Goal: Task Accomplishment & Management: Manage account settings

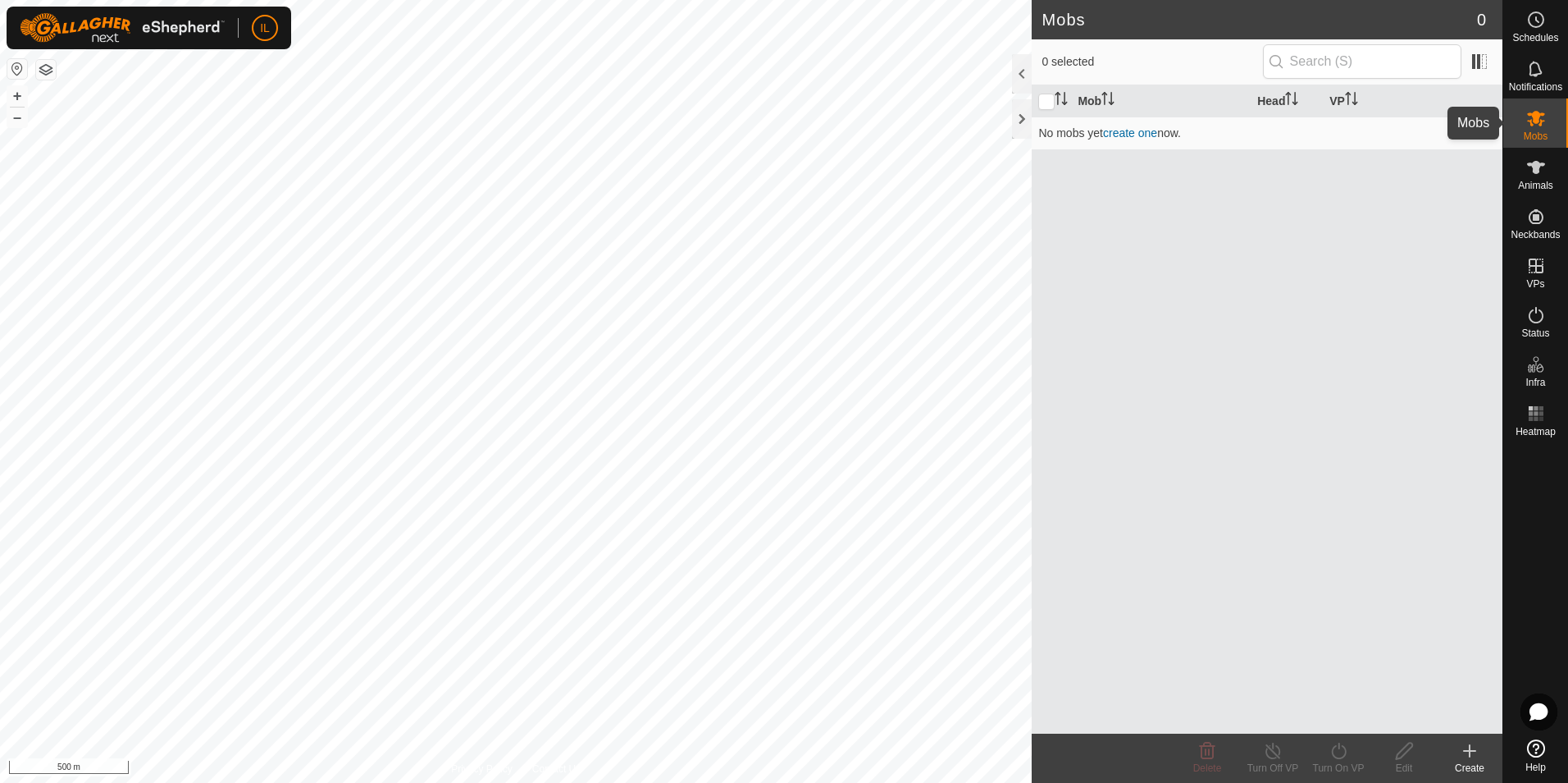
click at [1546, 123] on es-mob-svg-icon at bounding box center [1535, 118] width 30 height 26
click at [1534, 173] on icon at bounding box center [1535, 168] width 20 height 20
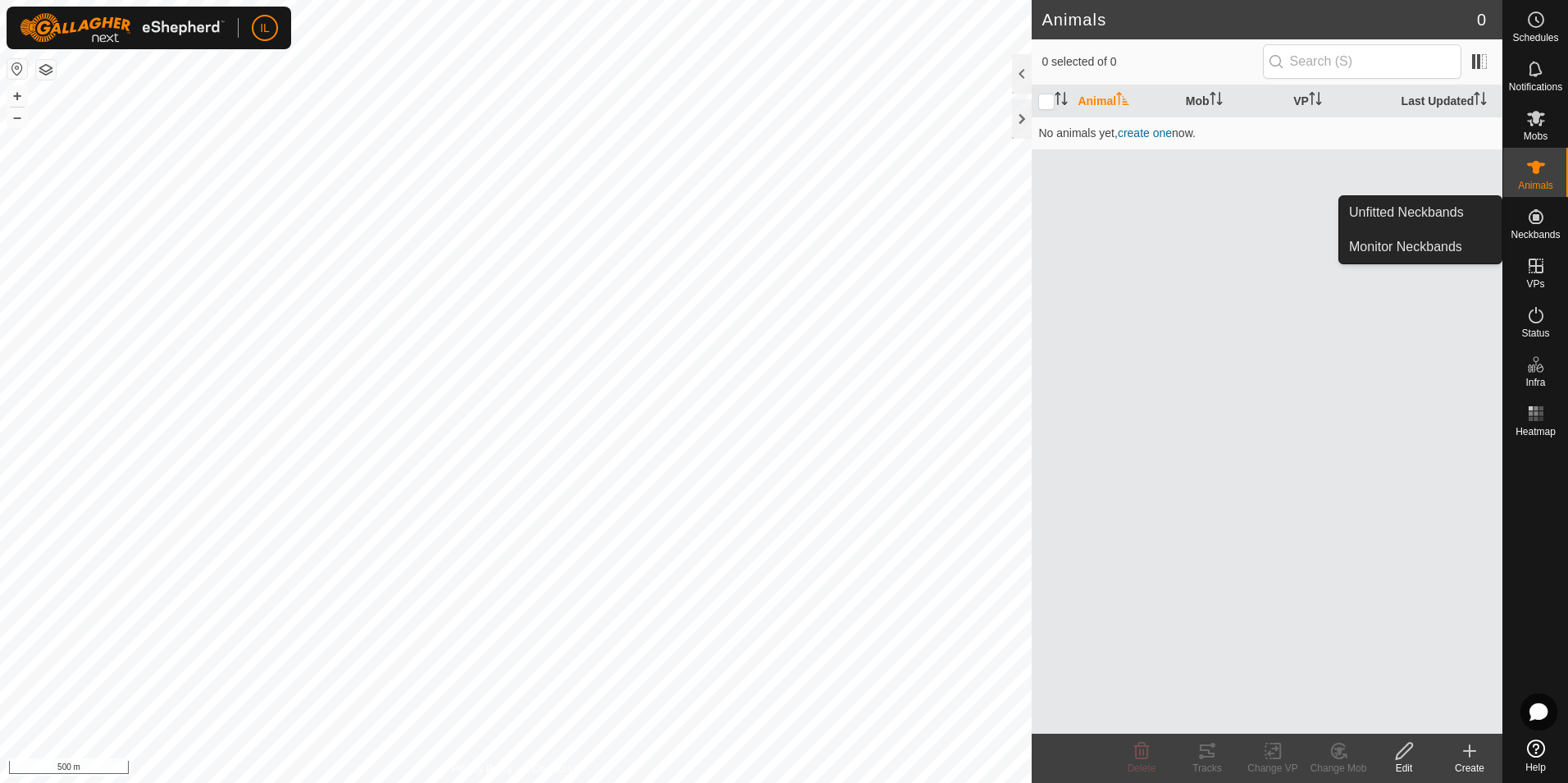
click at [1537, 227] on es-neckbands-svg-icon at bounding box center [1535, 216] width 30 height 26
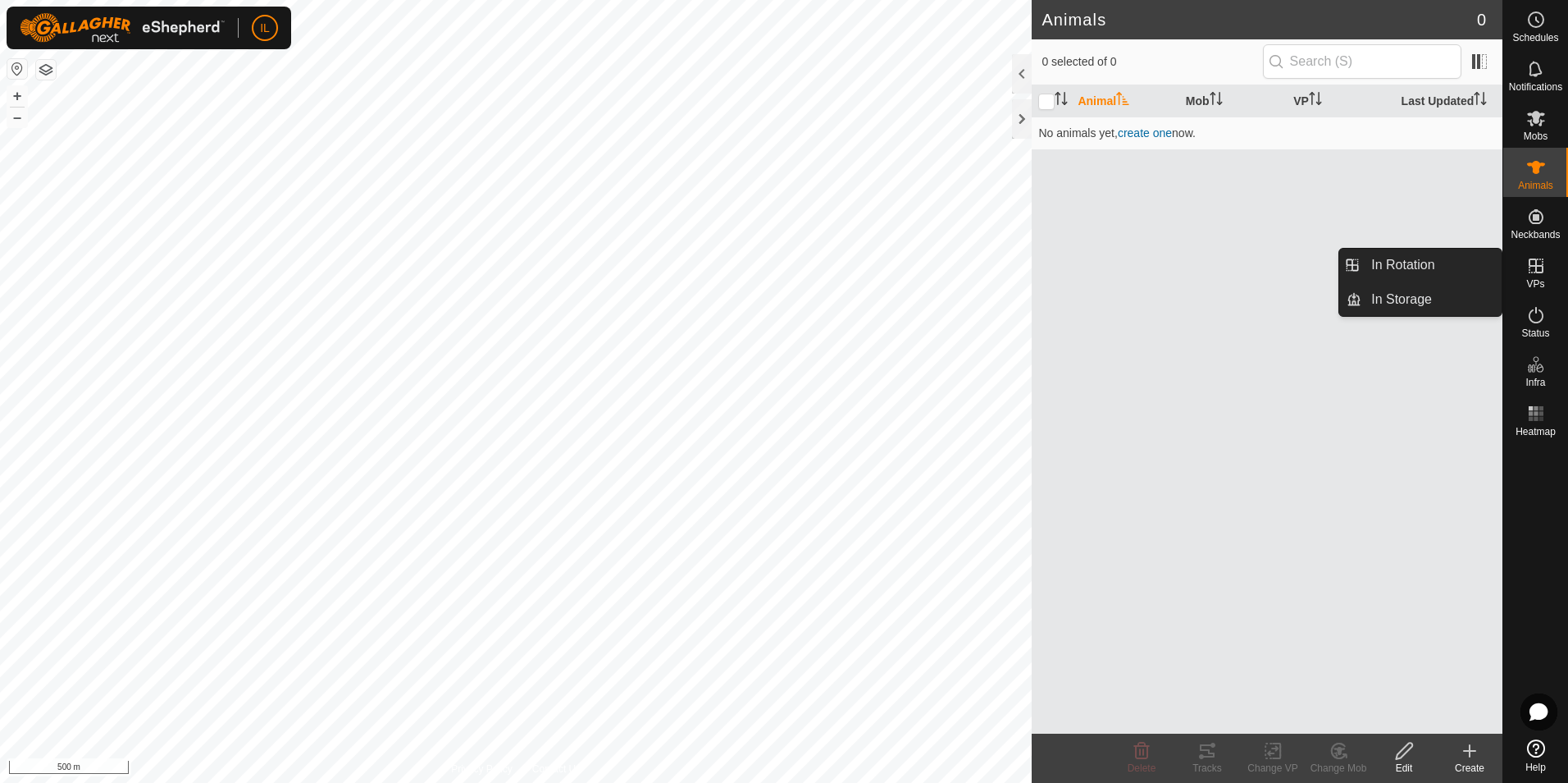
click at [1535, 273] on icon at bounding box center [1535, 265] width 14 height 14
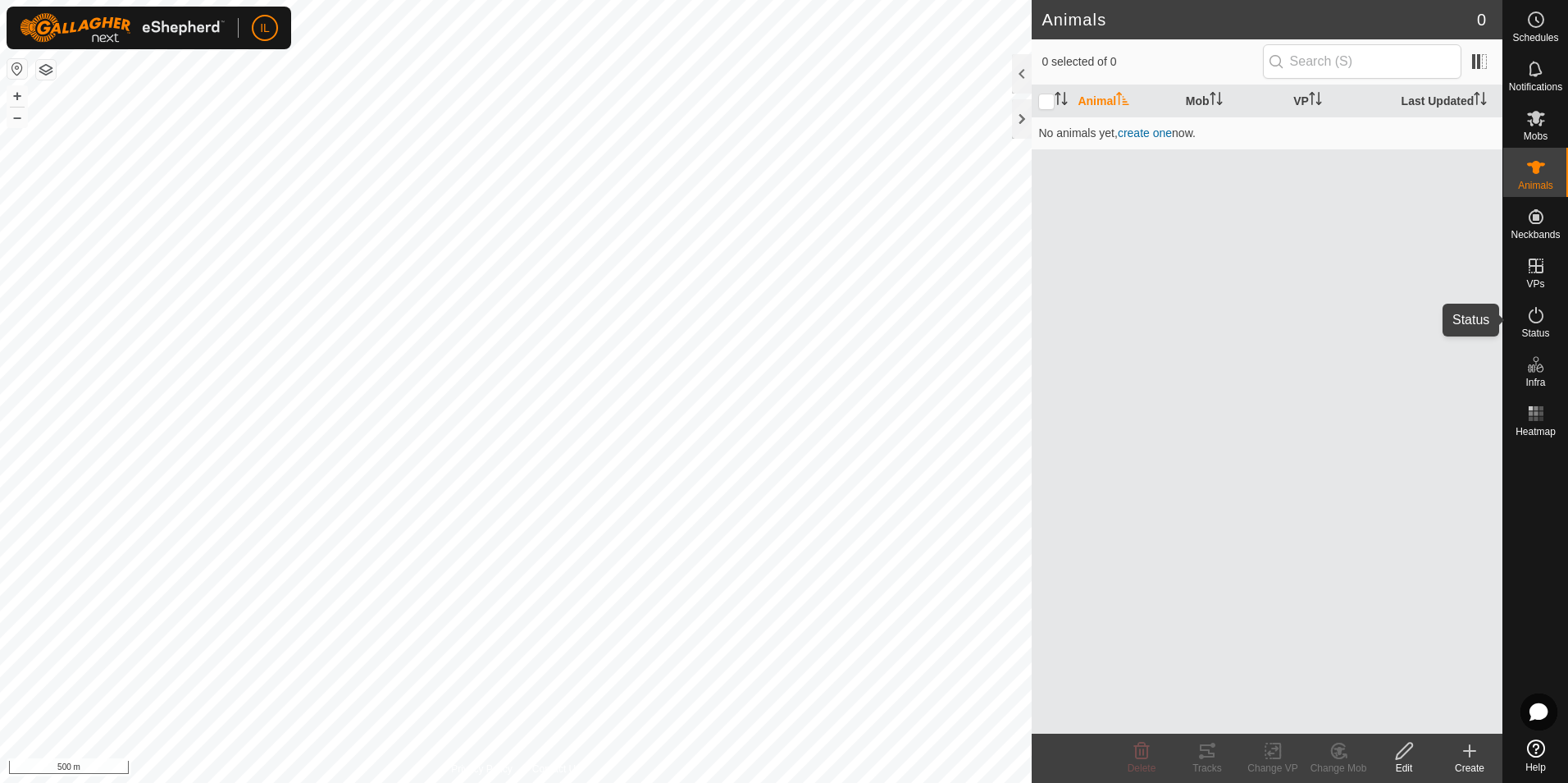
click at [1539, 323] on icon at bounding box center [1535, 315] width 20 height 20
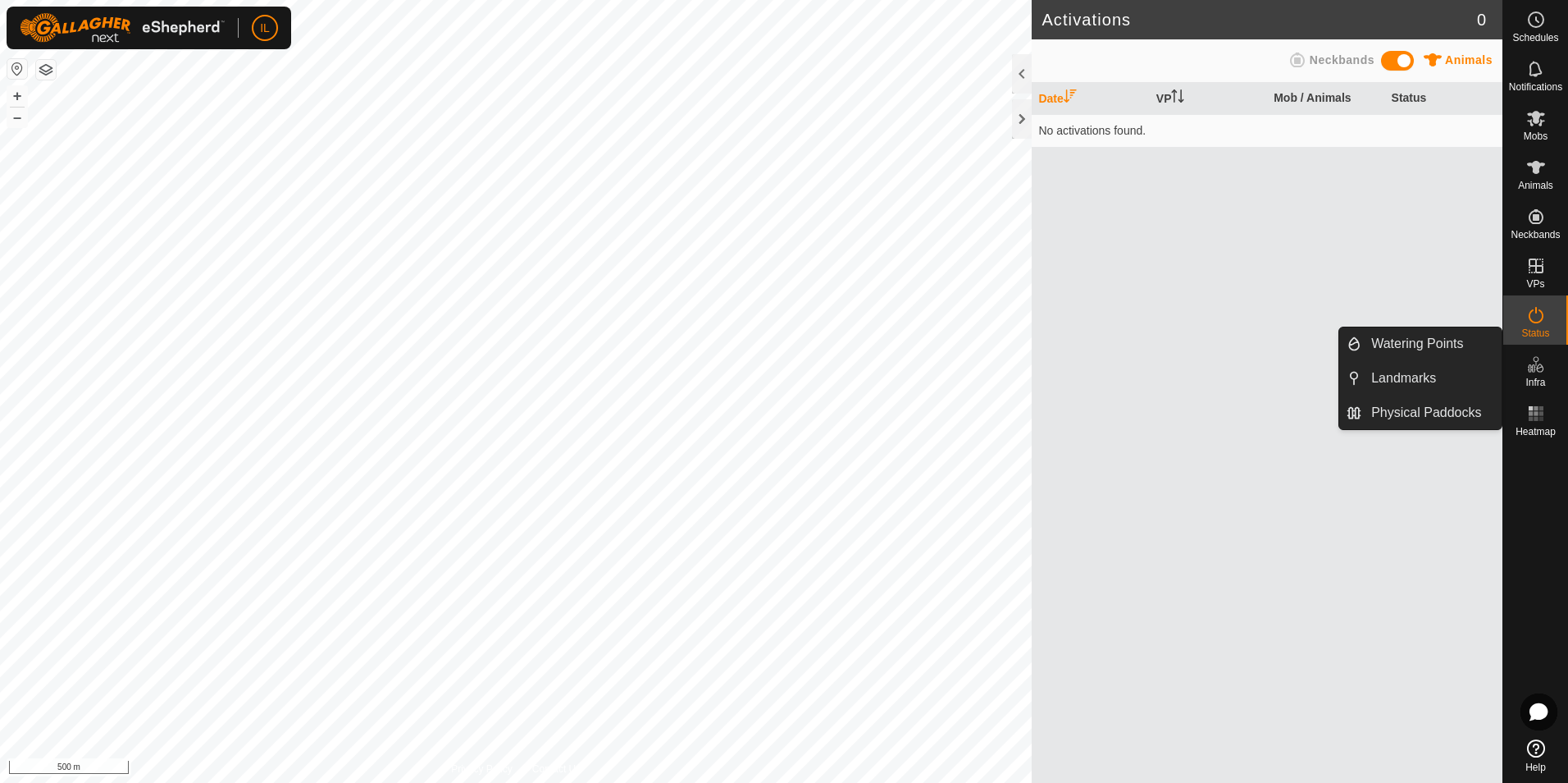
click at [1539, 371] on icon at bounding box center [1535, 364] width 20 height 20
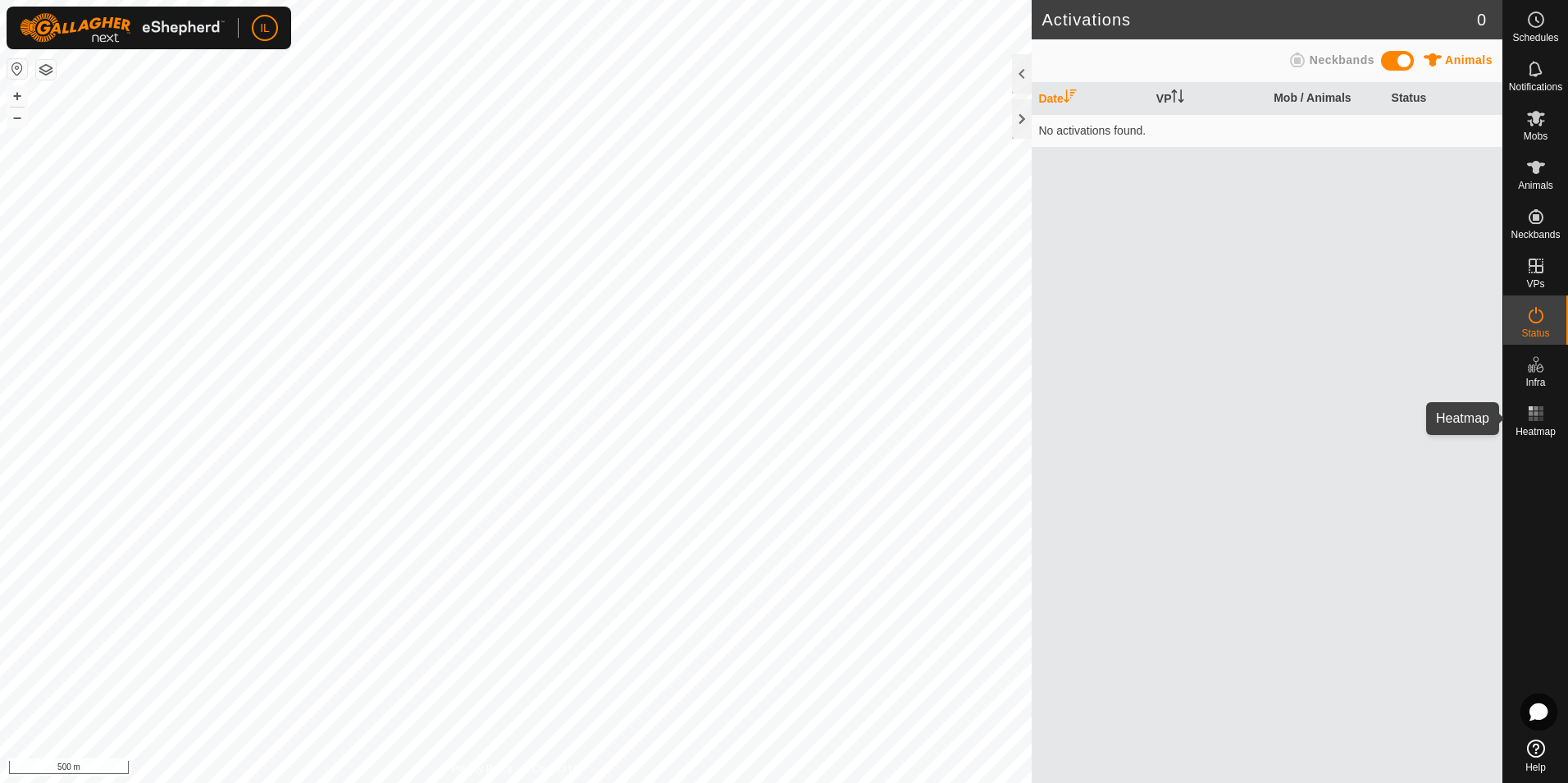
click at [1535, 415] on rect at bounding box center [1535, 414] width 4 height 4
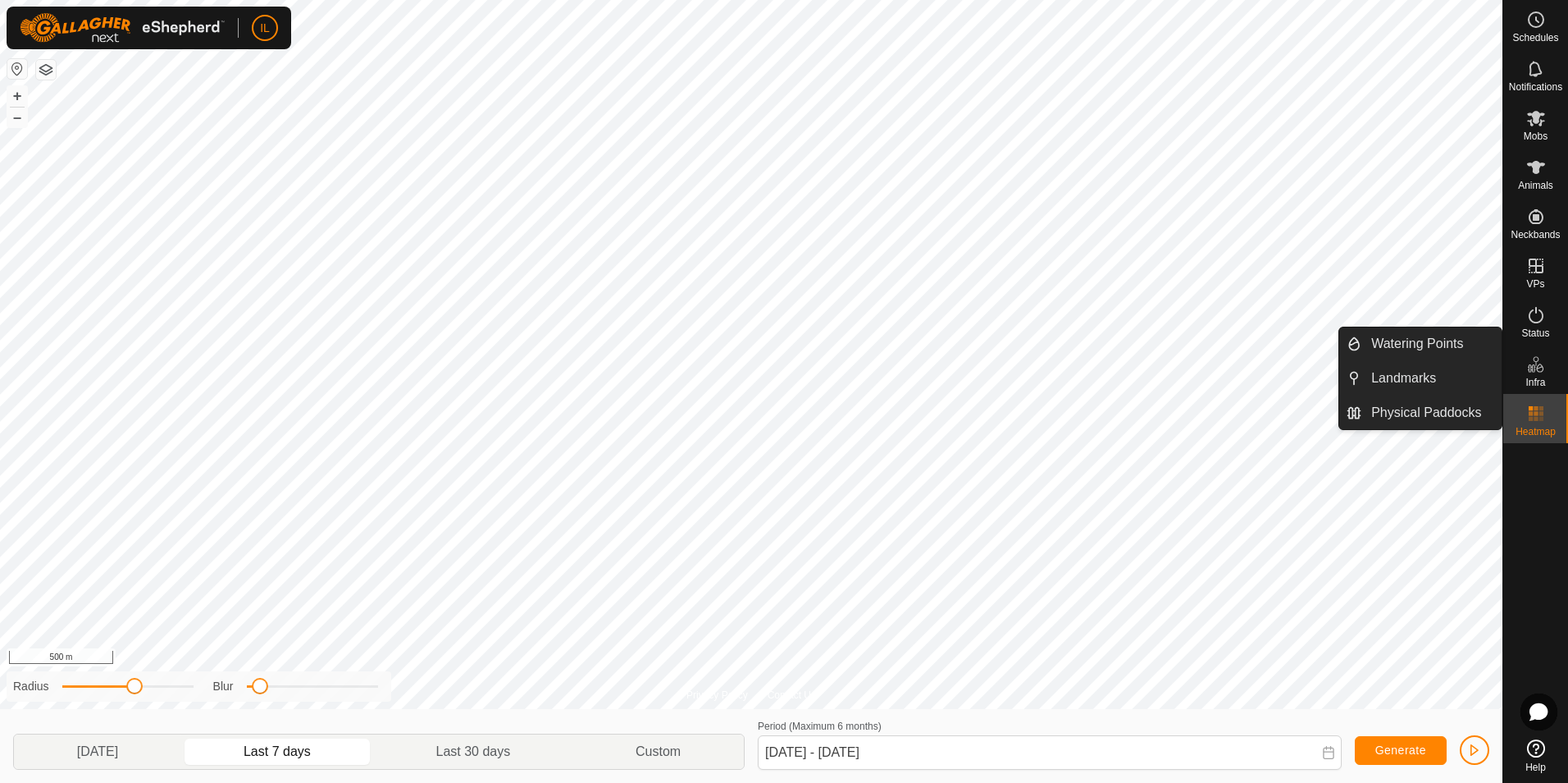
click at [1533, 373] on icon at bounding box center [1535, 364] width 20 height 20
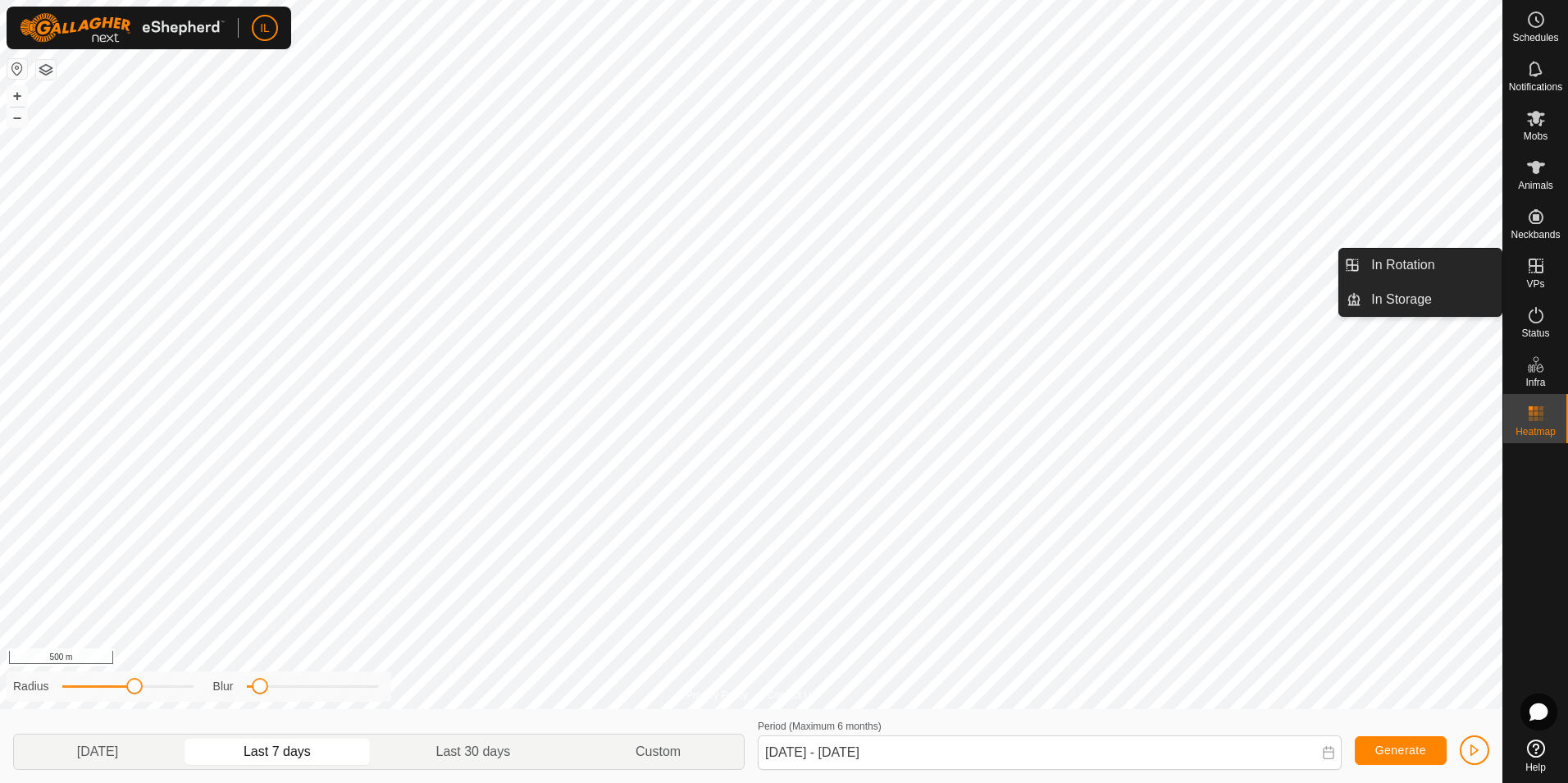
click at [1538, 269] on icon at bounding box center [1535, 265] width 20 height 20
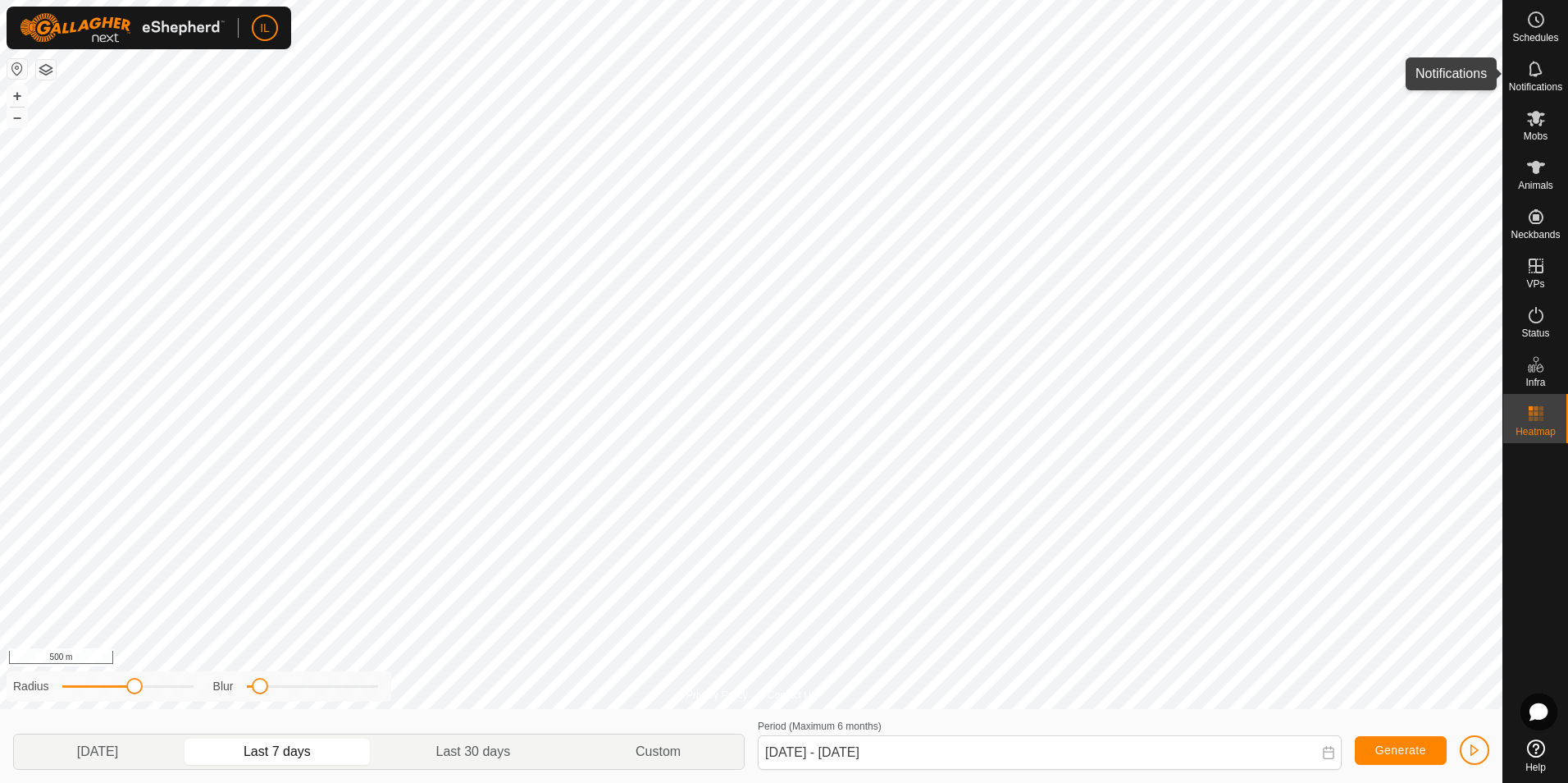
click at [1535, 69] on icon at bounding box center [1535, 69] width 20 height 20
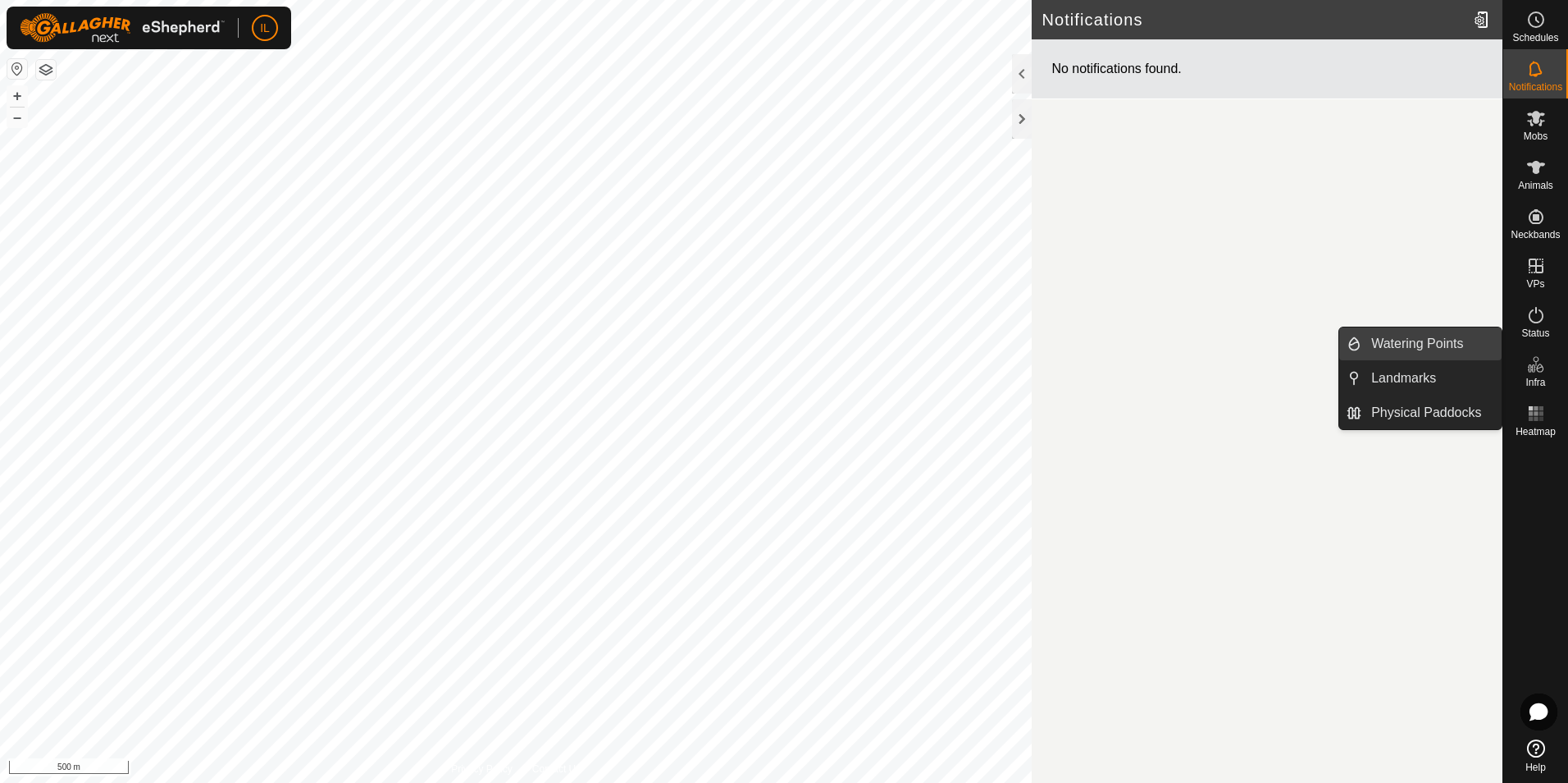
click at [1423, 346] on link "Watering Points" at bounding box center [1431, 344] width 141 height 33
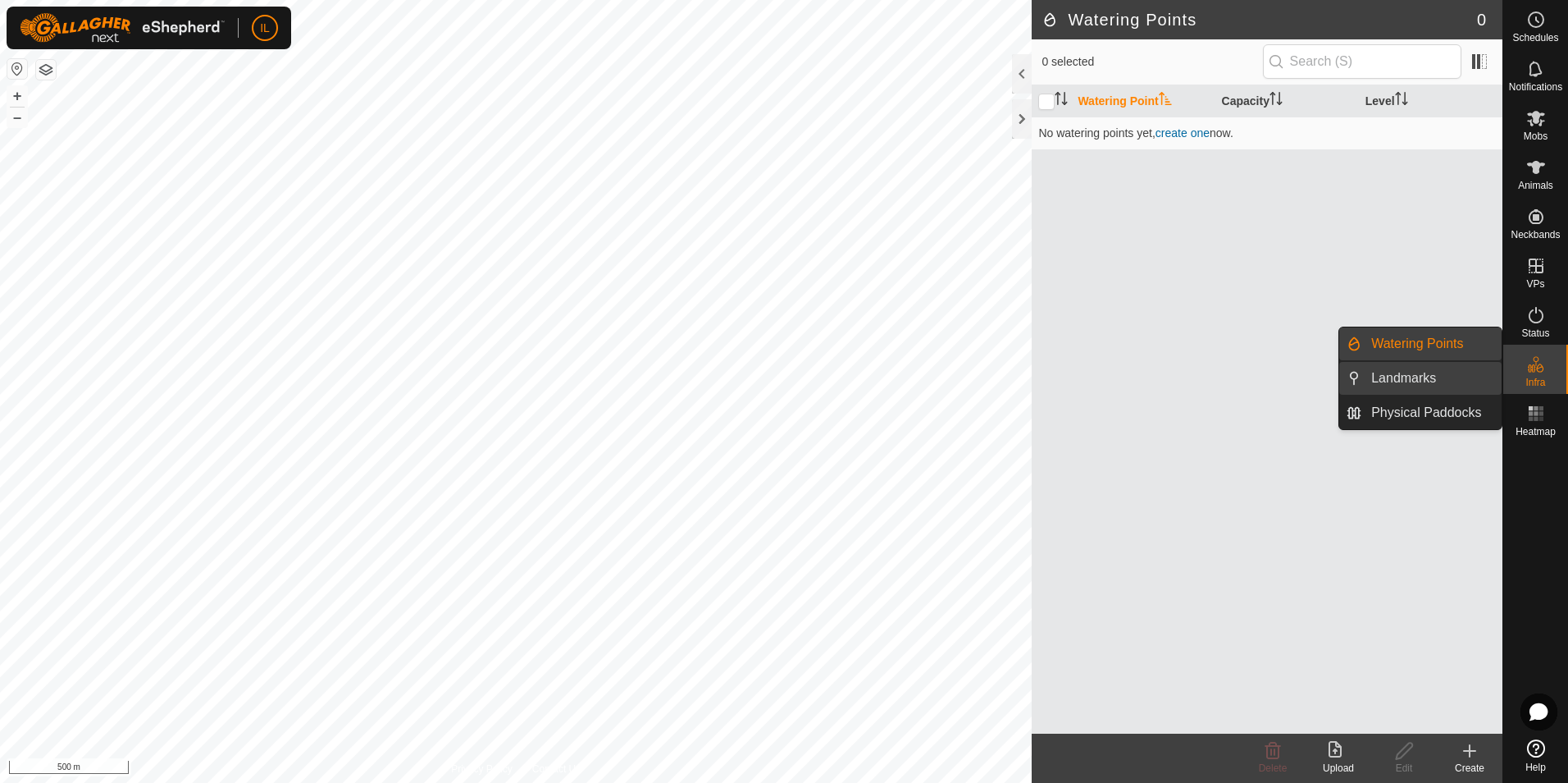
click at [1402, 376] on link "Landmarks" at bounding box center [1431, 378] width 141 height 33
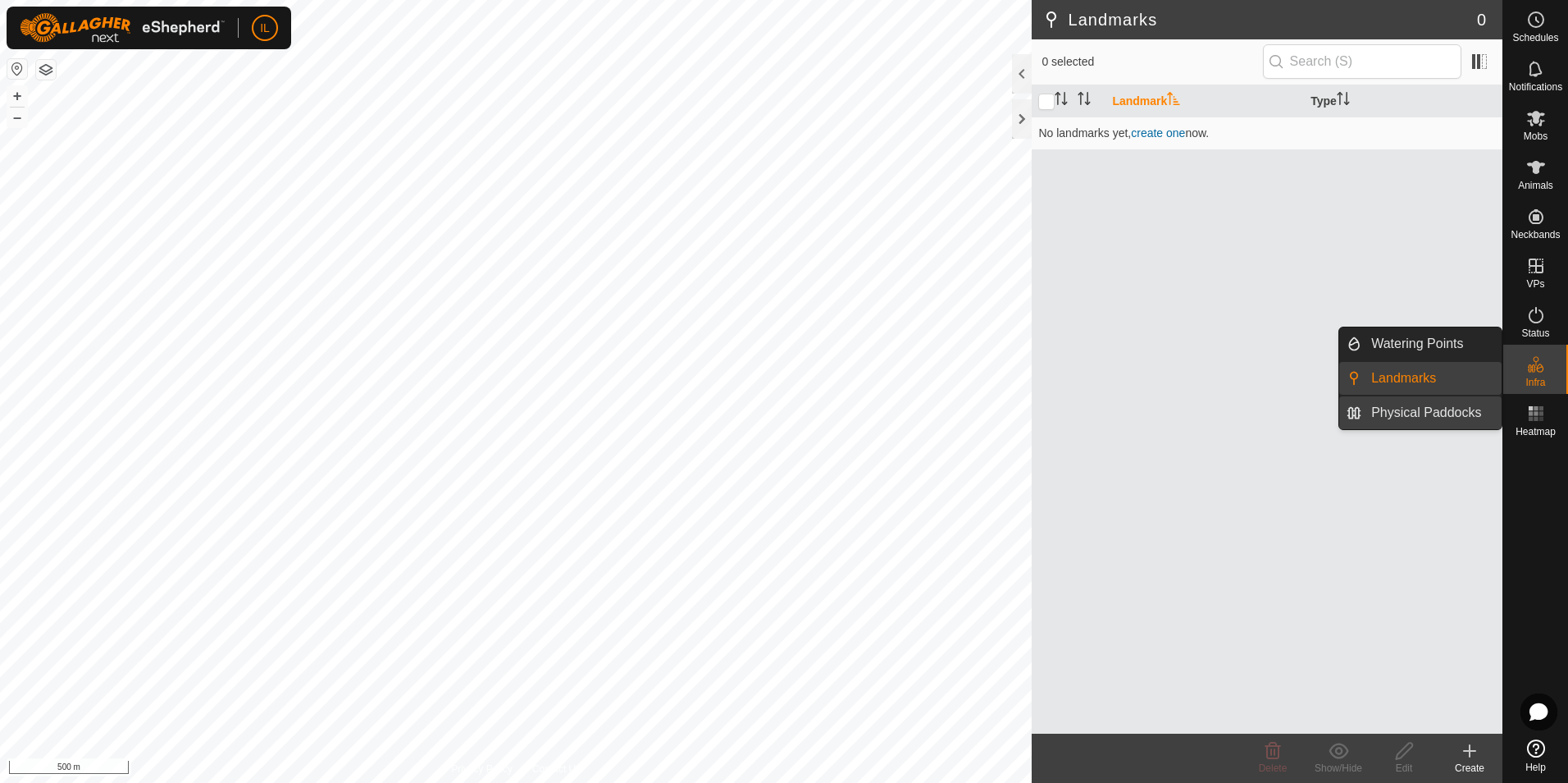
click at [1398, 412] on link "Physical Paddocks" at bounding box center [1431, 413] width 141 height 33
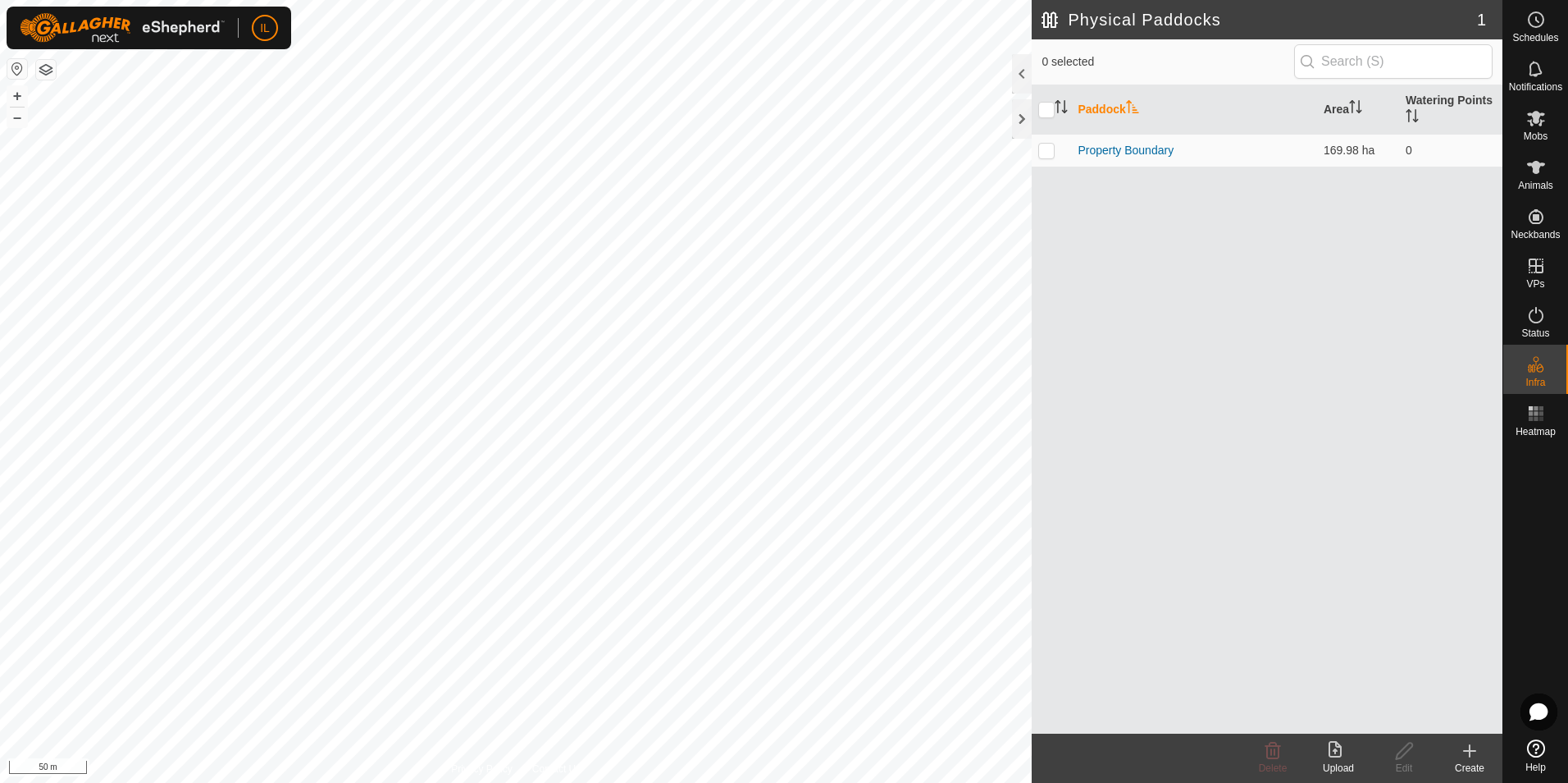
click at [1082, 109] on th "Paddock" at bounding box center [1194, 109] width 246 height 49
click at [1050, 109] on input "checkbox" at bounding box center [1046, 109] width 16 height 16
checkbox input "true"
click at [1050, 109] on input "checkbox" at bounding box center [1046, 109] width 16 height 16
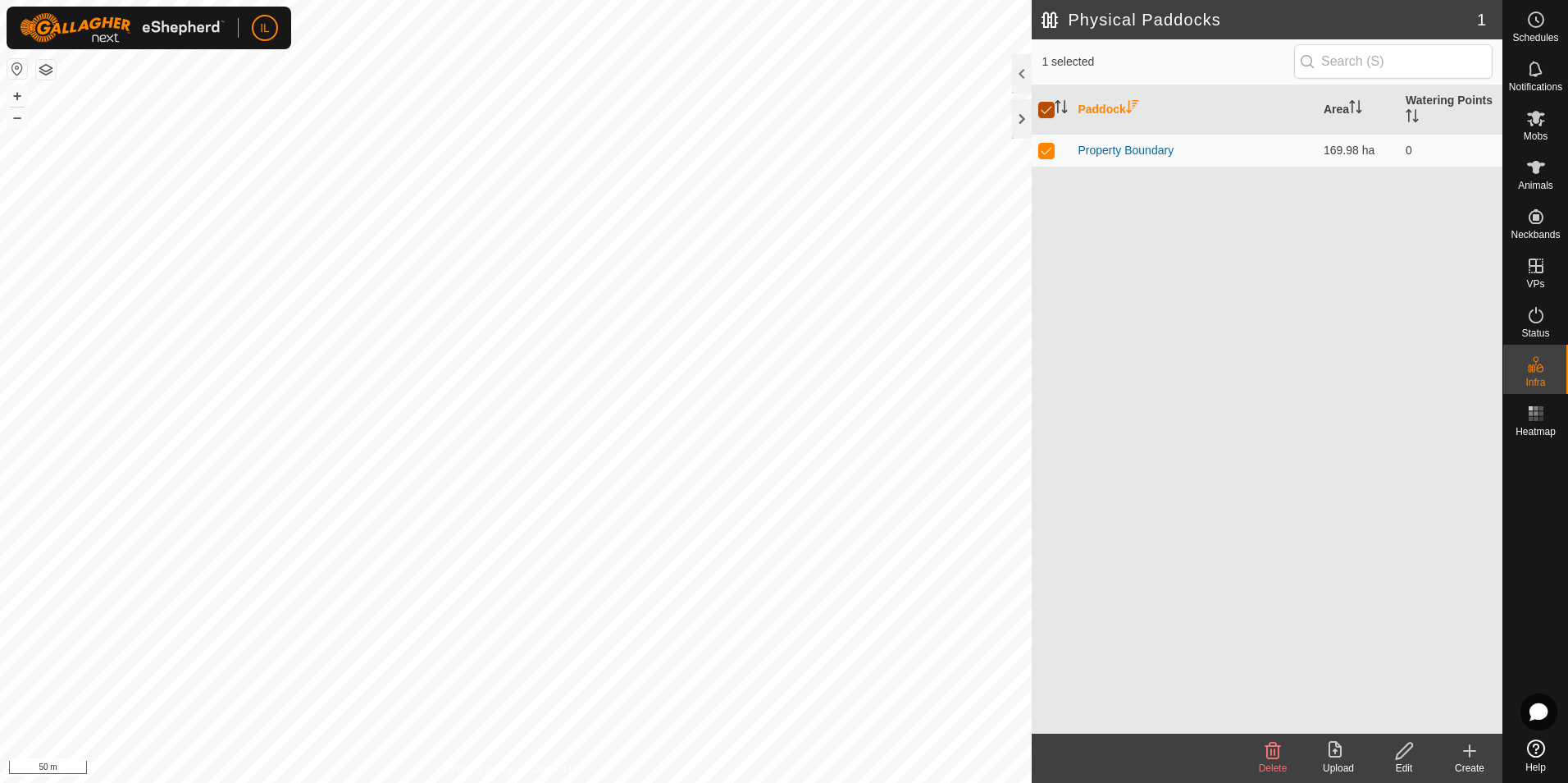
checkbox input "false"
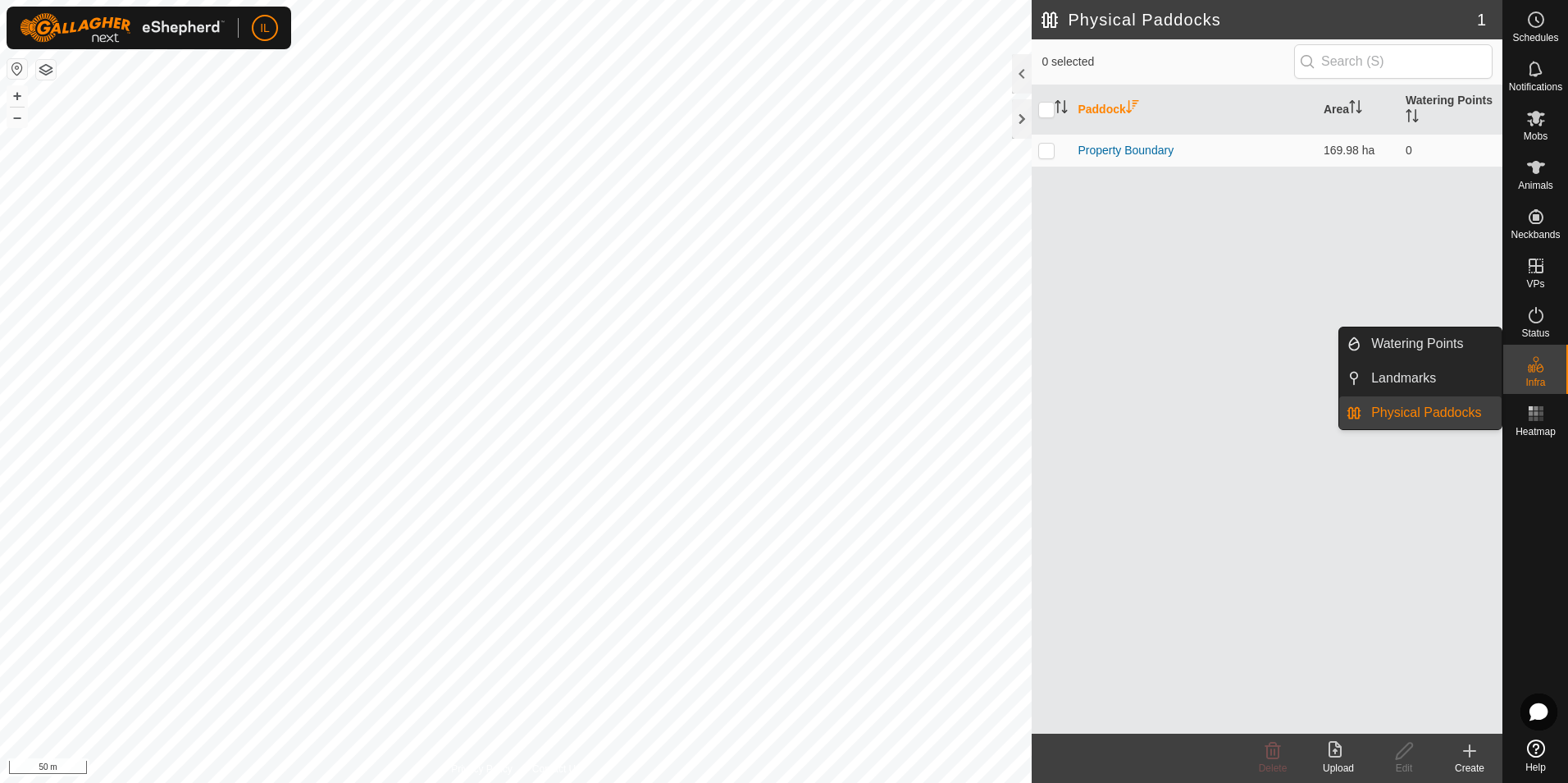
click at [1402, 414] on link "Physical Paddocks" at bounding box center [1431, 413] width 141 height 33
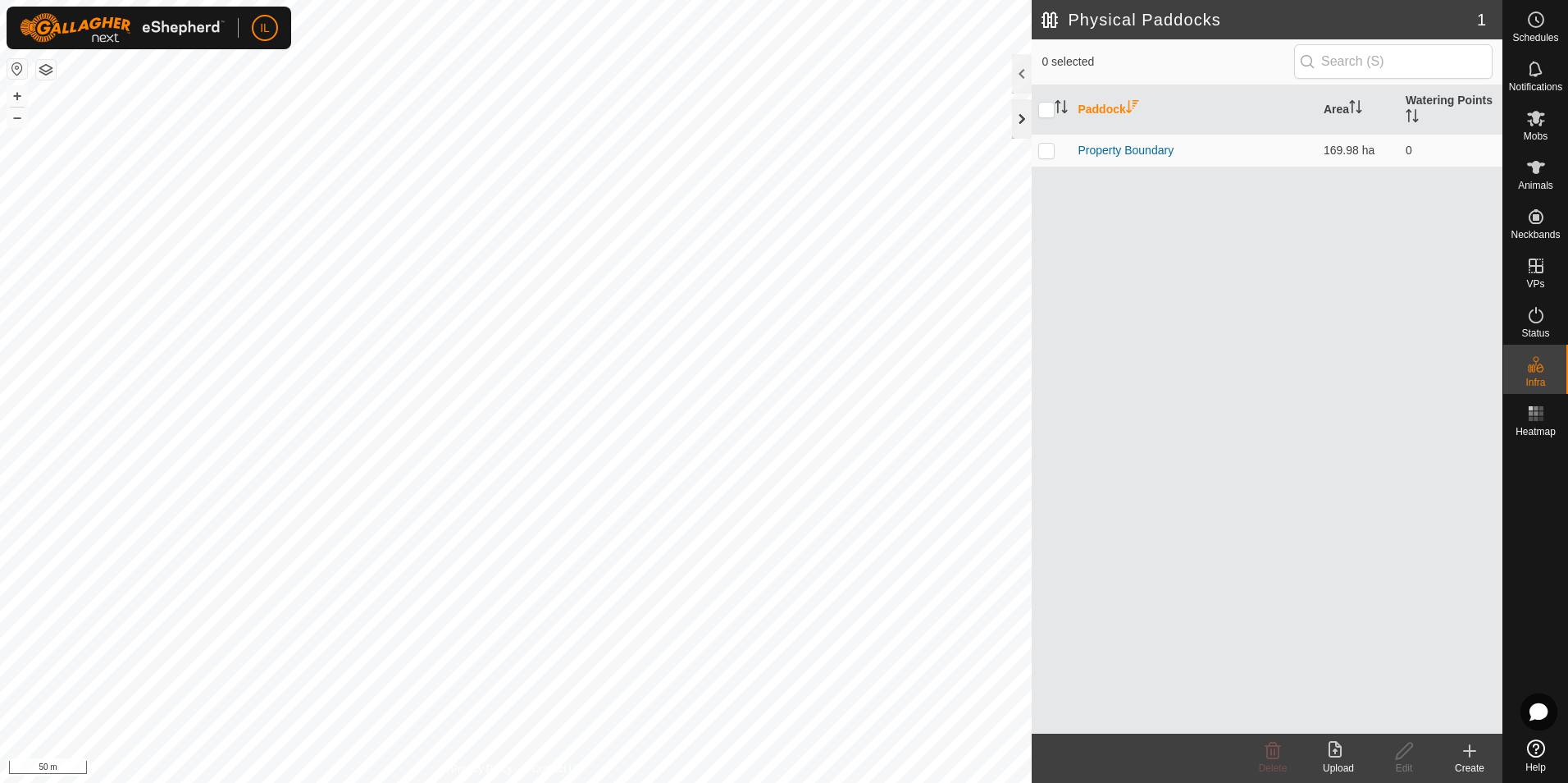
click at [1020, 117] on div at bounding box center [1022, 119] width 20 height 39
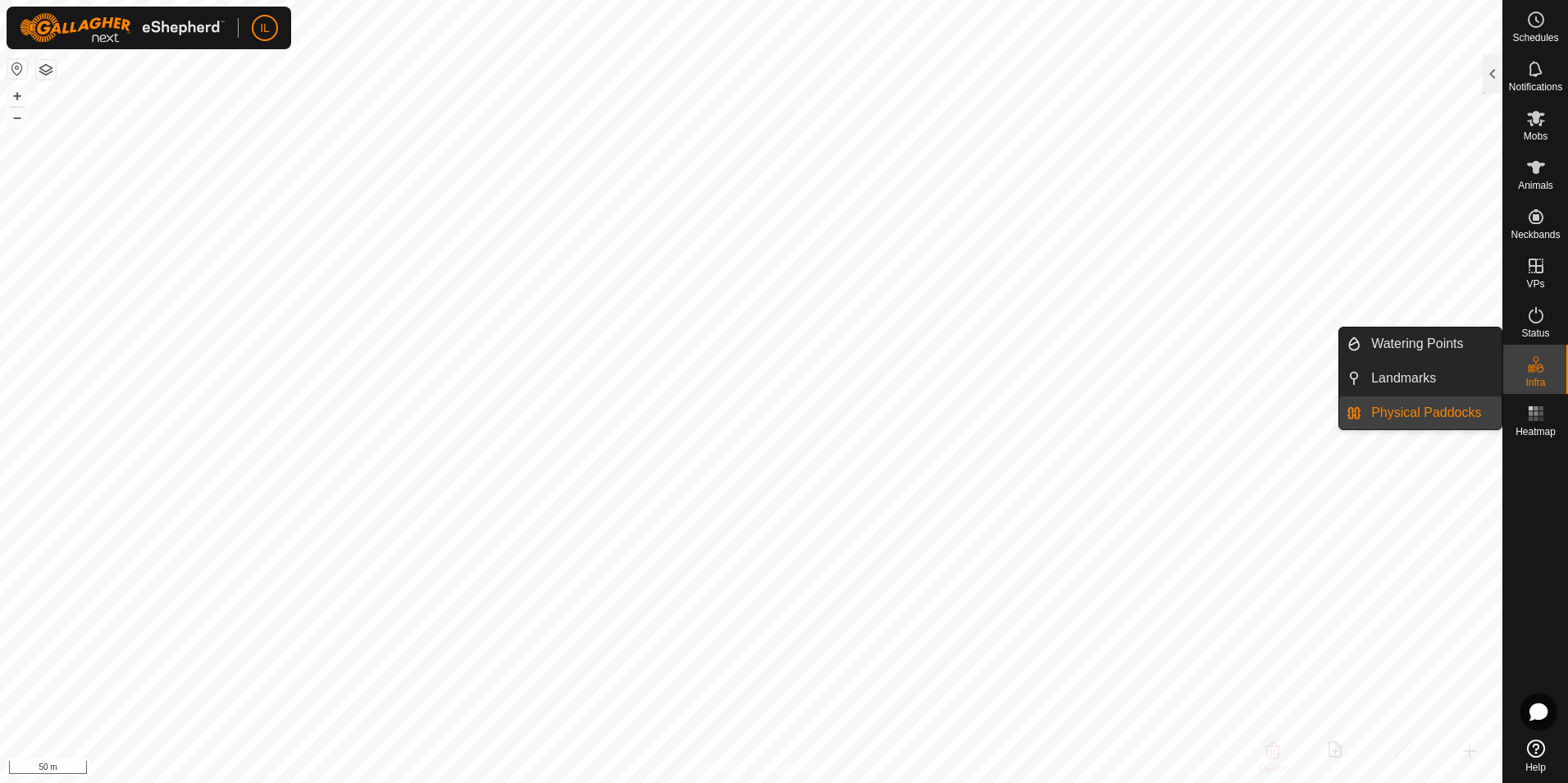
click at [1543, 369] on icon at bounding box center [1540, 368] width 8 height 9
click at [1377, 412] on link "Physical Paddocks" at bounding box center [1431, 413] width 141 height 33
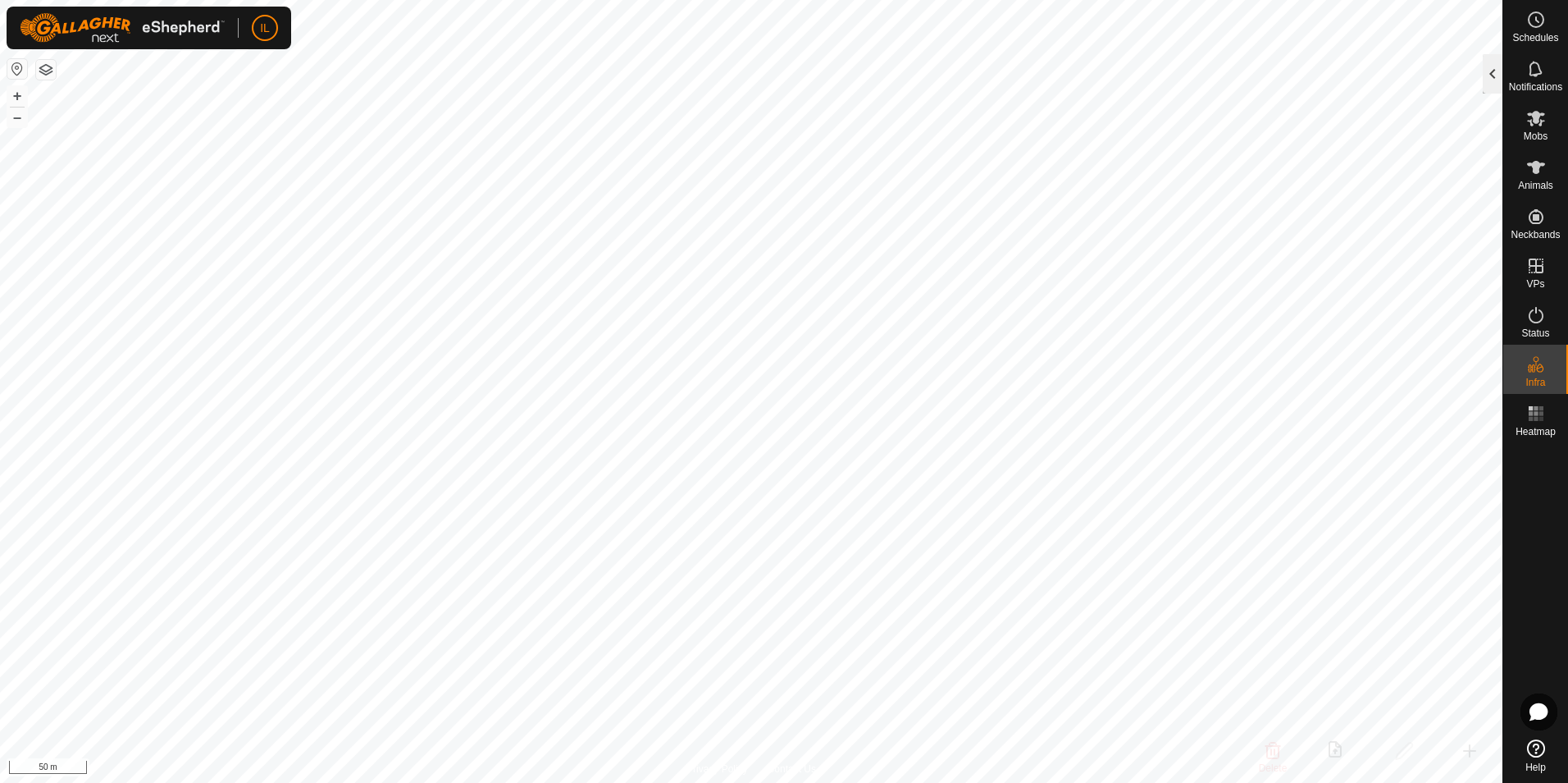
click at [1491, 65] on div at bounding box center [1492, 74] width 20 height 39
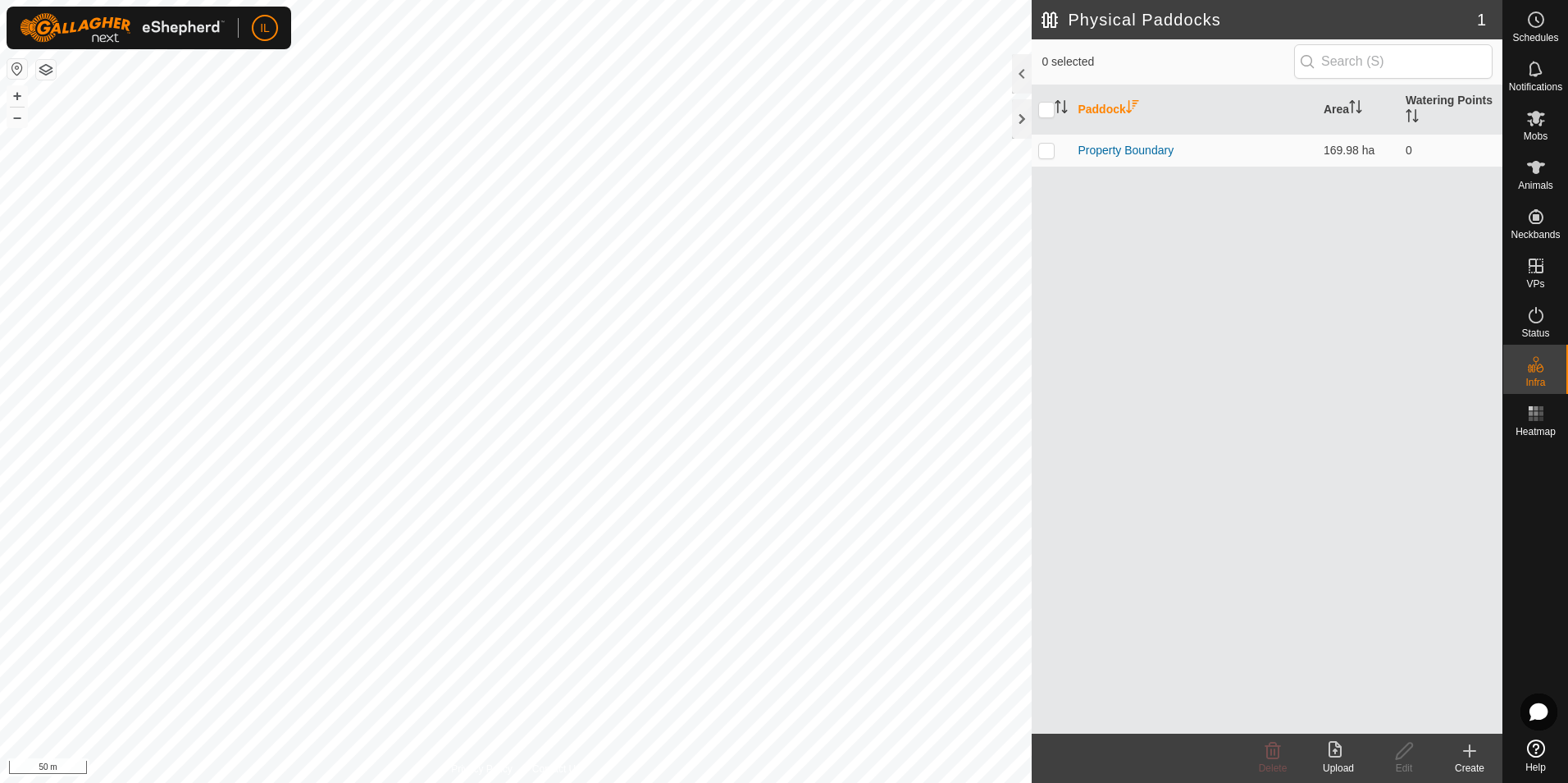
click at [1314, 59] on p-inputicon at bounding box center [1308, 61] width 13 height 13
click at [1048, 112] on input "checkbox" at bounding box center [1046, 109] width 16 height 16
checkbox input "true"
drag, startPoint x: 1107, startPoint y: 154, endPoint x: 1048, endPoint y: 173, distance: 62.0
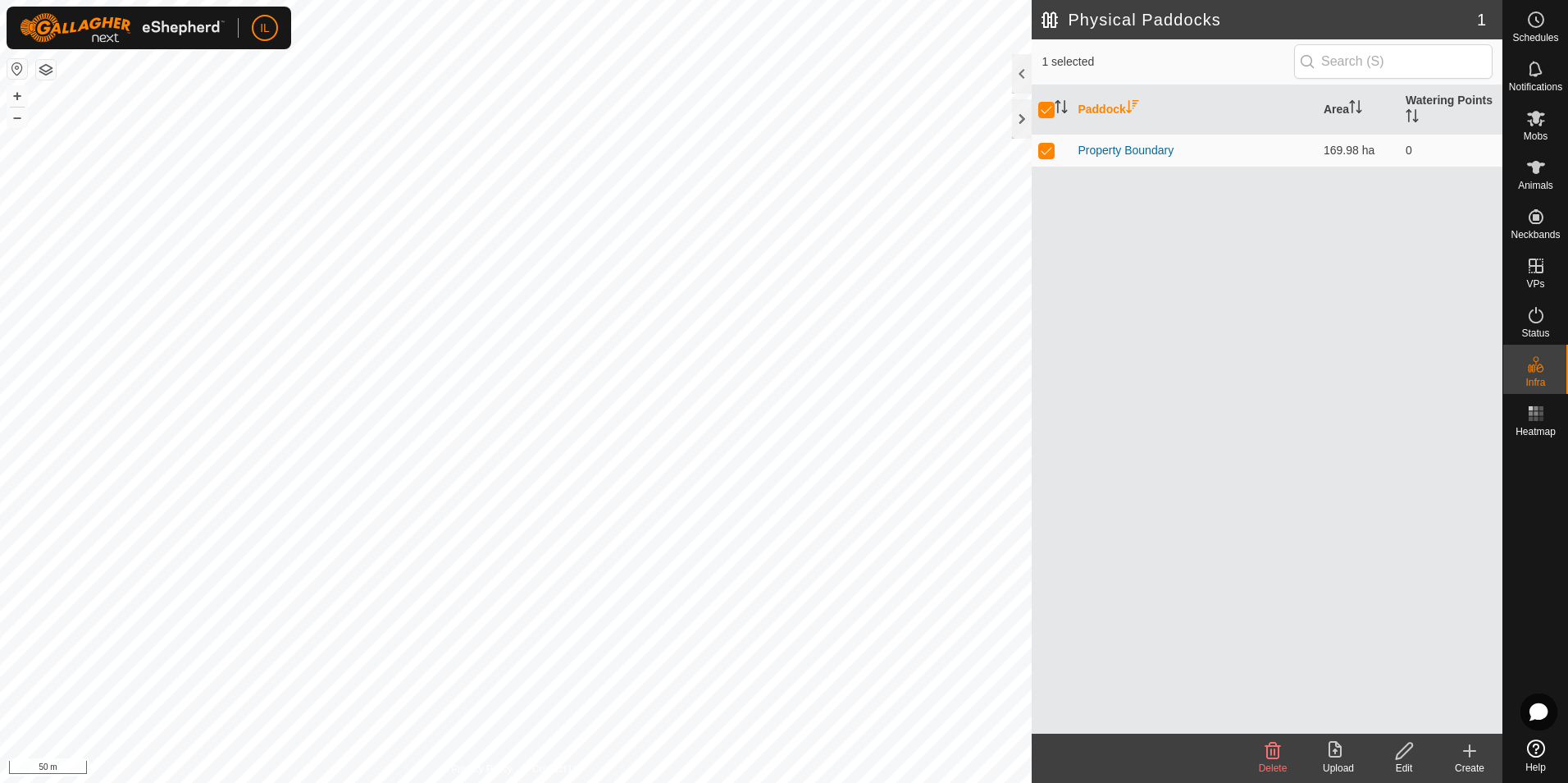
click at [1048, 173] on div "Paddock Area Watering Points Property Boundary 169.98 ha 0" at bounding box center [1267, 409] width 471 height 648
click at [1470, 750] on icon at bounding box center [1469, 750] width 11 height 0
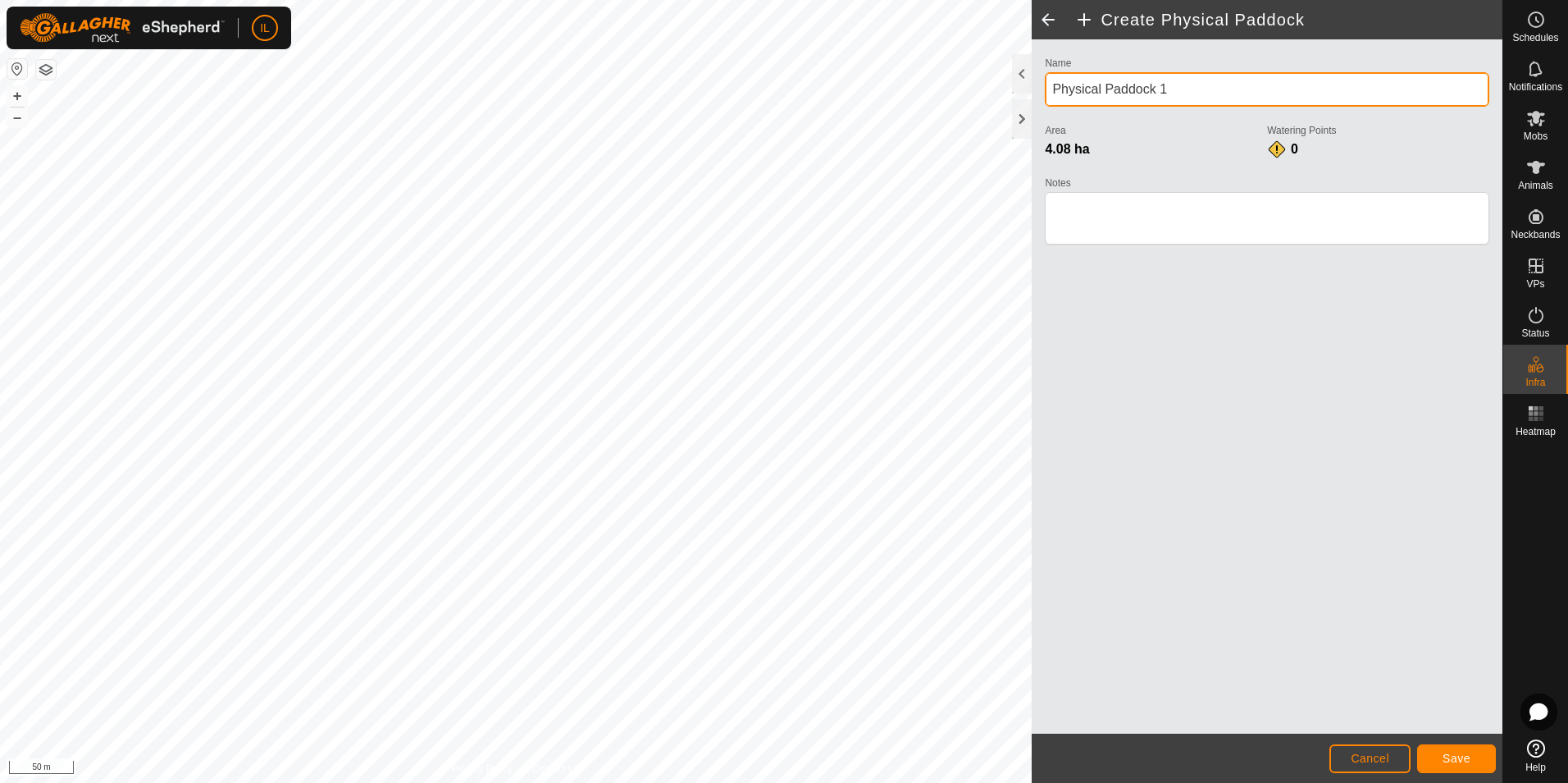
click at [1056, 89] on input "Physical Paddock 1" at bounding box center [1267, 89] width 445 height 34
type input "Dawbers Road"
click at [1054, 213] on textarea "Notes" at bounding box center [1267, 218] width 445 height 53
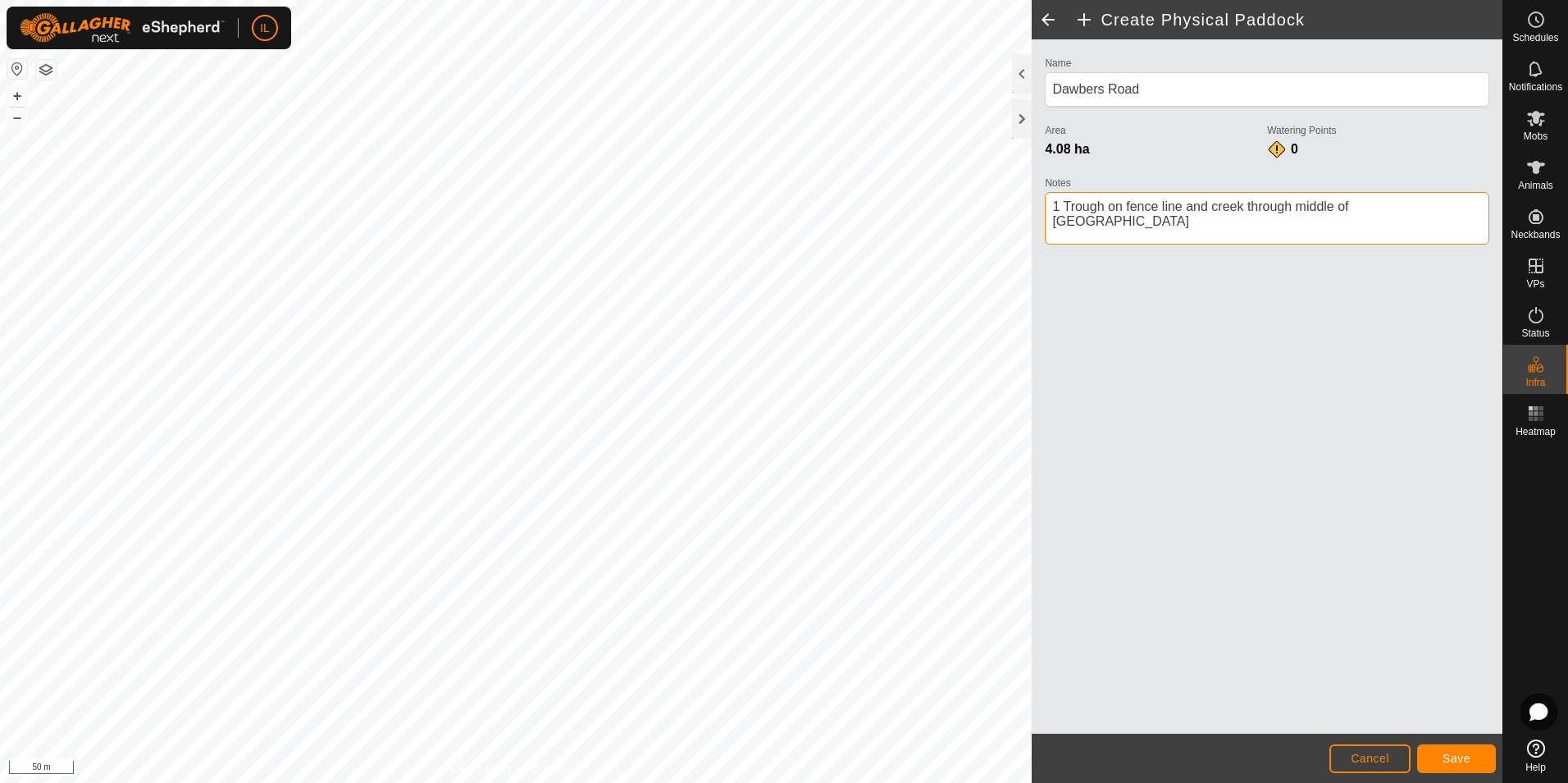
type textarea "1 Trough on fence line and creek through middle of [GEOGRAPHIC_DATA]"
click at [1457, 752] on span "Save" at bounding box center [1456, 758] width 28 height 13
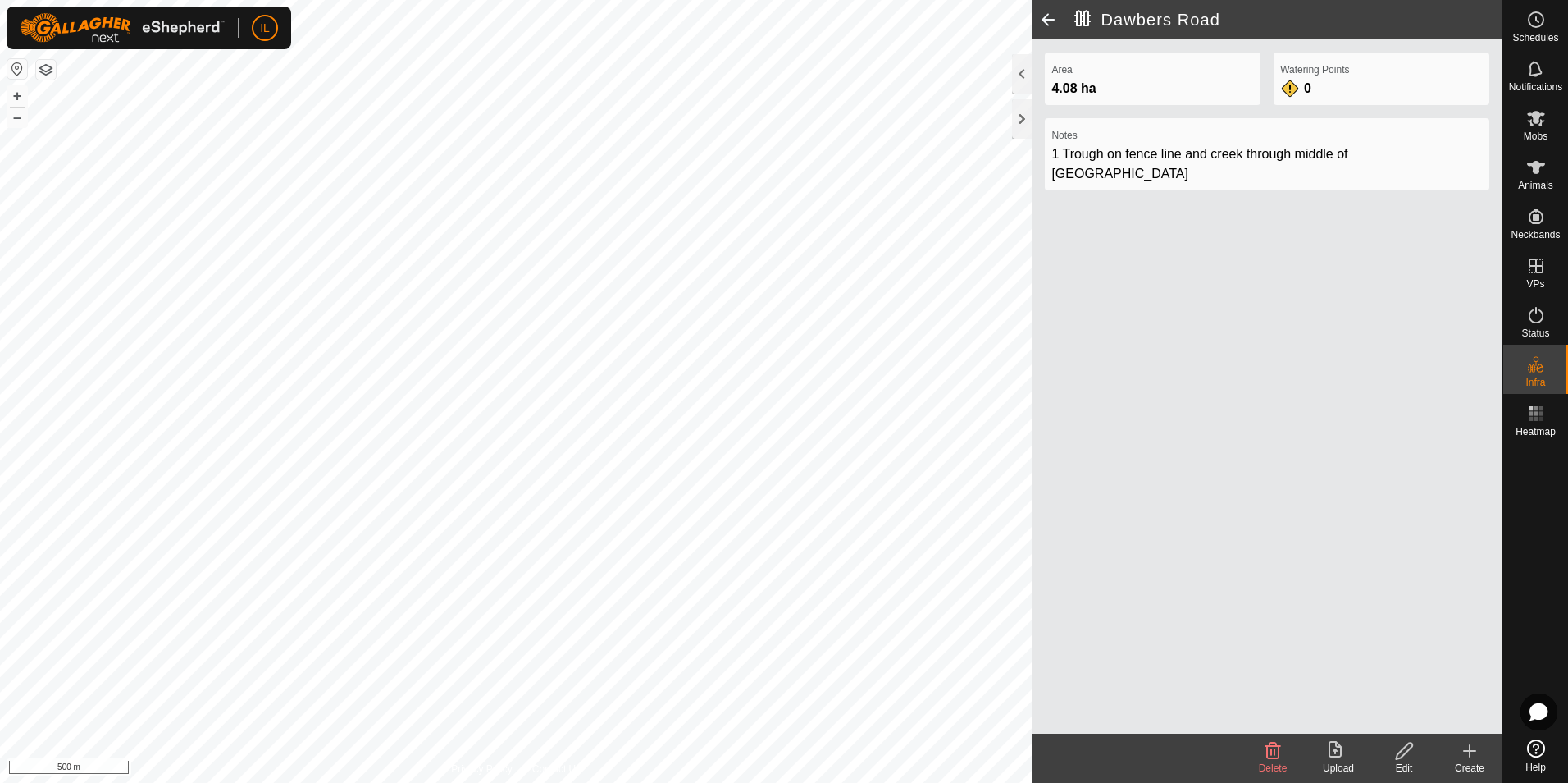
click at [1406, 750] on icon at bounding box center [1403, 750] width 16 height 16
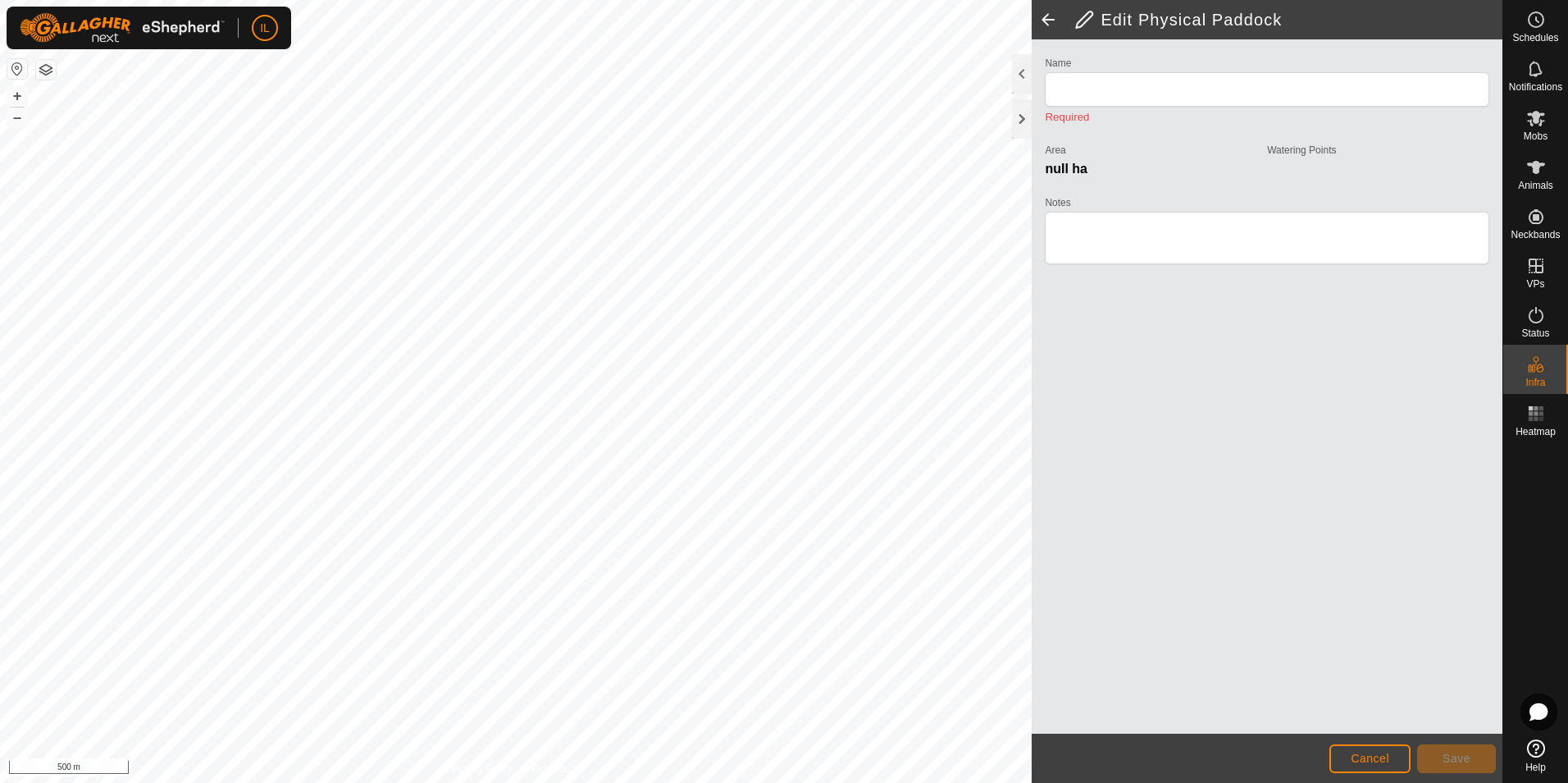
type input "Dawbers Road"
type textarea "1 Trough on fence line and creek through middle of [GEOGRAPHIC_DATA]"
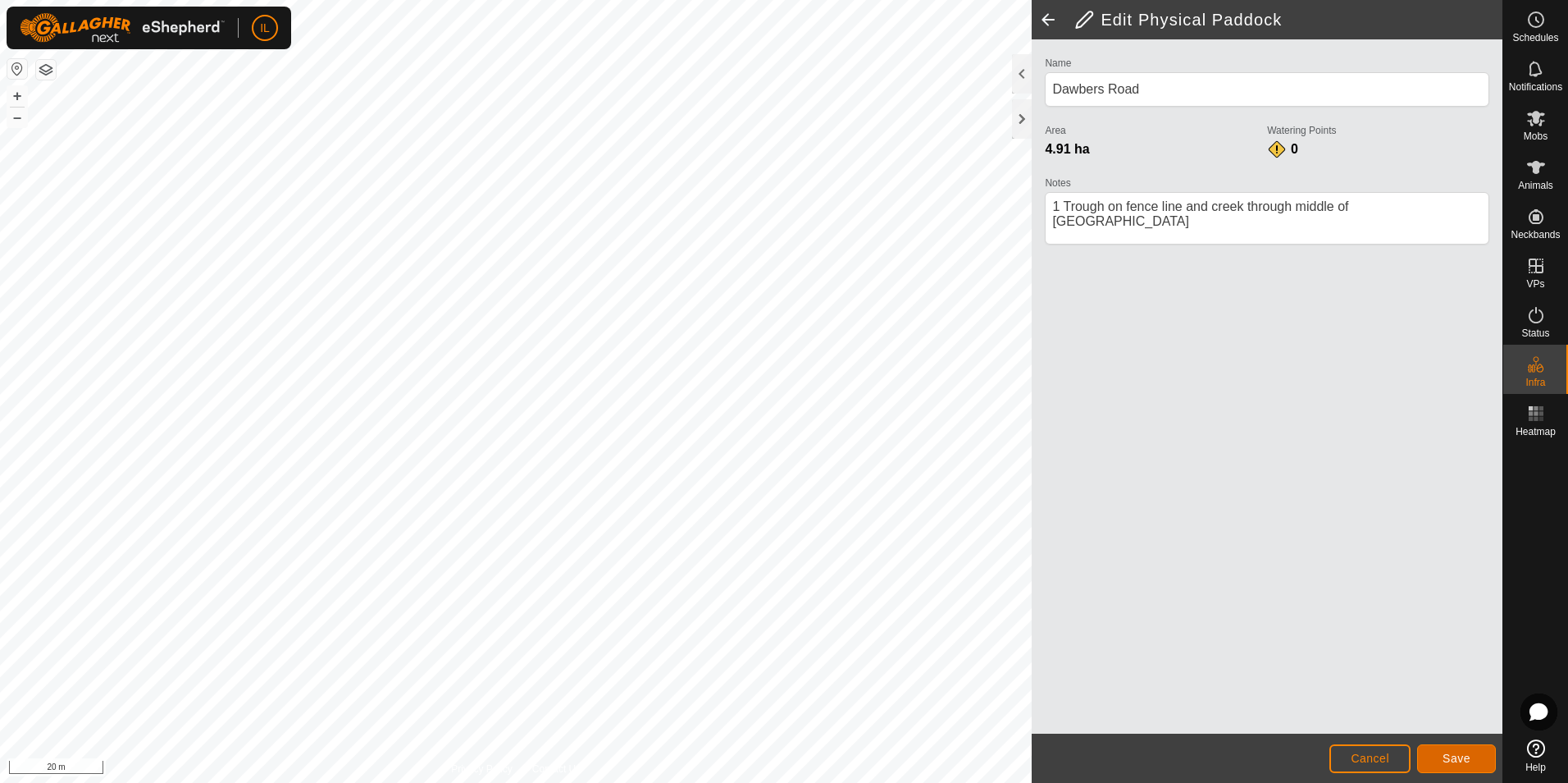
click at [1451, 762] on span "Save" at bounding box center [1456, 758] width 28 height 13
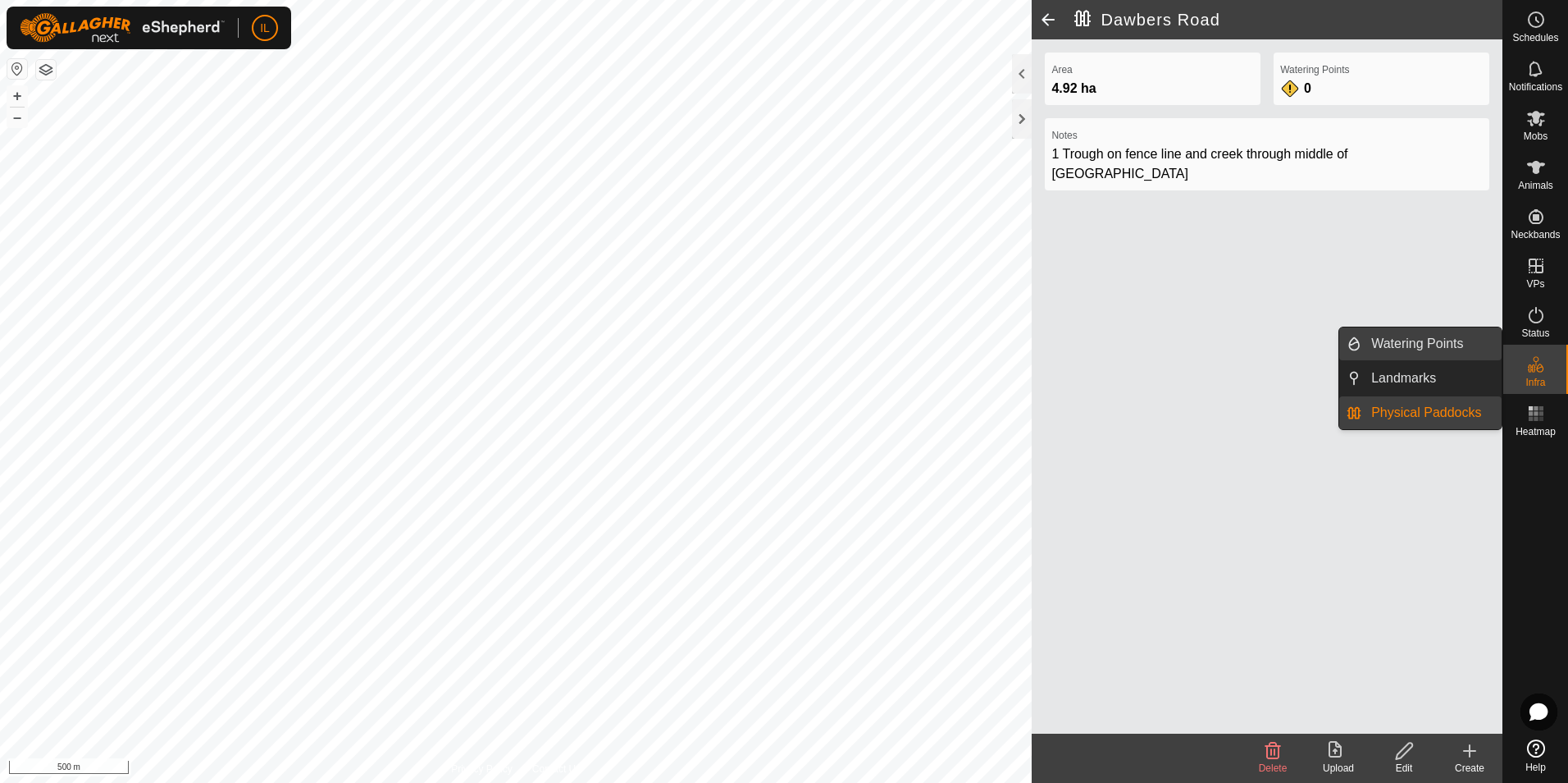
click at [1411, 342] on link "Watering Points" at bounding box center [1431, 344] width 141 height 33
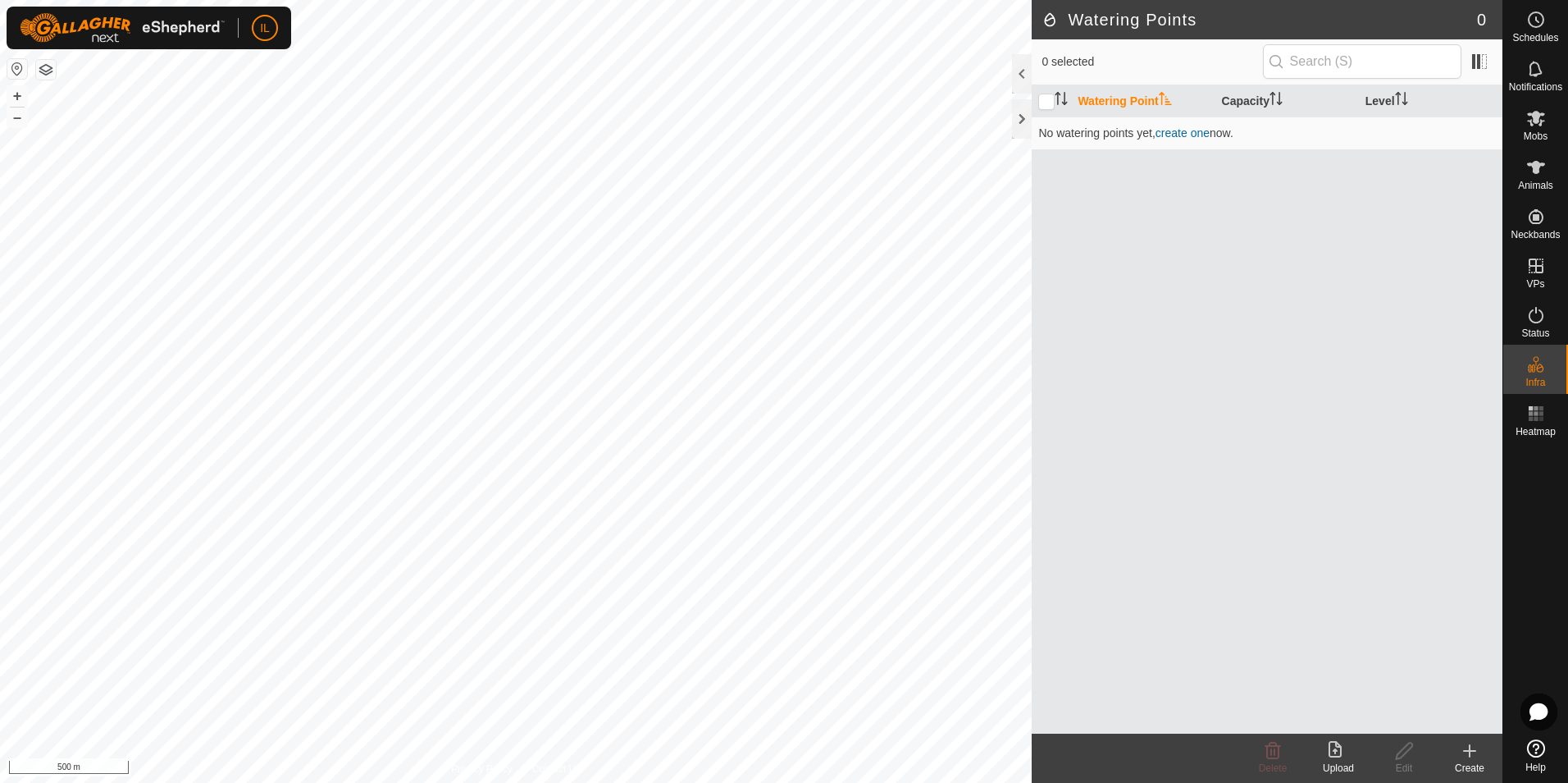
click at [1473, 758] on icon at bounding box center [1469, 750] width 20 height 20
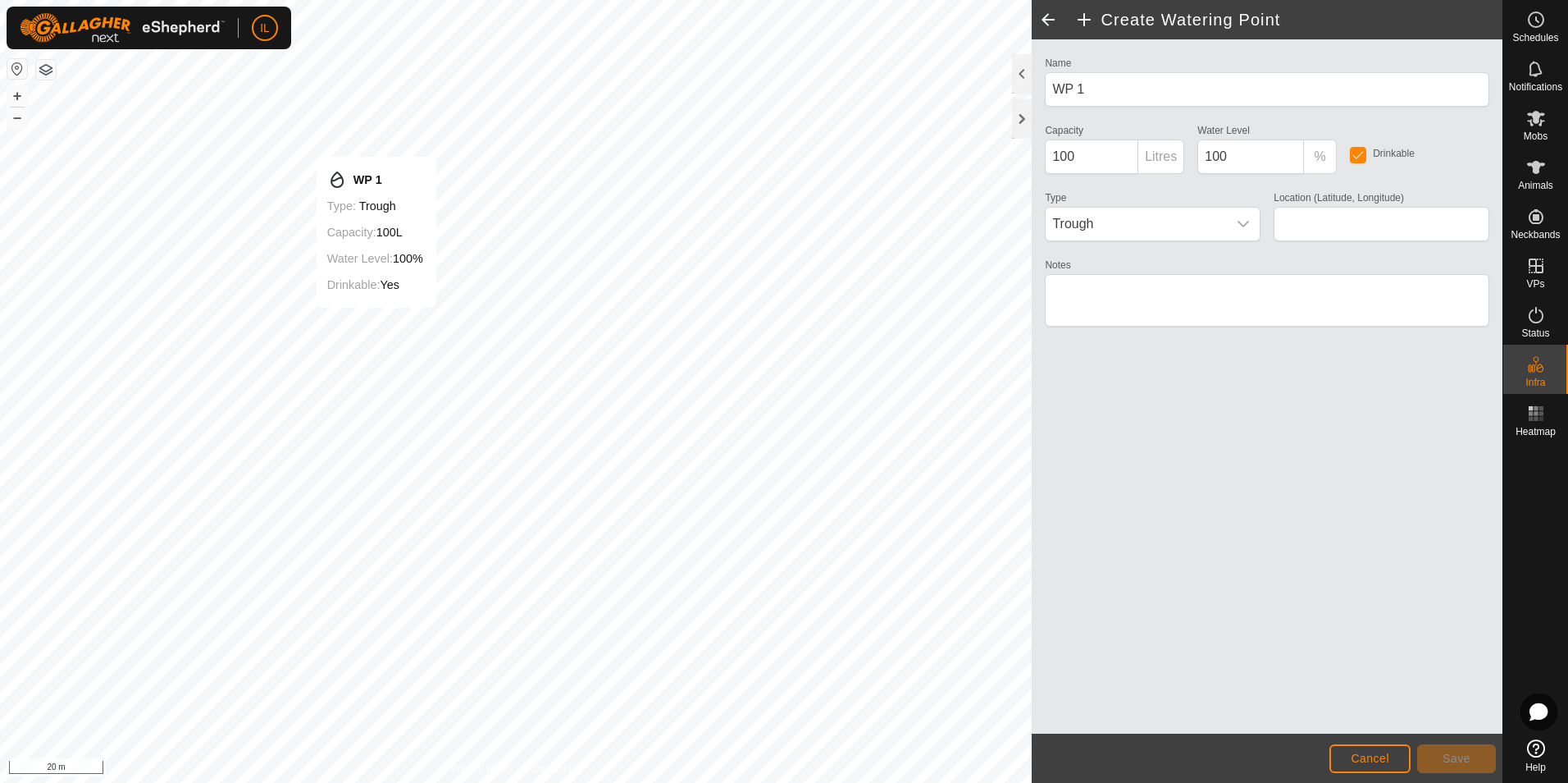
type input "-43.762933, 173.033004"
click at [1159, 160] on p-inputgroup-addon "Litres" at bounding box center [1161, 157] width 46 height 34
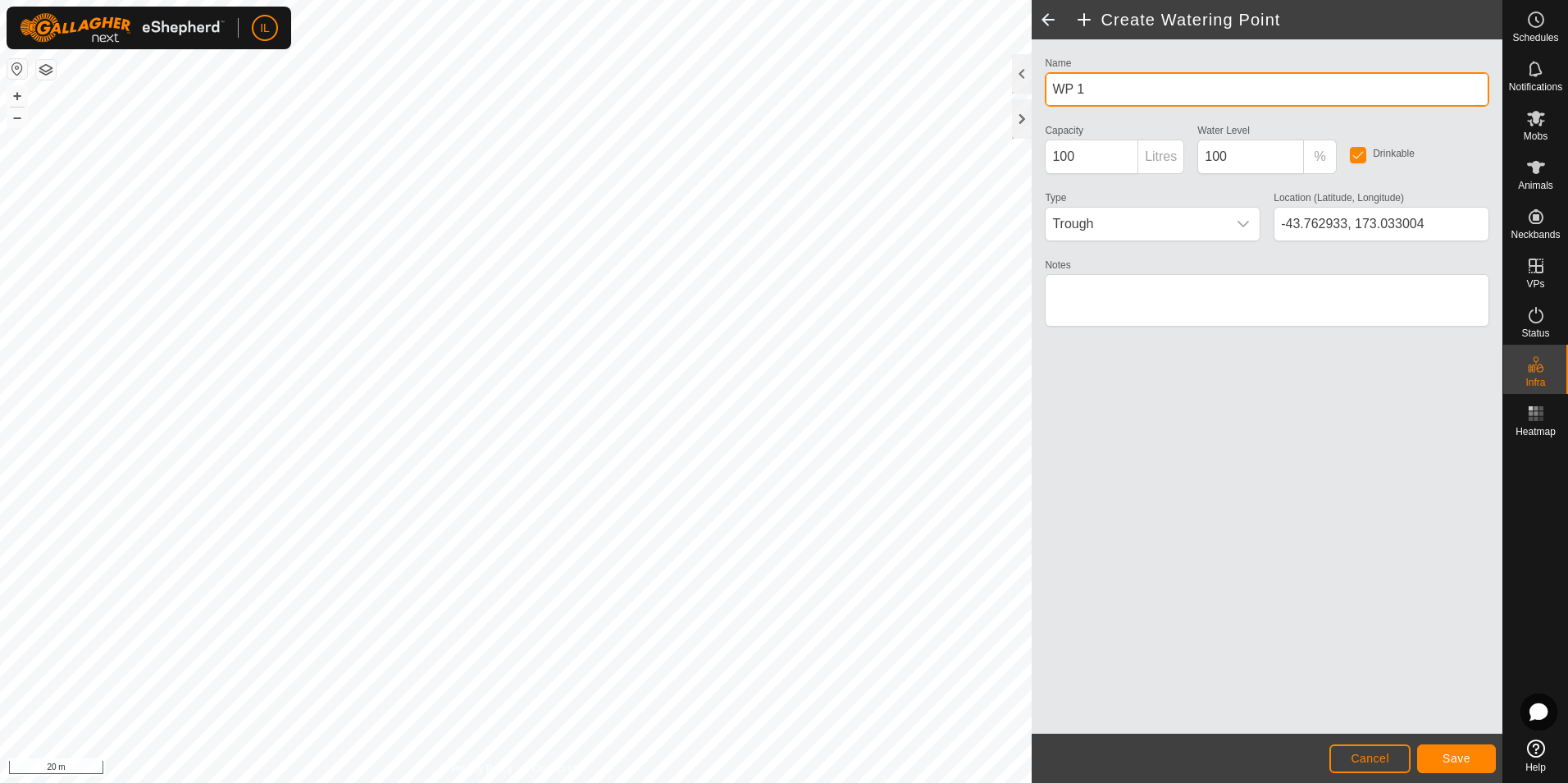
drag, startPoint x: 1087, startPoint y: 90, endPoint x: 1043, endPoint y: 87, distance: 44.1
click at [1043, 87] on div "Name WP 1" at bounding box center [1267, 79] width 457 height 55
type input "Trough 1 Dawbers"
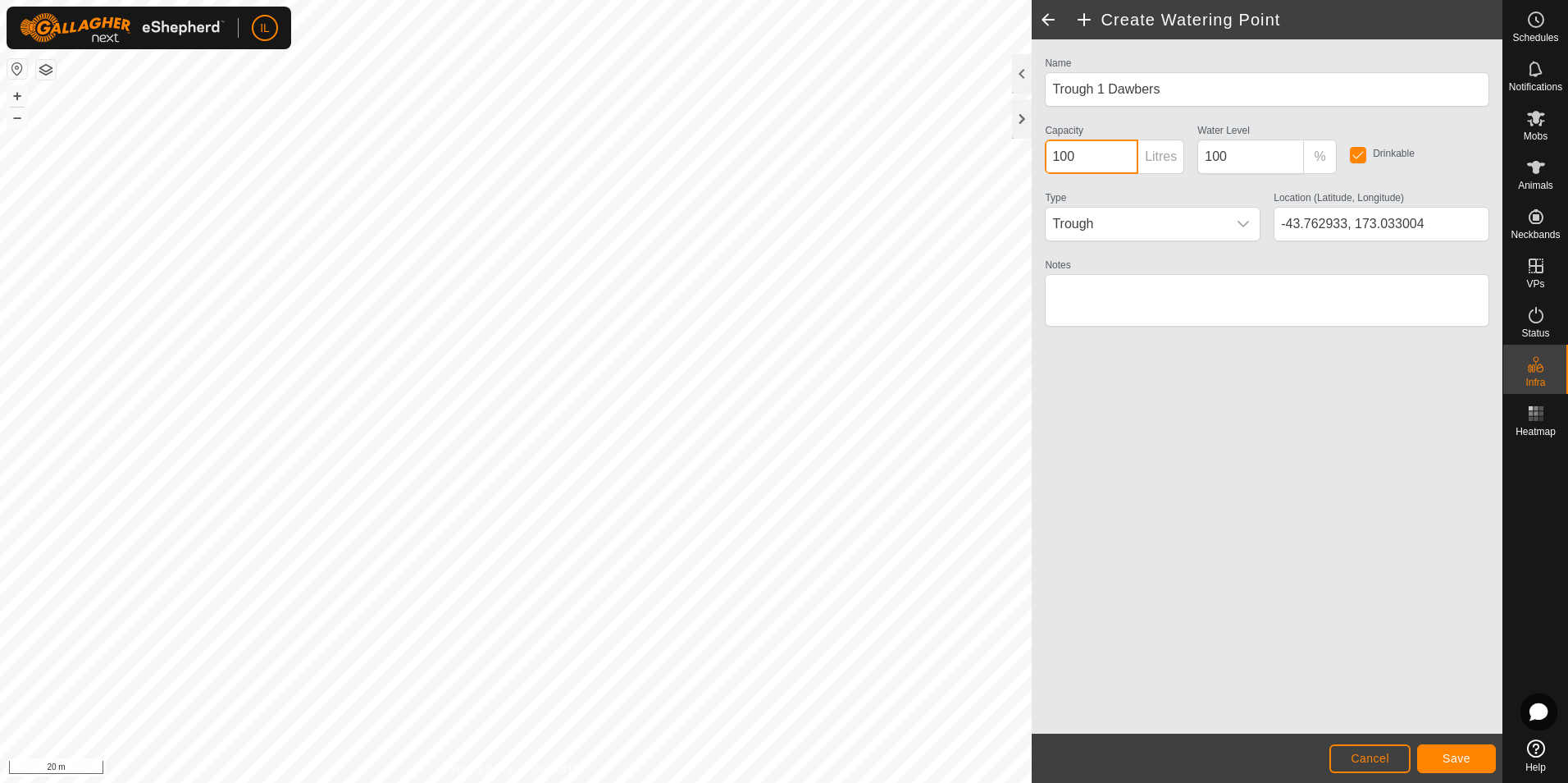
click at [1061, 158] on input "100" at bounding box center [1092, 157] width 94 height 34
type input "400"
click at [1054, 287] on textarea "Notes" at bounding box center [1267, 300] width 445 height 53
click at [1056, 296] on textarea "Notes" at bounding box center [1267, 300] width 445 height 53
type textarea "On Fenceline - feeds both paddocks"
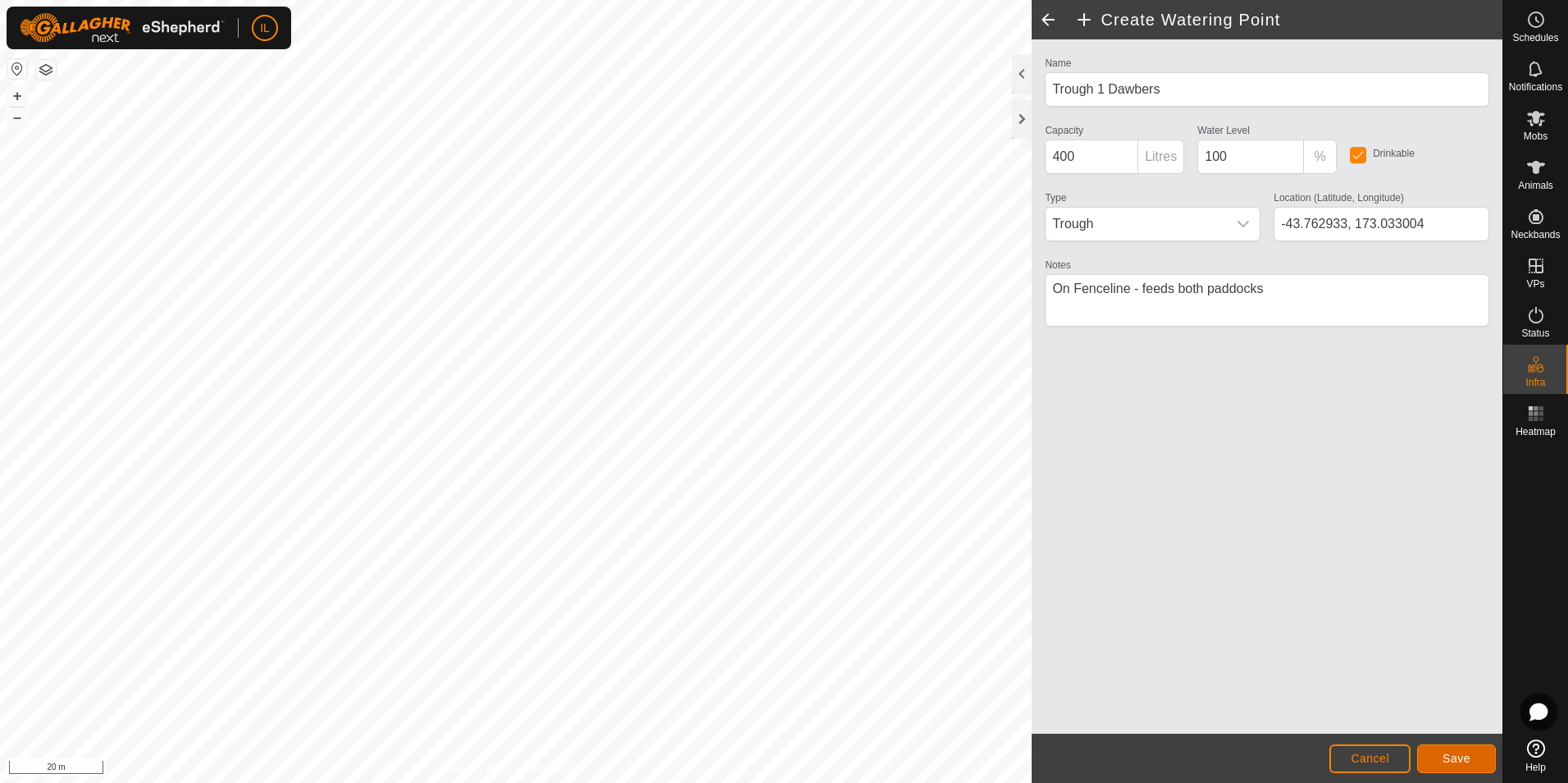
click at [1466, 759] on span "Save" at bounding box center [1456, 758] width 28 height 13
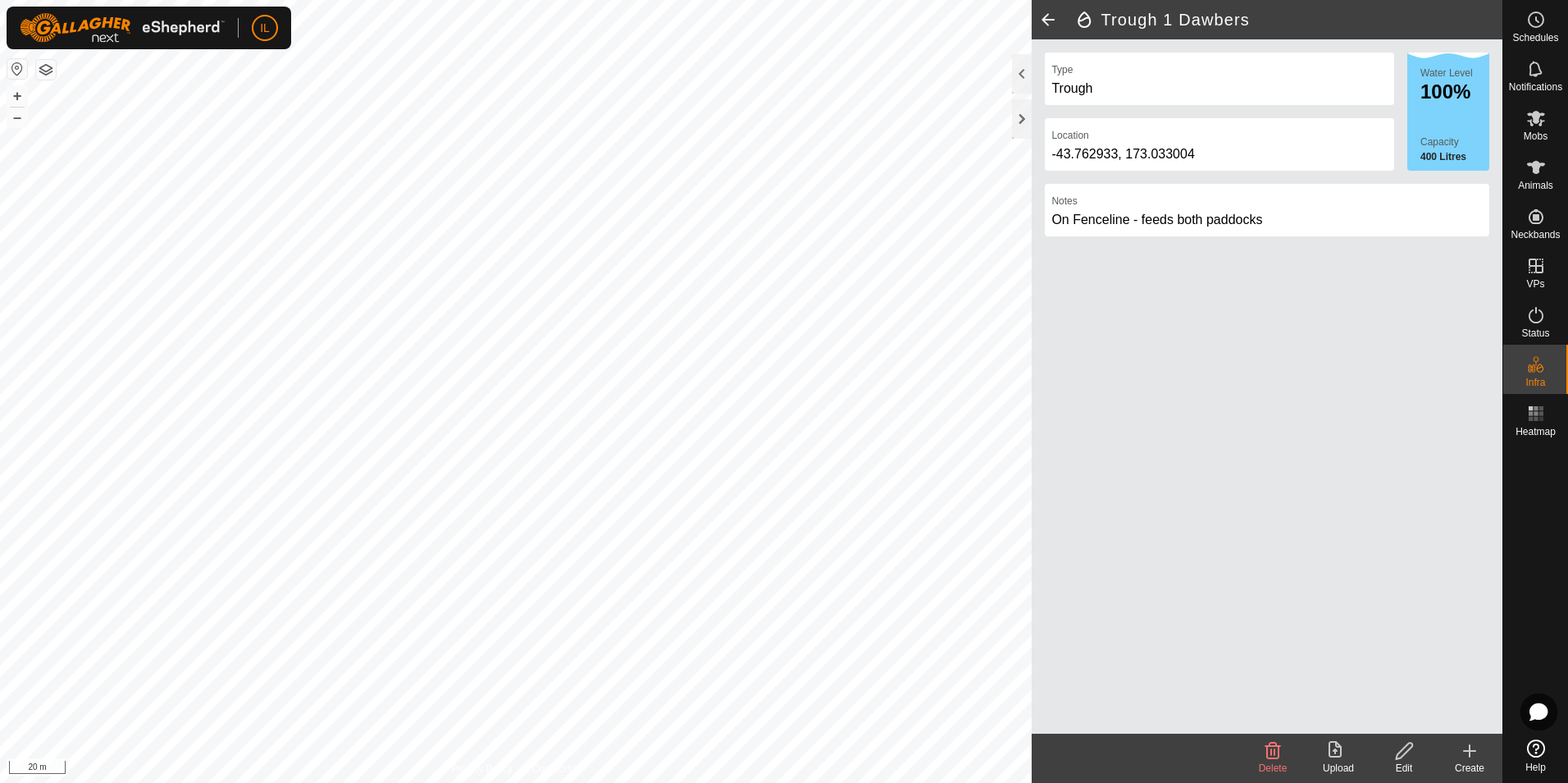
click at [1469, 750] on icon at bounding box center [1469, 750] width 11 height 0
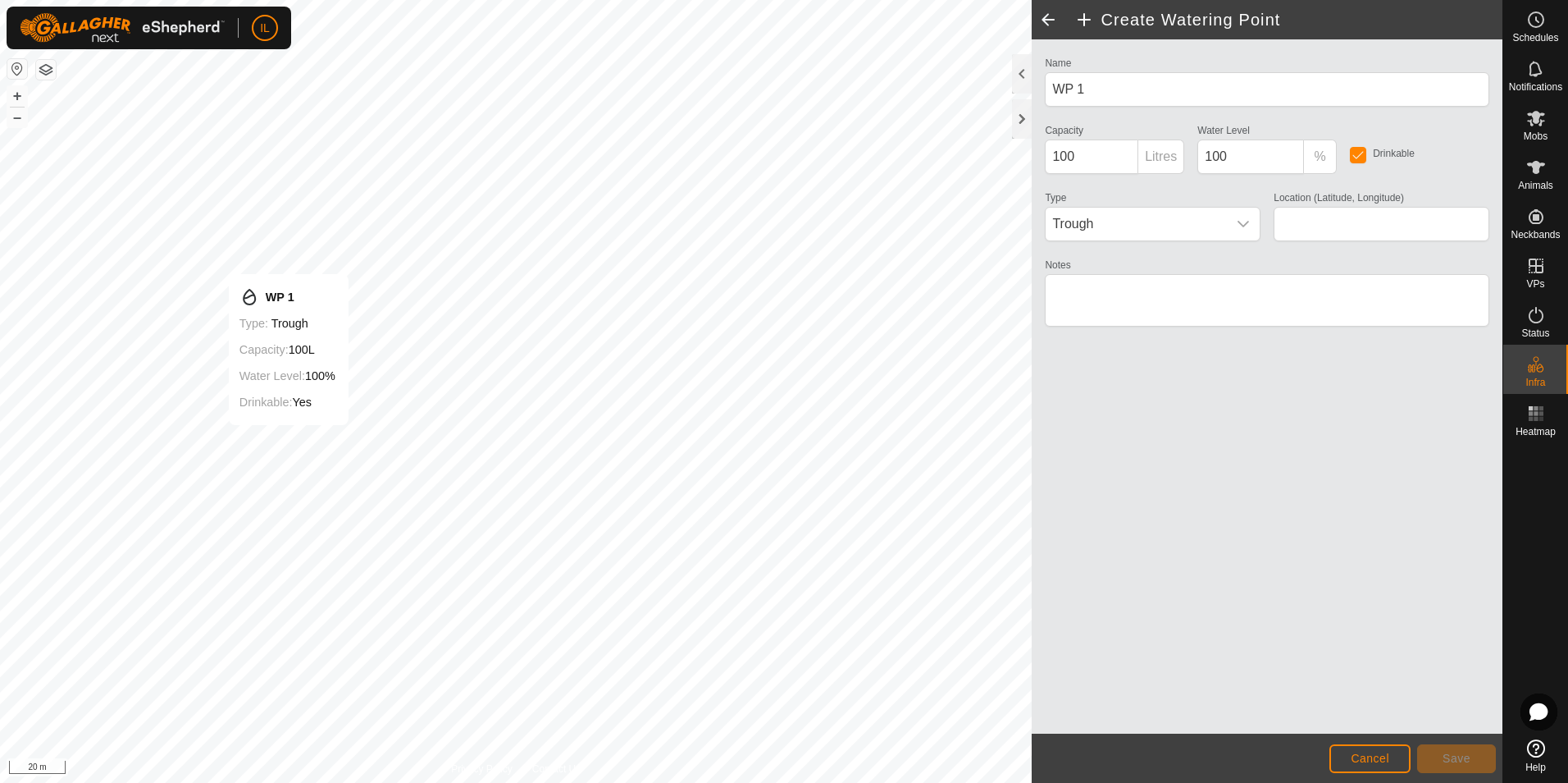
type input "-43.764210, 173.032533"
click at [1248, 225] on icon "dropdown trigger" at bounding box center [1244, 224] width 13 height 13
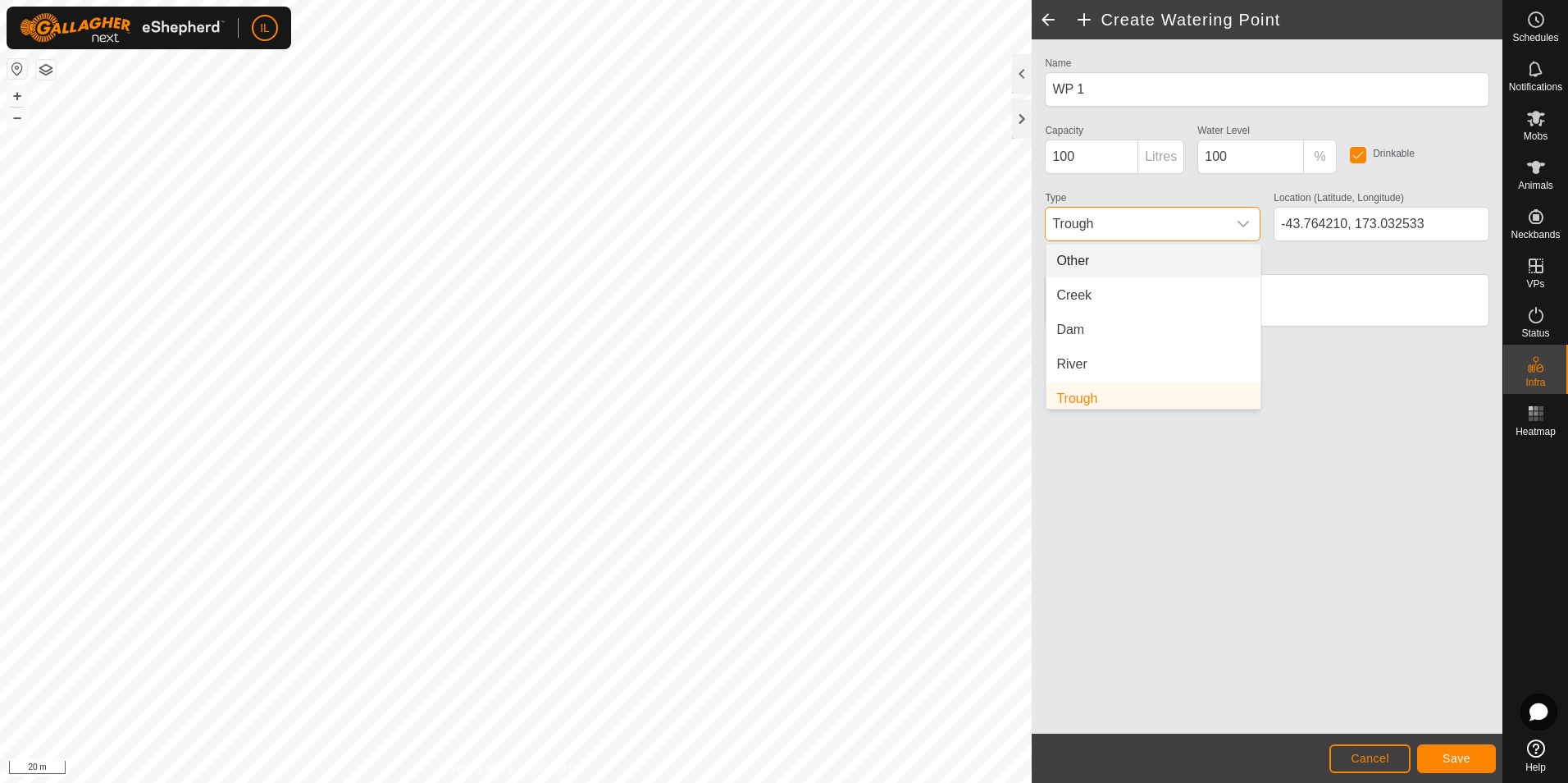
scroll to position [7, 0]
click at [1072, 289] on li "Creek" at bounding box center [1154, 289] width 214 height 33
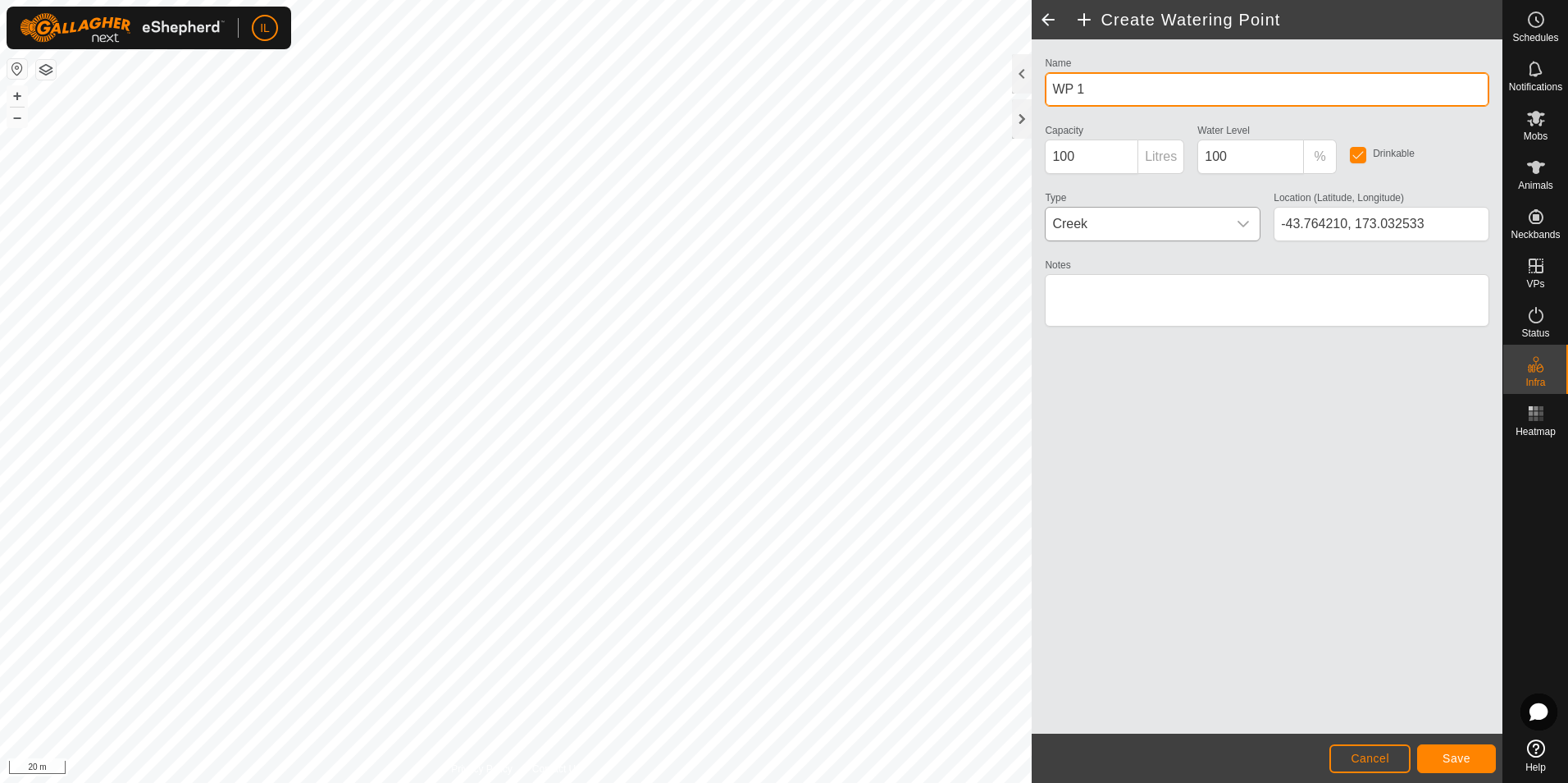
drag, startPoint x: 1090, startPoint y: 88, endPoint x: 1038, endPoint y: 90, distance: 52.0
click at [1038, 90] on div "Name WP 1" at bounding box center [1267, 79] width 457 height 55
type input "Dawbers creek"
click at [1057, 290] on textarea "Notes" at bounding box center [1267, 300] width 445 height 53
type textarea "u"
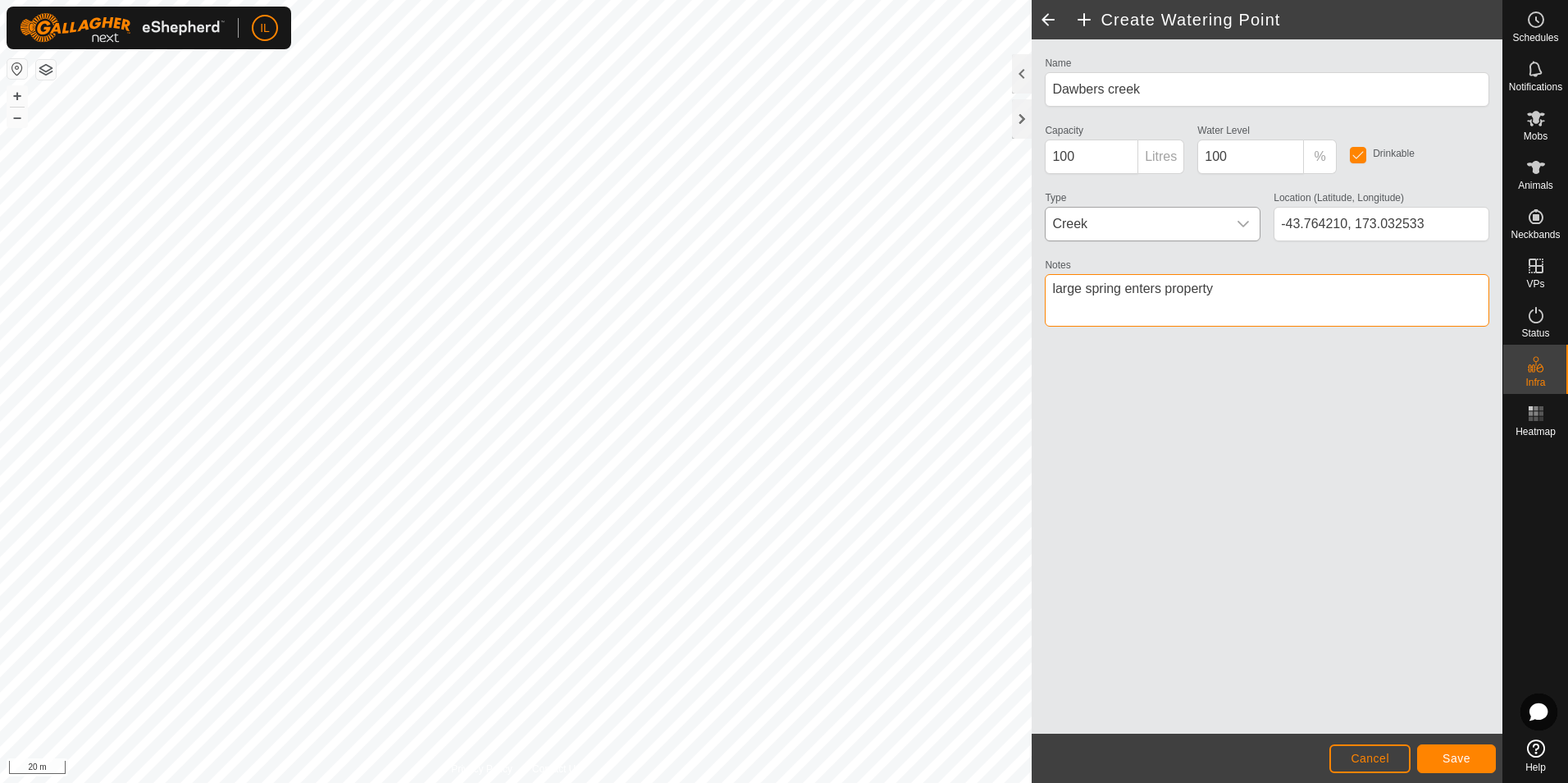
type textarea "large spring enters property"
click at [1466, 751] on span "Save" at bounding box center [1456, 758] width 28 height 13
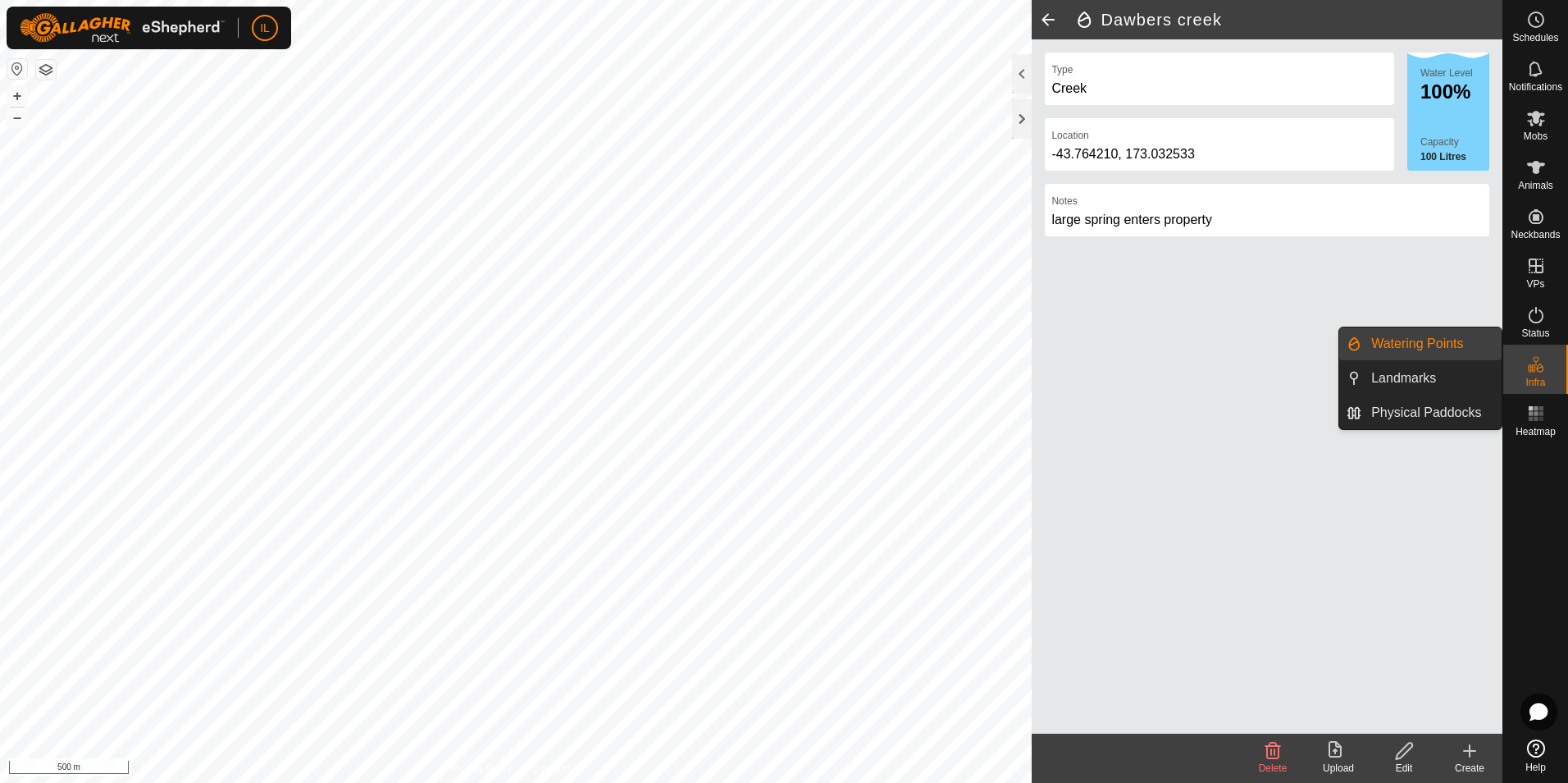
click at [1540, 368] on icon at bounding box center [1540, 368] width 8 height 9
click at [1533, 369] on icon at bounding box center [1535, 364] width 20 height 20
click at [1447, 414] on link "Physical Paddocks" at bounding box center [1431, 413] width 141 height 33
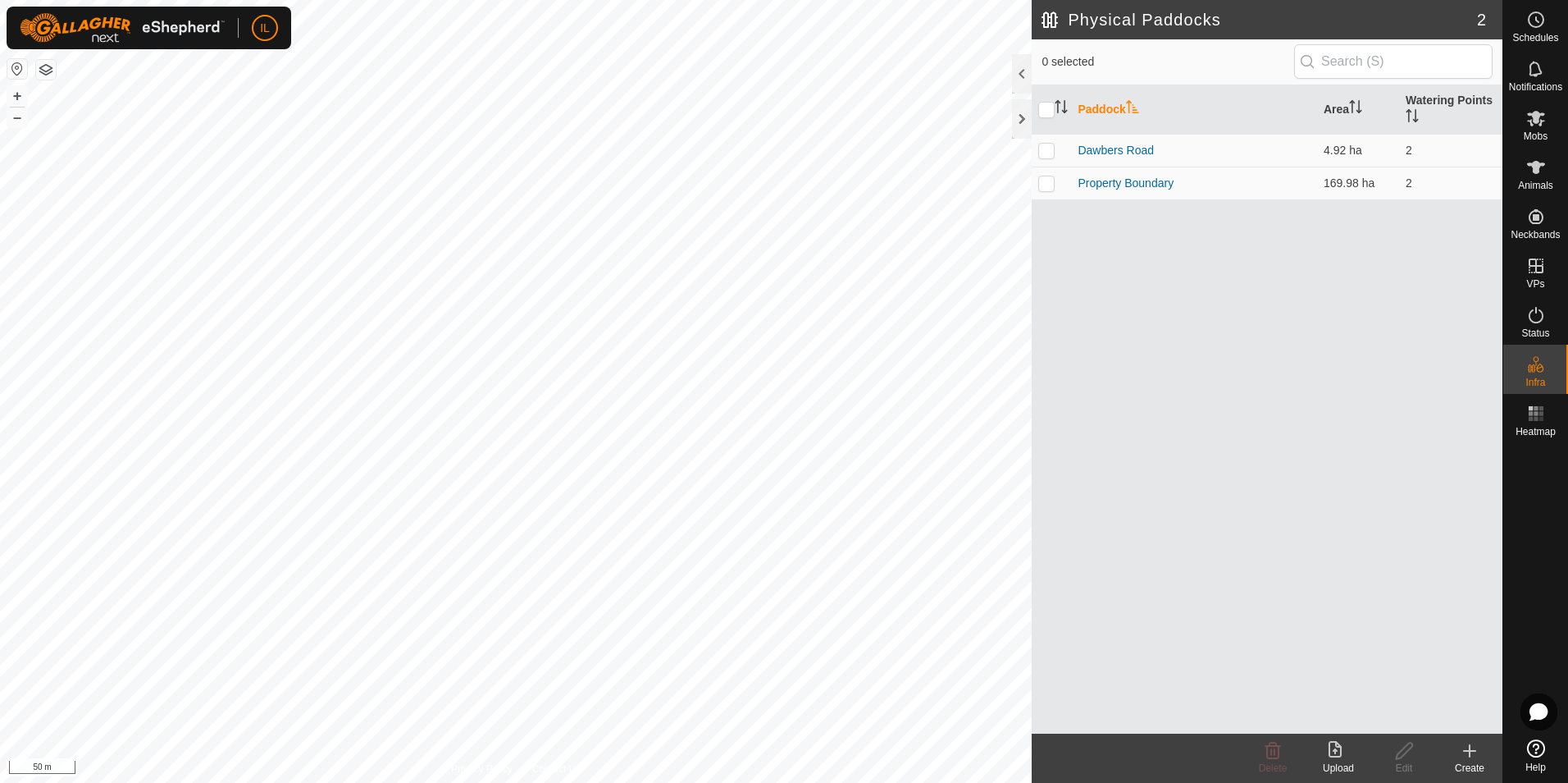
click at [1469, 768] on div "Create" at bounding box center [1469, 768] width 66 height 14
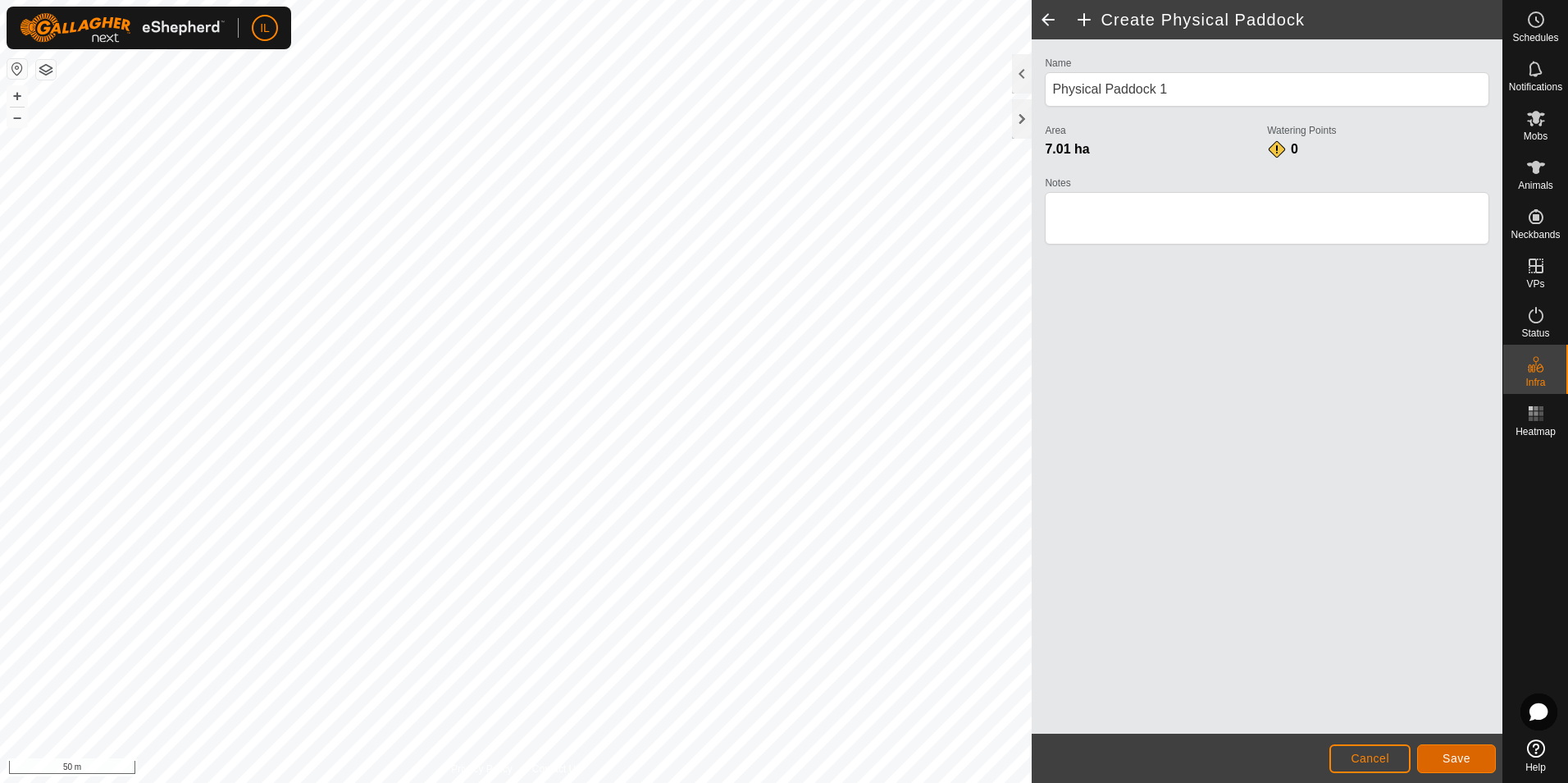
click at [1473, 755] on button "Save" at bounding box center [1456, 759] width 78 height 29
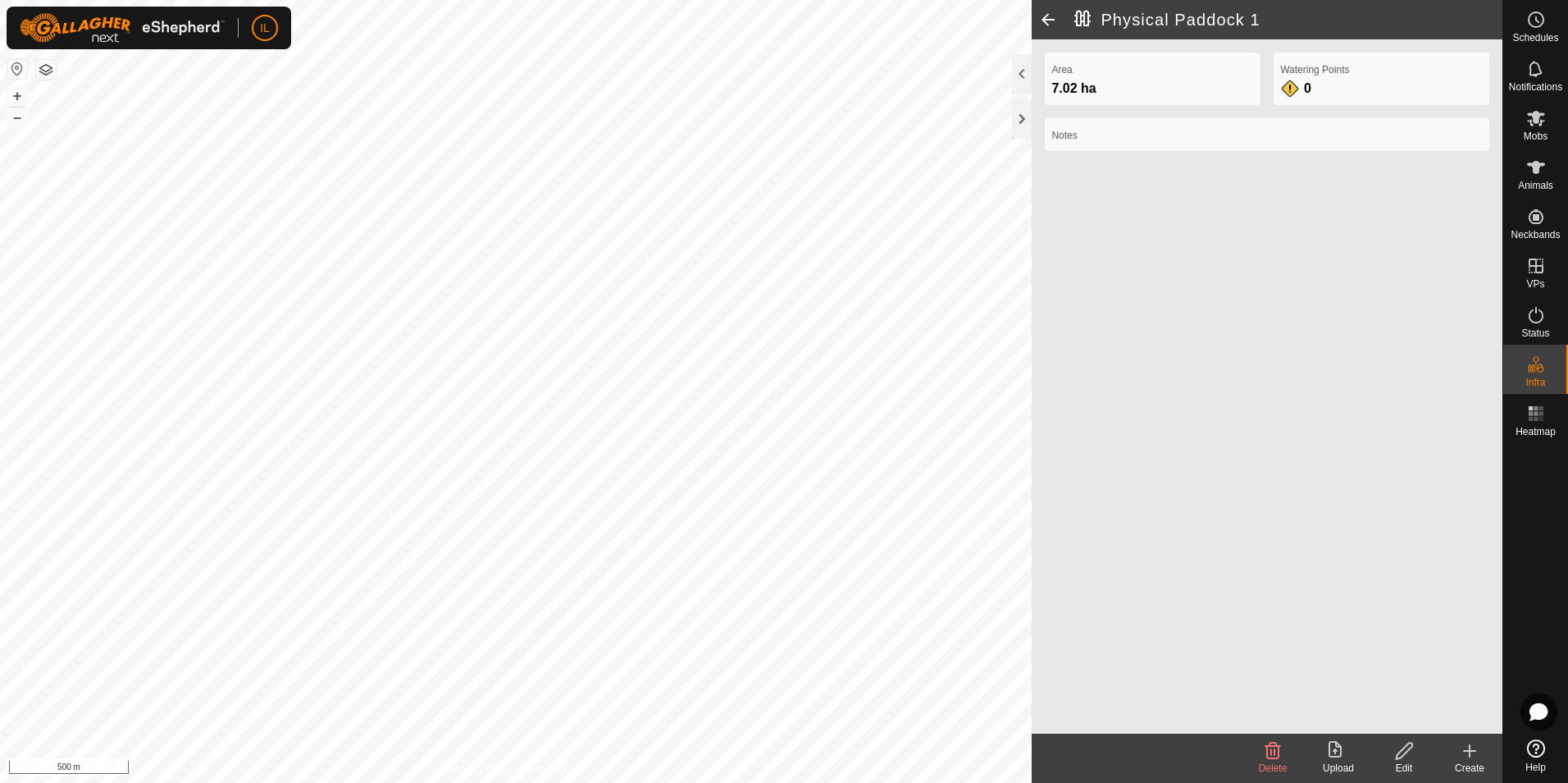
click at [1405, 756] on icon at bounding box center [1403, 750] width 20 height 20
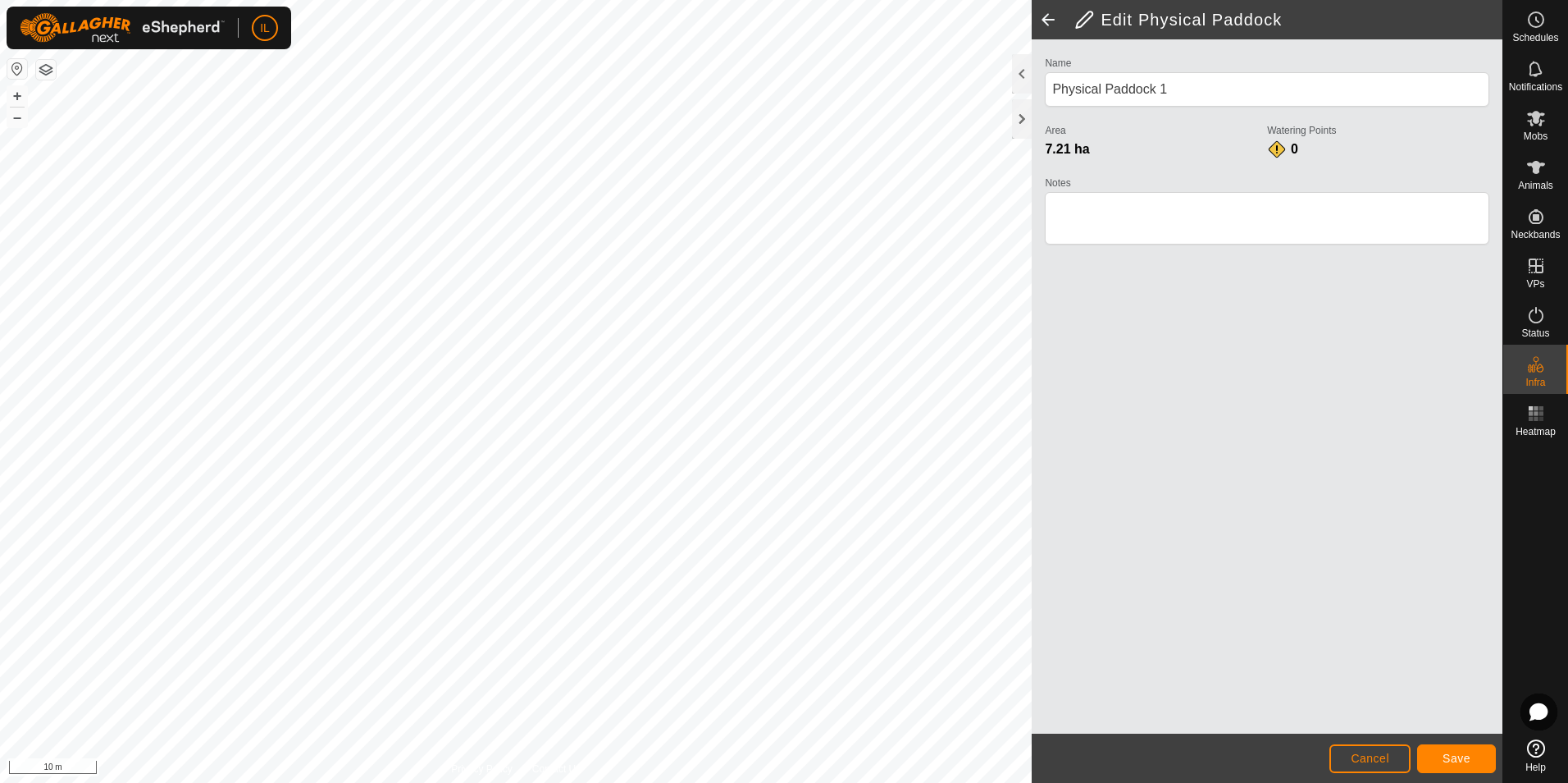
click at [59, 27] on div "IL Schedules Notifications Mobs Animals Neckbands VPs Status Infra Heatmap Help…" at bounding box center [784, 392] width 1568 height 783
click at [1457, 757] on span "Save" at bounding box center [1456, 758] width 28 height 13
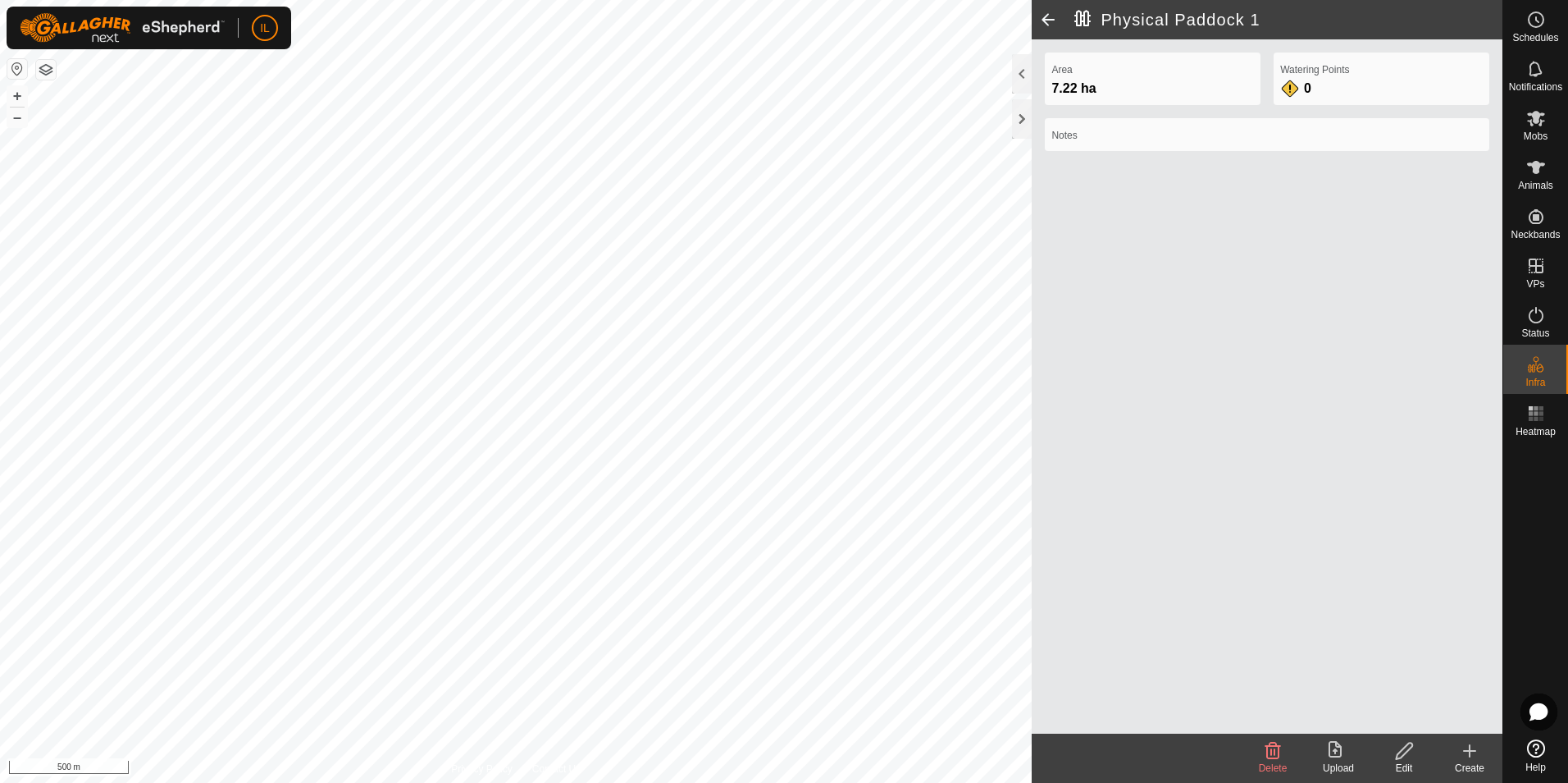
click at [1049, 19] on span at bounding box center [1048, 19] width 33 height 39
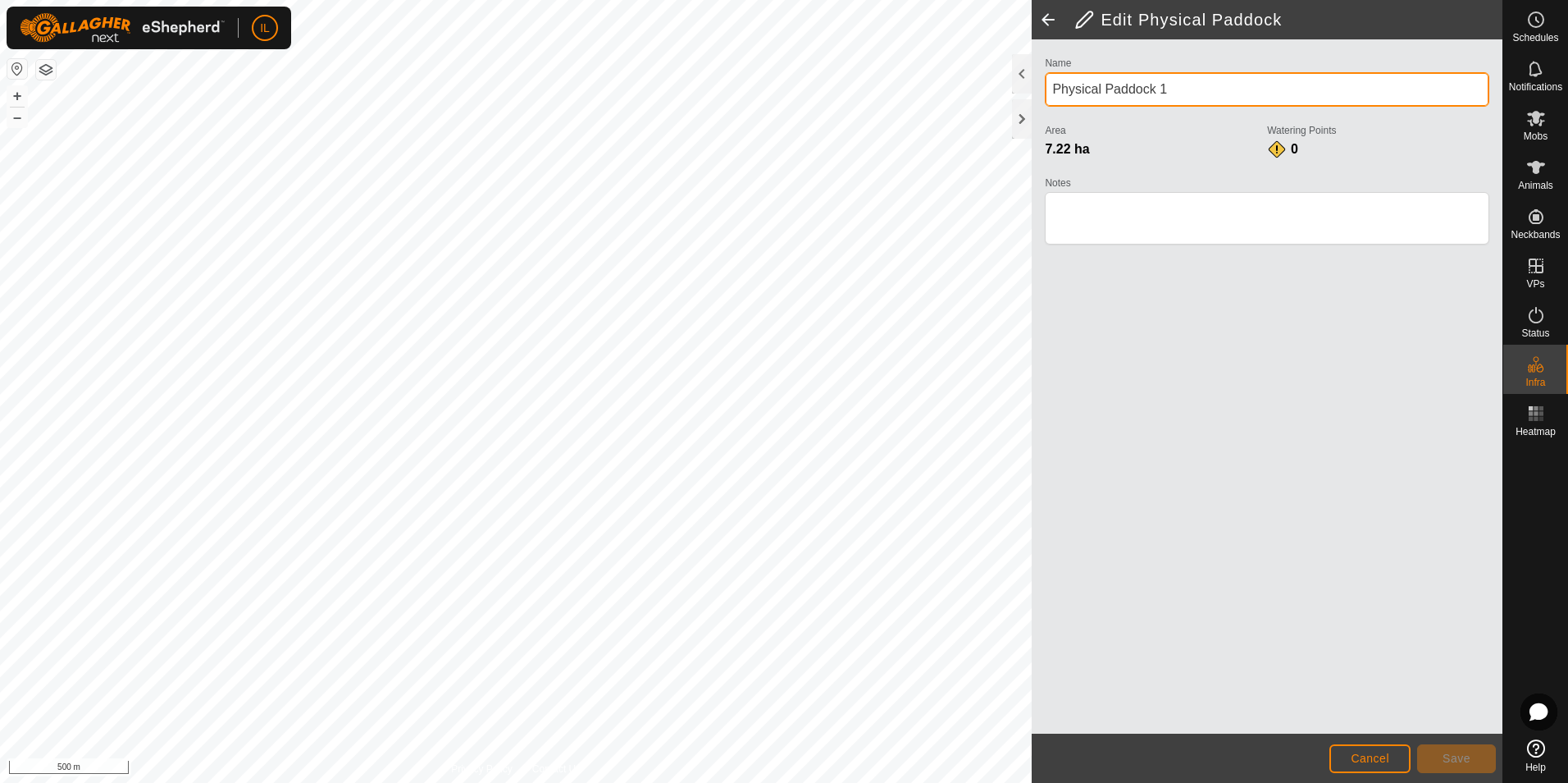
click at [1164, 90] on input "Physical Paddock 1" at bounding box center [1267, 89] width 445 height 34
drag, startPoint x: 1178, startPoint y: 90, endPoint x: 1049, endPoint y: 79, distance: 129.5
click at [1049, 79] on input "Physical Paddock 1" at bounding box center [1267, 89] width 445 height 34
type input "Ribbonwood"
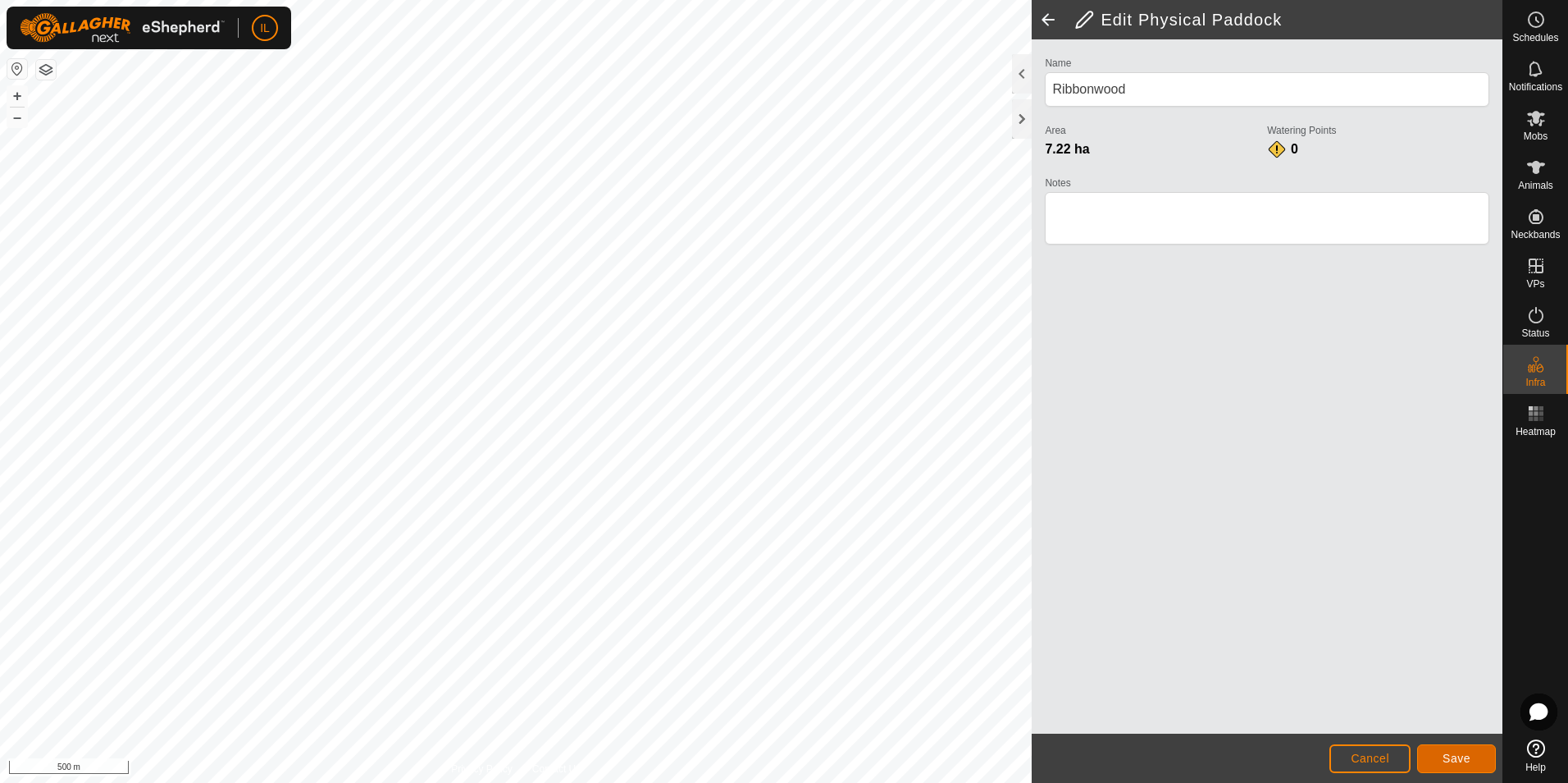
click at [1457, 757] on span "Save" at bounding box center [1456, 758] width 28 height 13
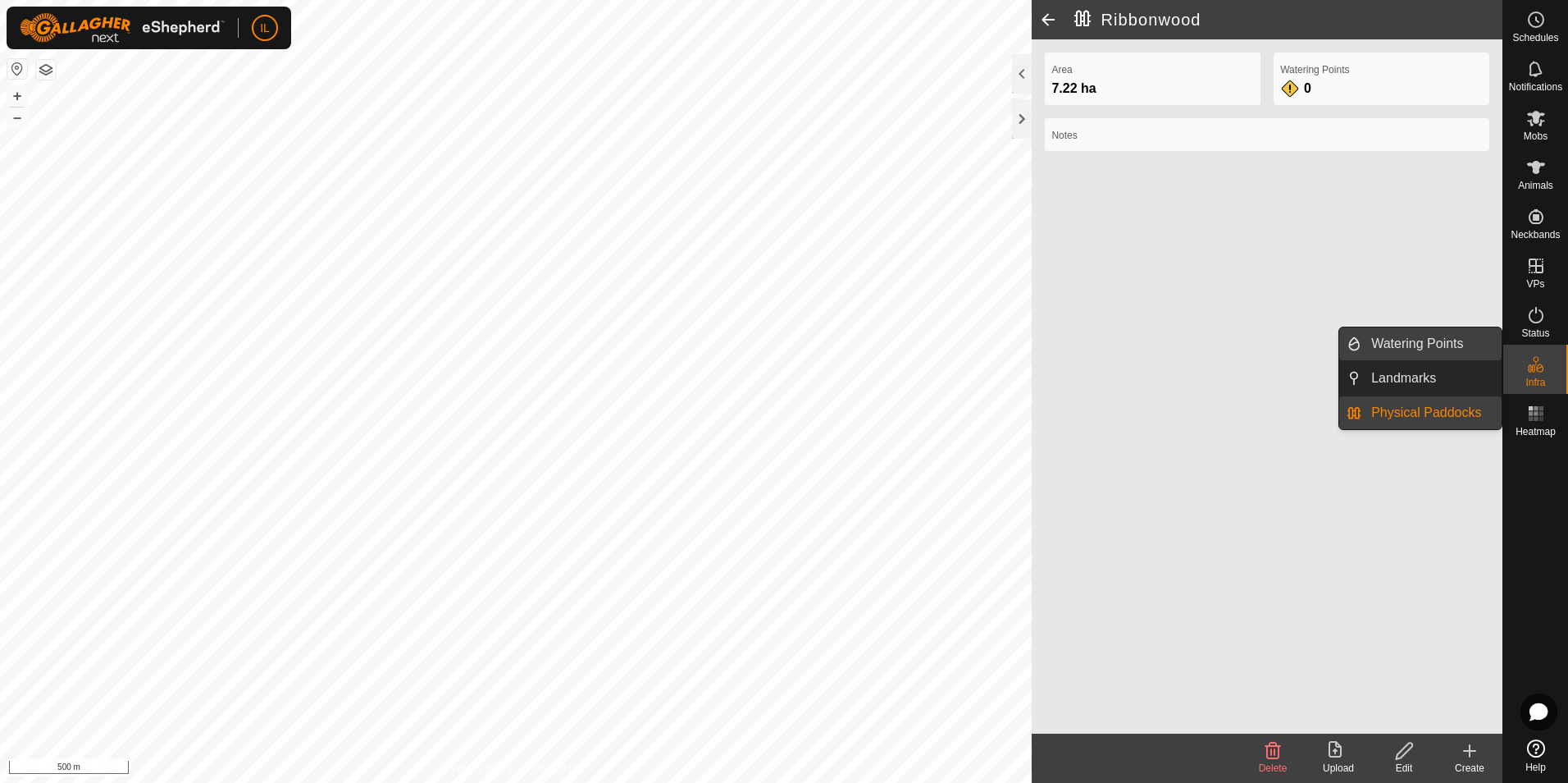
click at [1394, 341] on link "Watering Points" at bounding box center [1431, 344] width 141 height 33
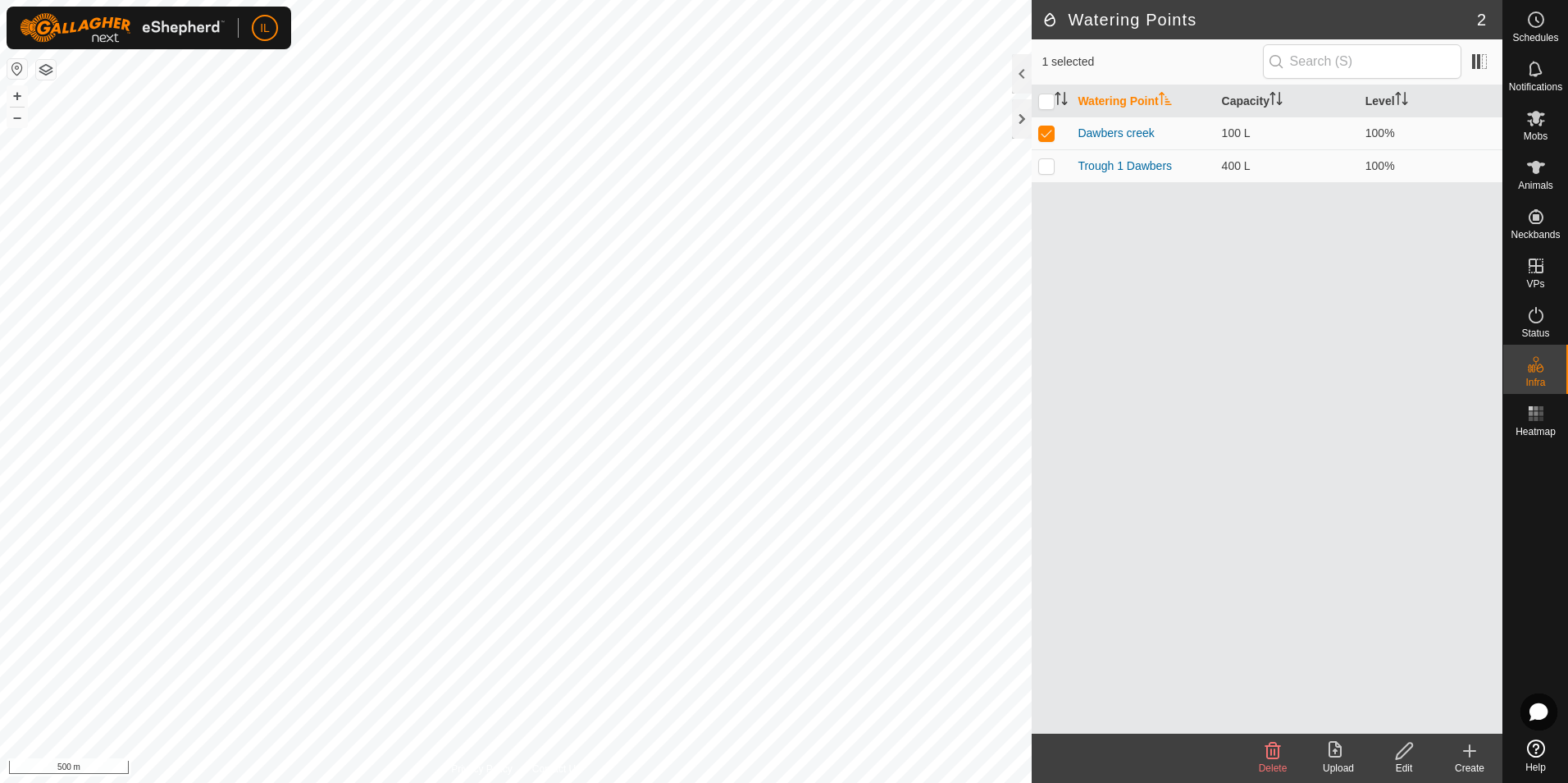
click at [1469, 752] on icon at bounding box center [1469, 750] width 0 height 11
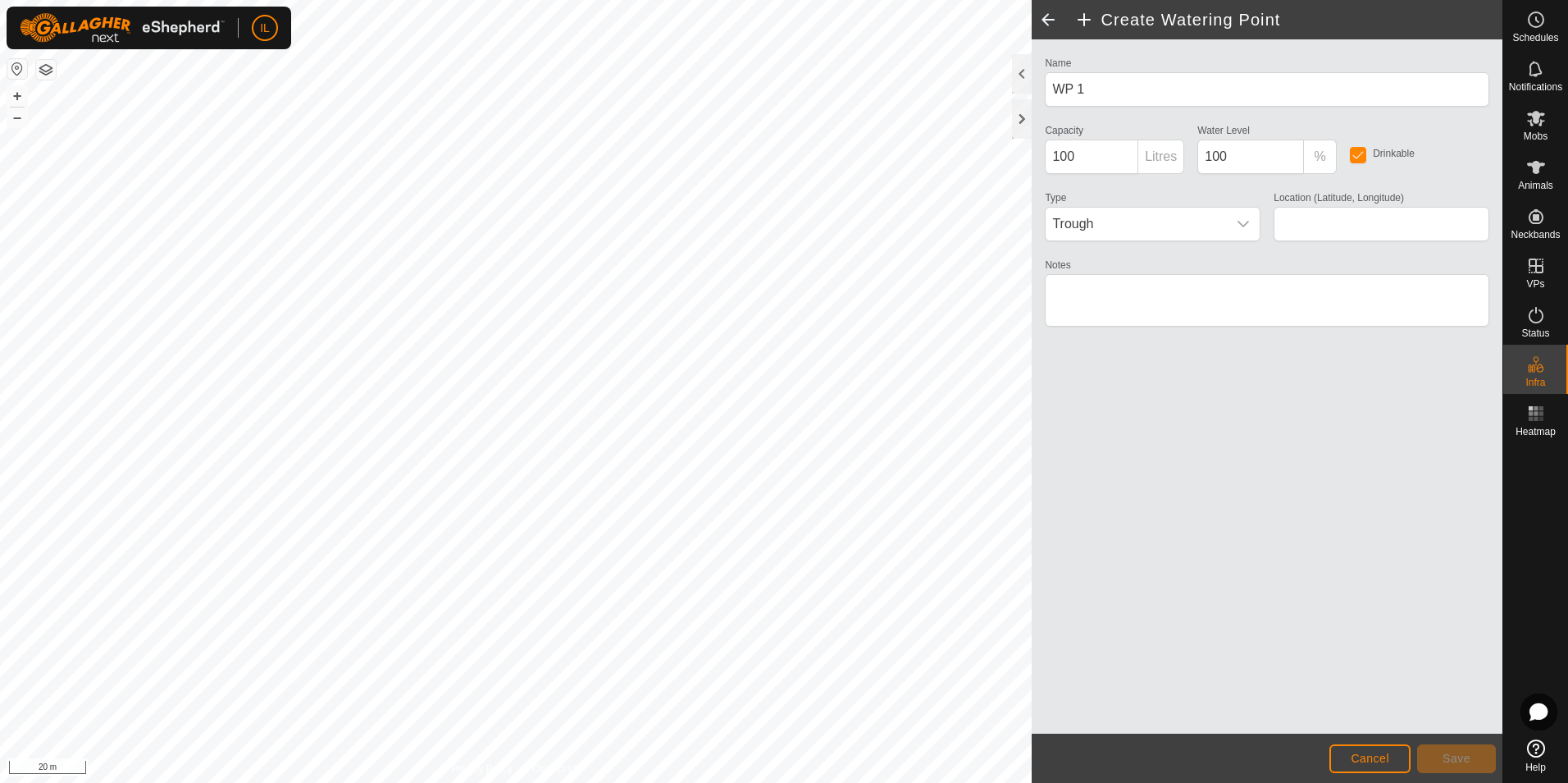
type input "-43.761746, 173.035924"
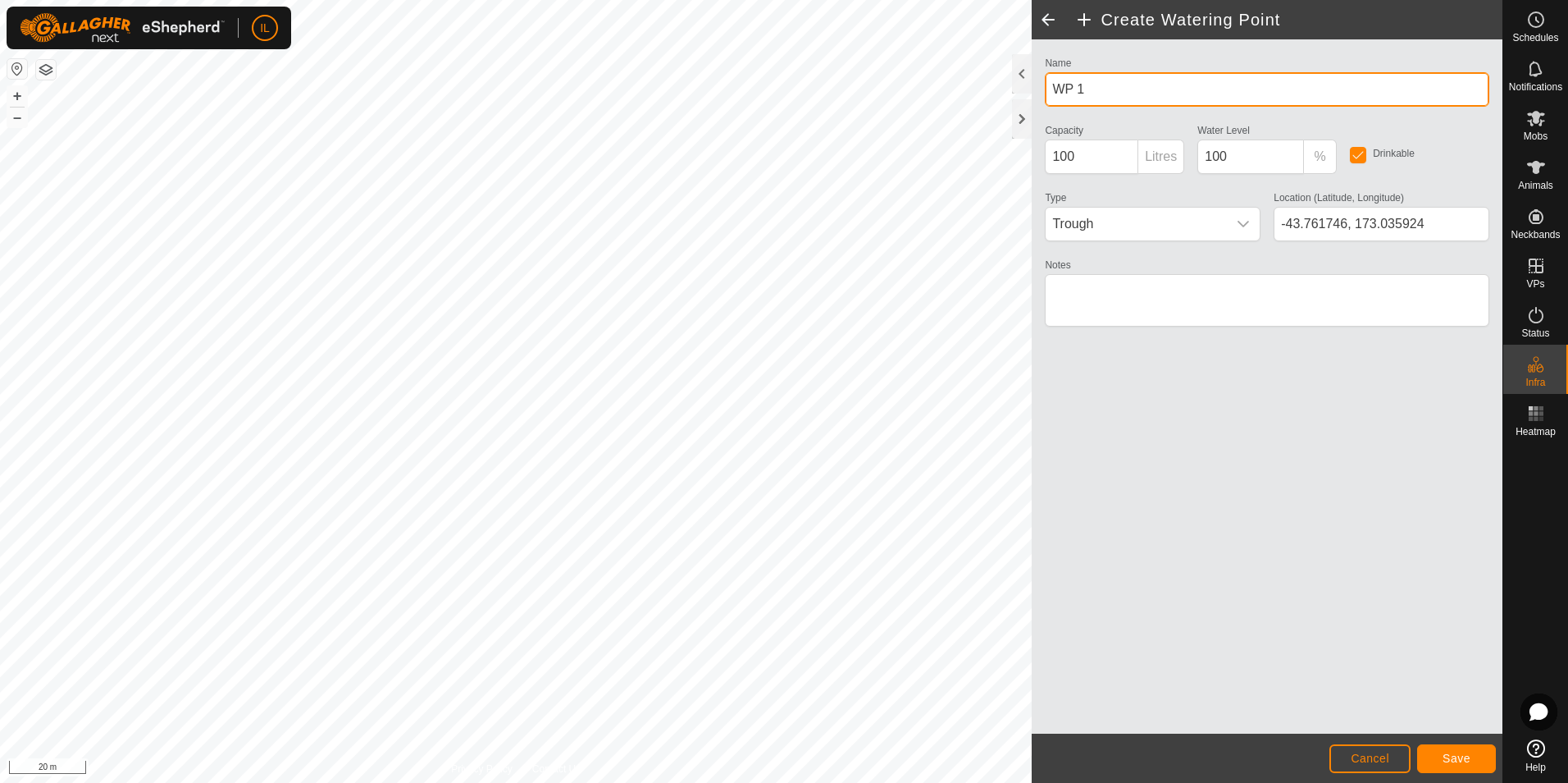
drag, startPoint x: 1089, startPoint y: 92, endPoint x: 1032, endPoint y: 85, distance: 57.4
click at [1032, 85] on div "Name WP 1 Capacity 100 Litres Water Level 100 % Drinkable Type Trough Location …" at bounding box center [1267, 386] width 471 height 694
type input "Ribbonwood trough"
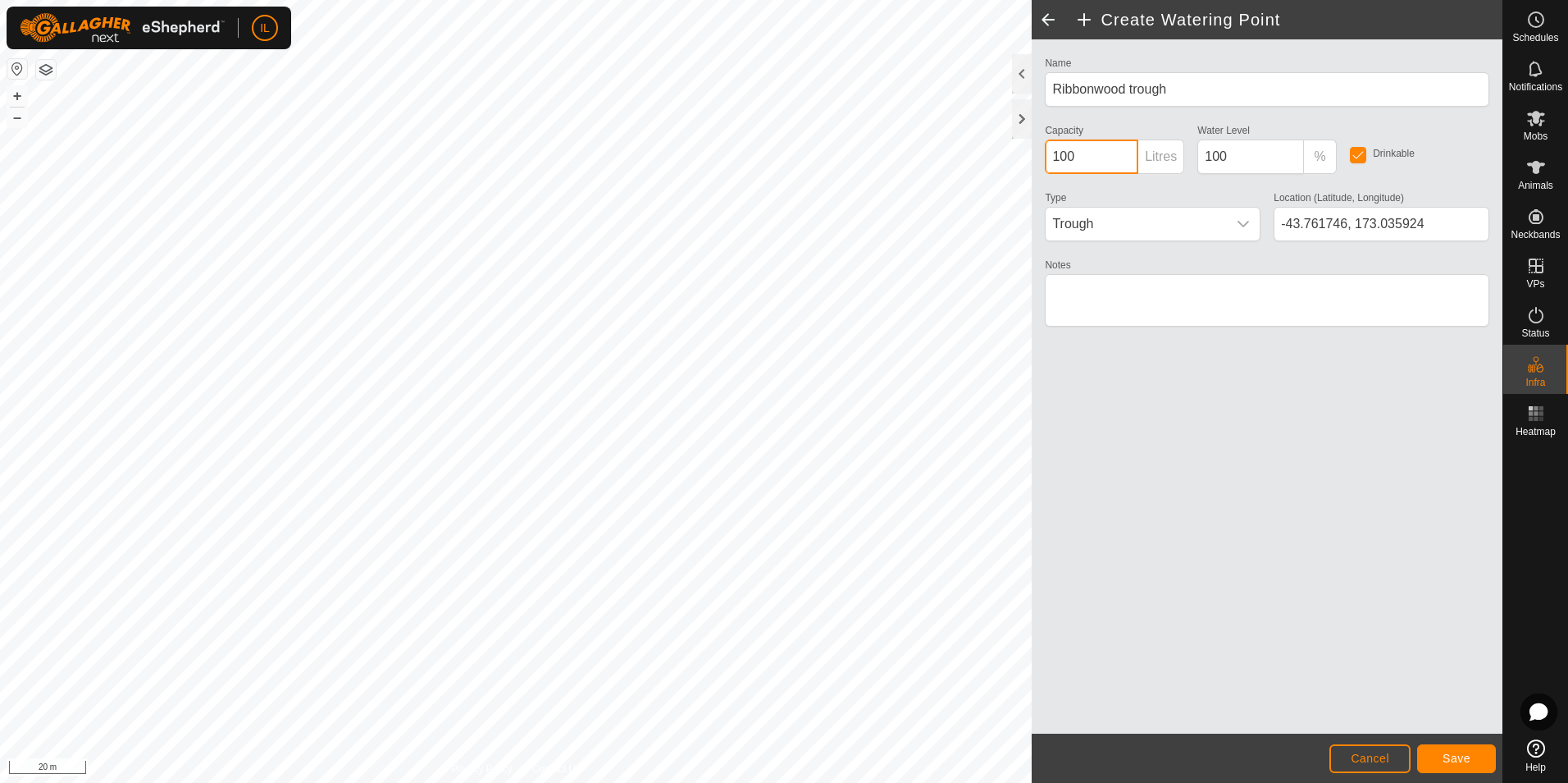
click at [1058, 152] on input "100" at bounding box center [1092, 157] width 94 height 34
type input "400"
click at [1057, 291] on textarea "Notes" at bounding box center [1267, 300] width 445 height 53
type textarea "On Fenceline fees both Ribbonwood and Hospital"
click at [1449, 760] on span "Save" at bounding box center [1456, 758] width 28 height 13
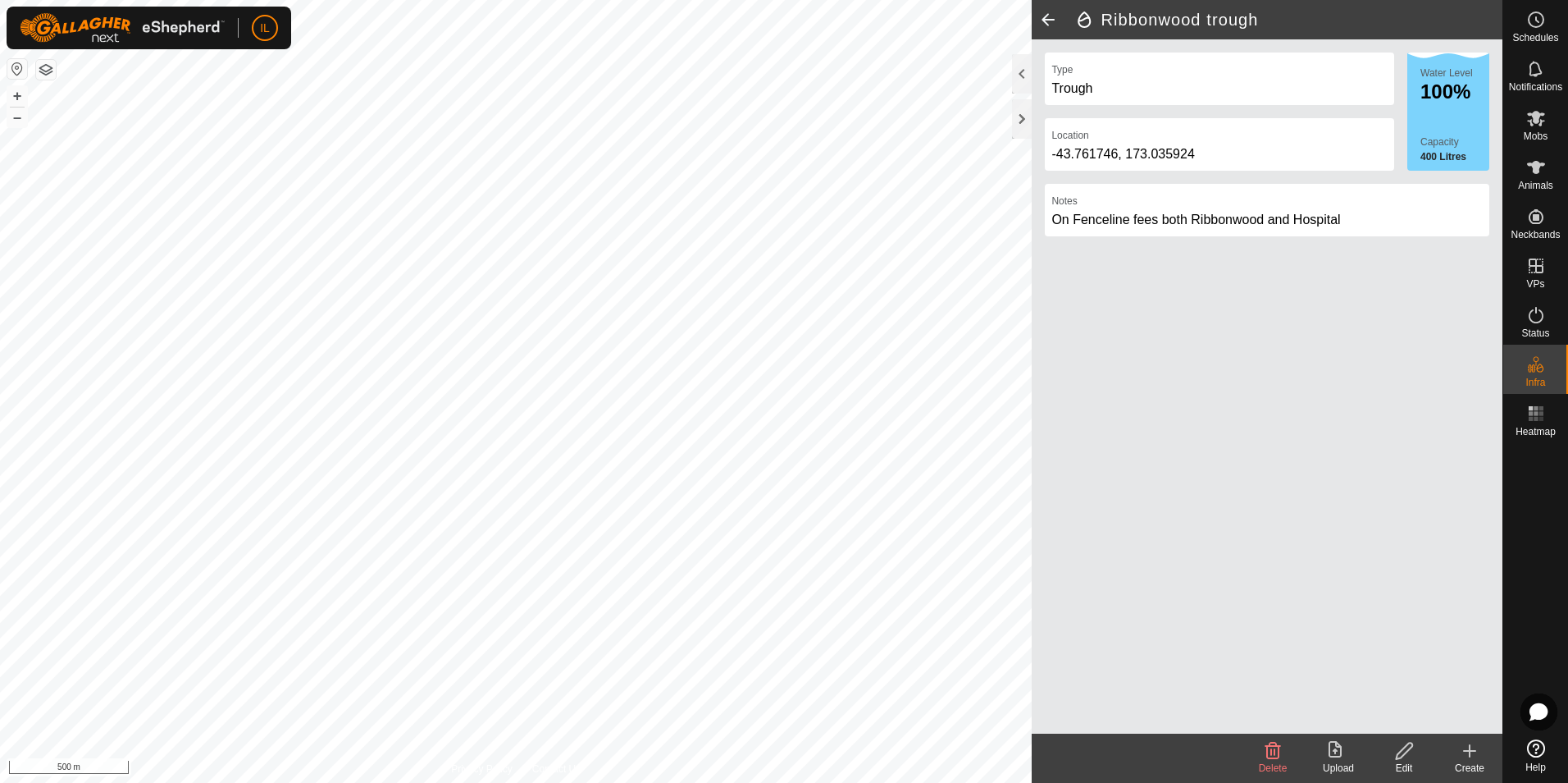
click at [1049, 19] on span at bounding box center [1048, 19] width 33 height 39
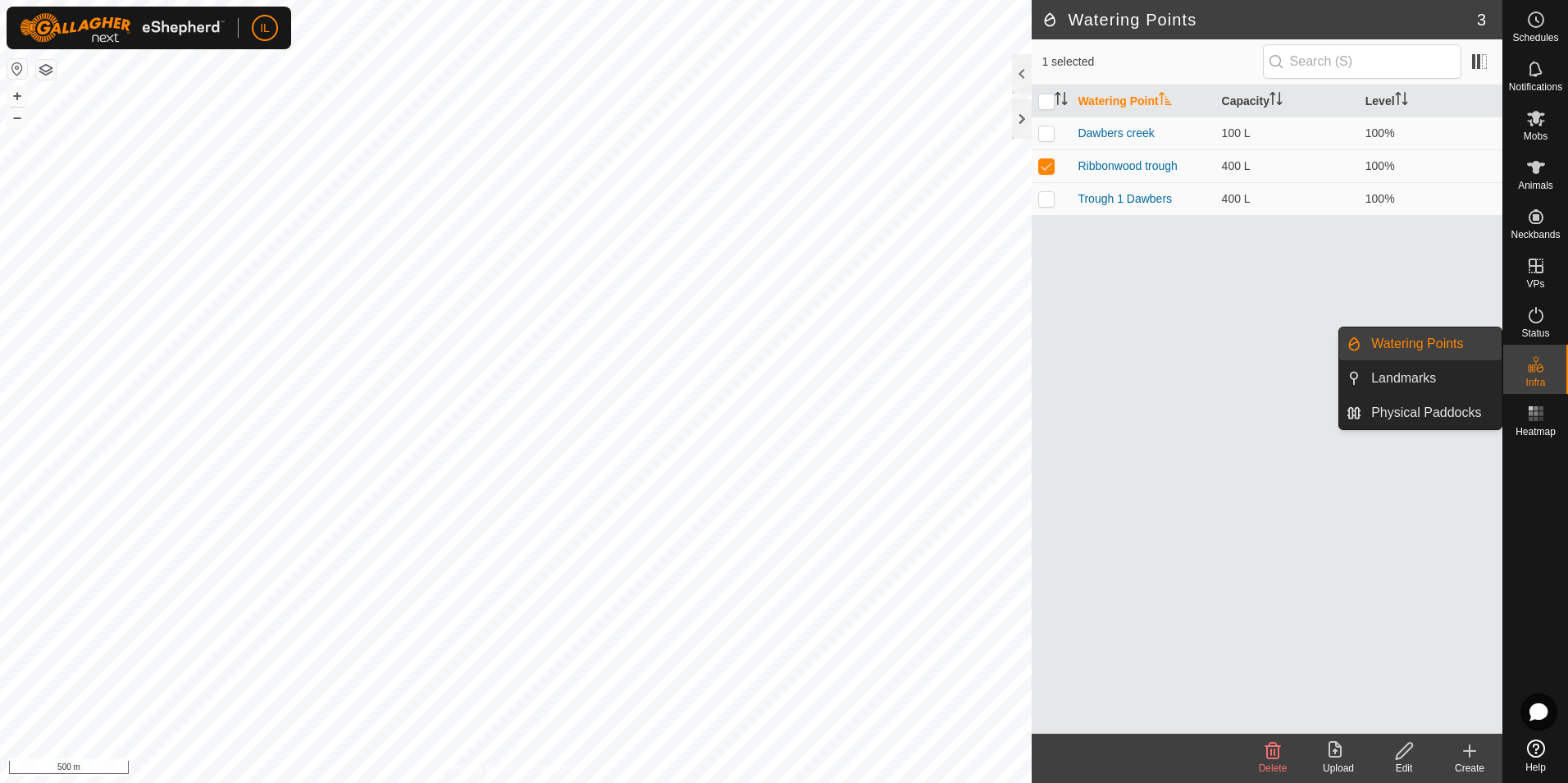
drag, startPoint x: 1527, startPoint y: 383, endPoint x: 1550, endPoint y: 372, distance: 25.5
click at [1550, 372] on es-infrastructure-svg-icon at bounding box center [1535, 364] width 30 height 26
click at [1445, 412] on link "Physical Paddocks" at bounding box center [1431, 413] width 141 height 33
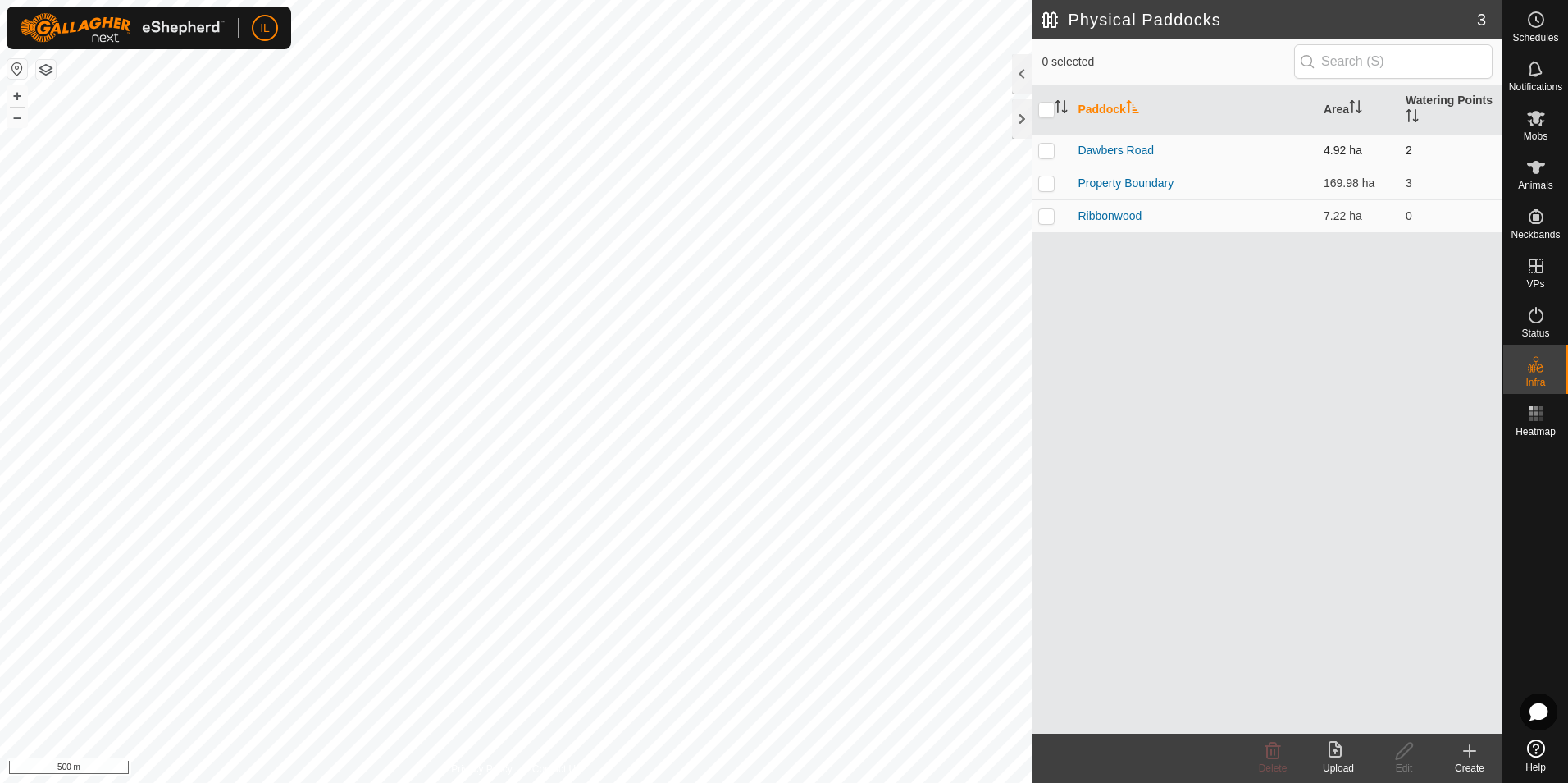
click at [1052, 152] on p-checkbox at bounding box center [1046, 150] width 16 height 13
checkbox input "true"
click at [1410, 758] on icon at bounding box center [1403, 750] width 20 height 20
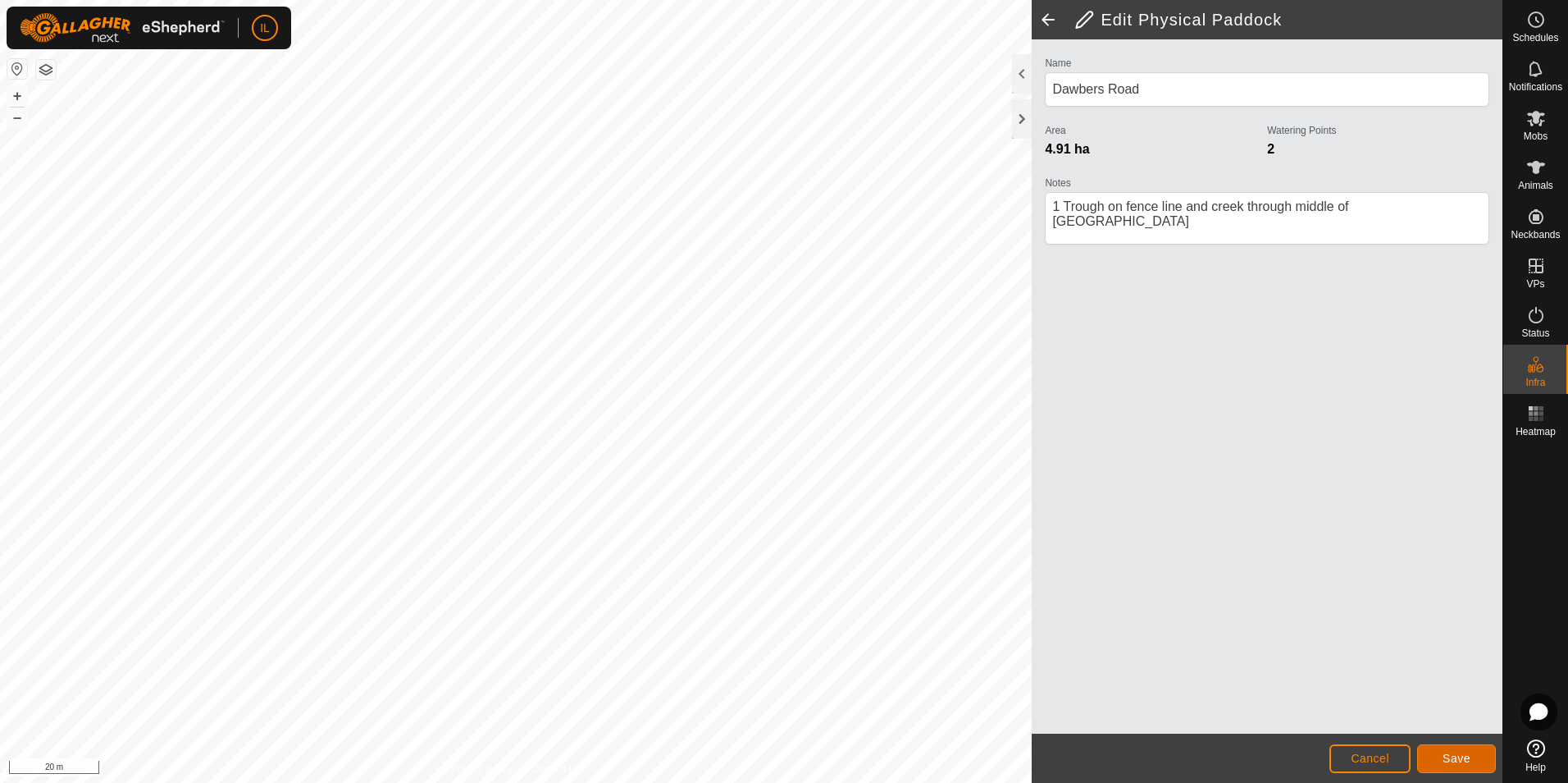
click at [1467, 763] on span "Save" at bounding box center [1456, 758] width 28 height 13
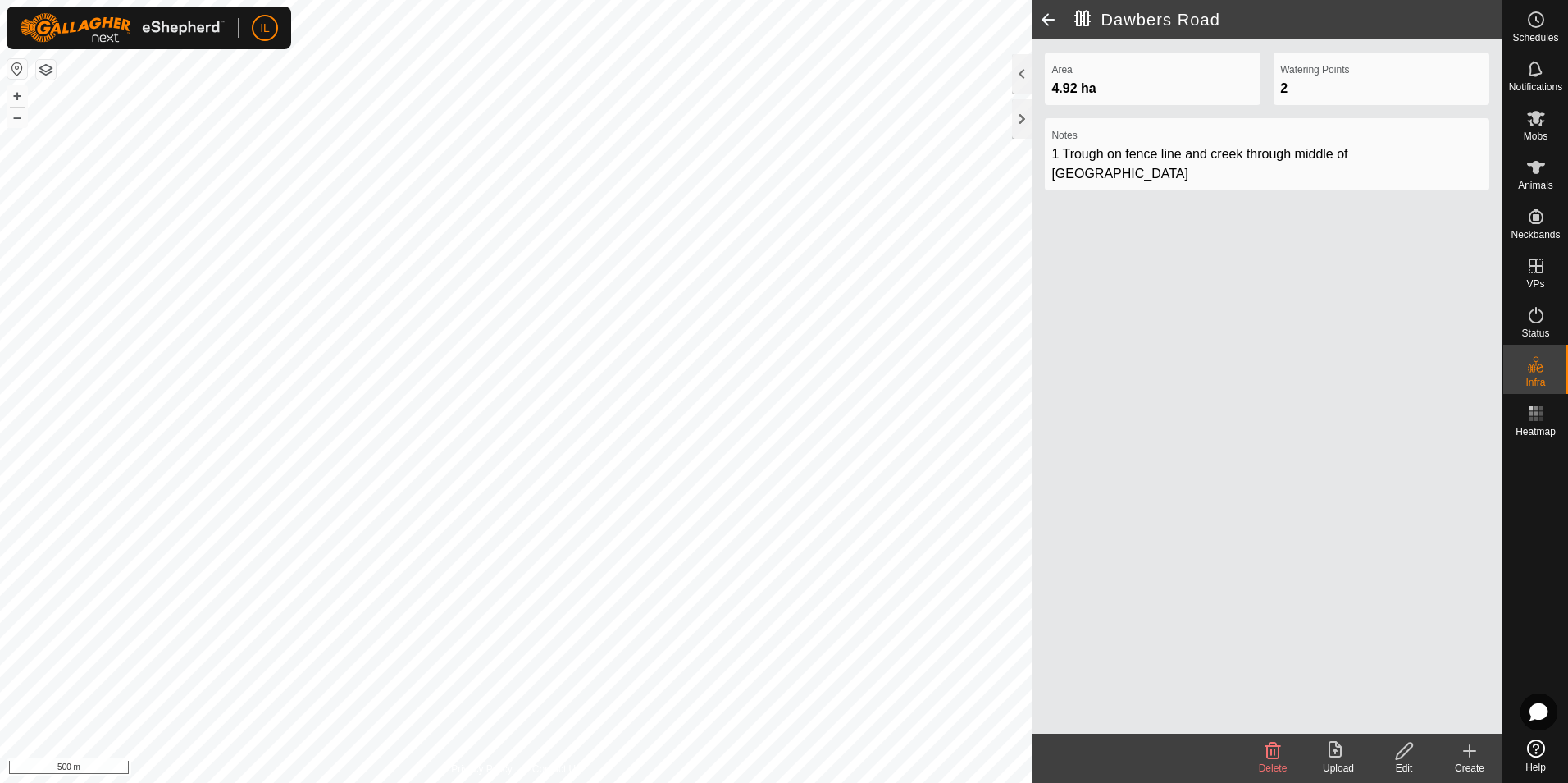
click at [1051, 19] on span at bounding box center [1048, 19] width 33 height 39
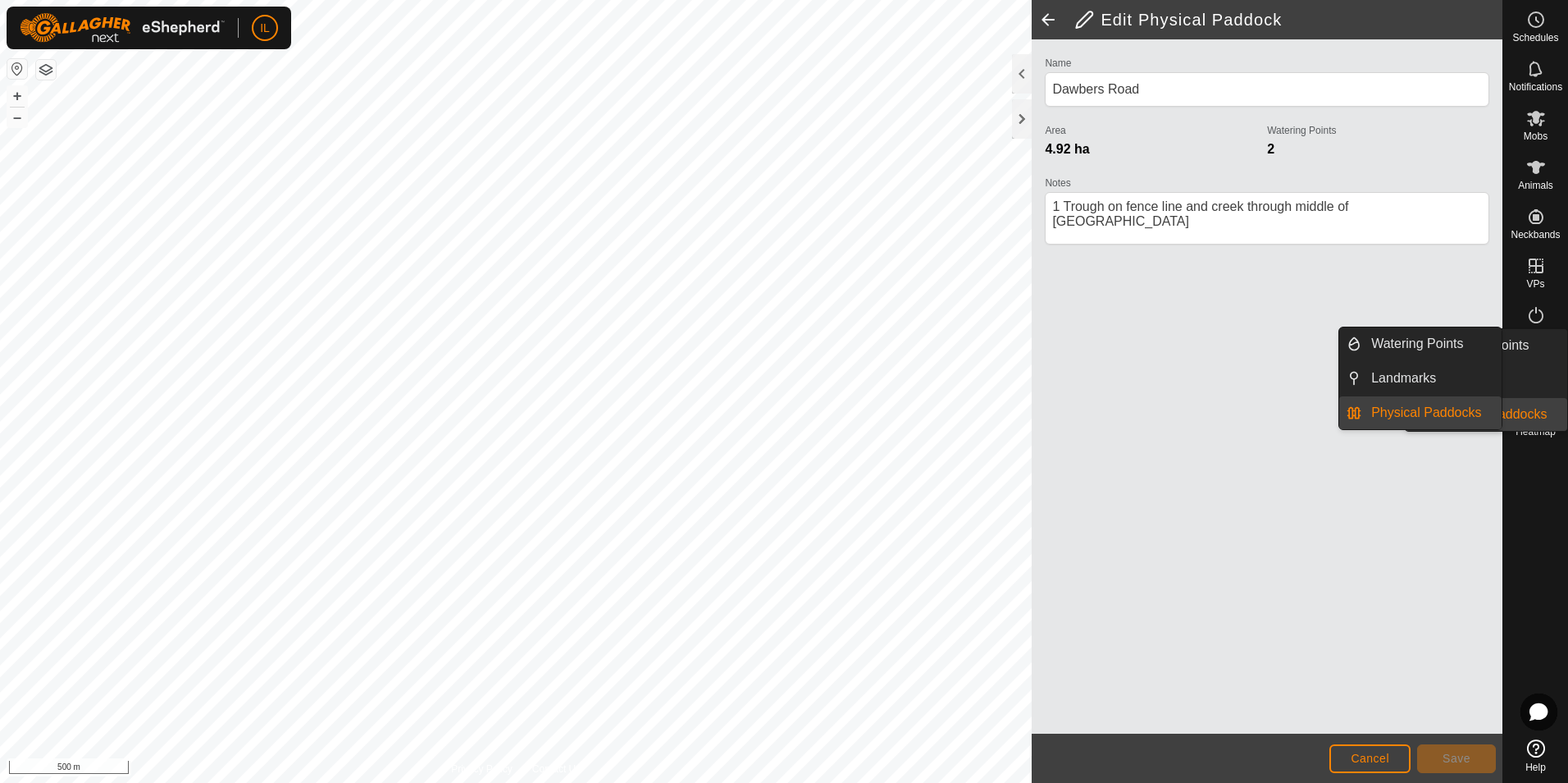
click at [1535, 357] on icon at bounding box center [1535, 359] width 6 height 6
click at [1404, 405] on link "Physical Paddocks" at bounding box center [1431, 413] width 141 height 33
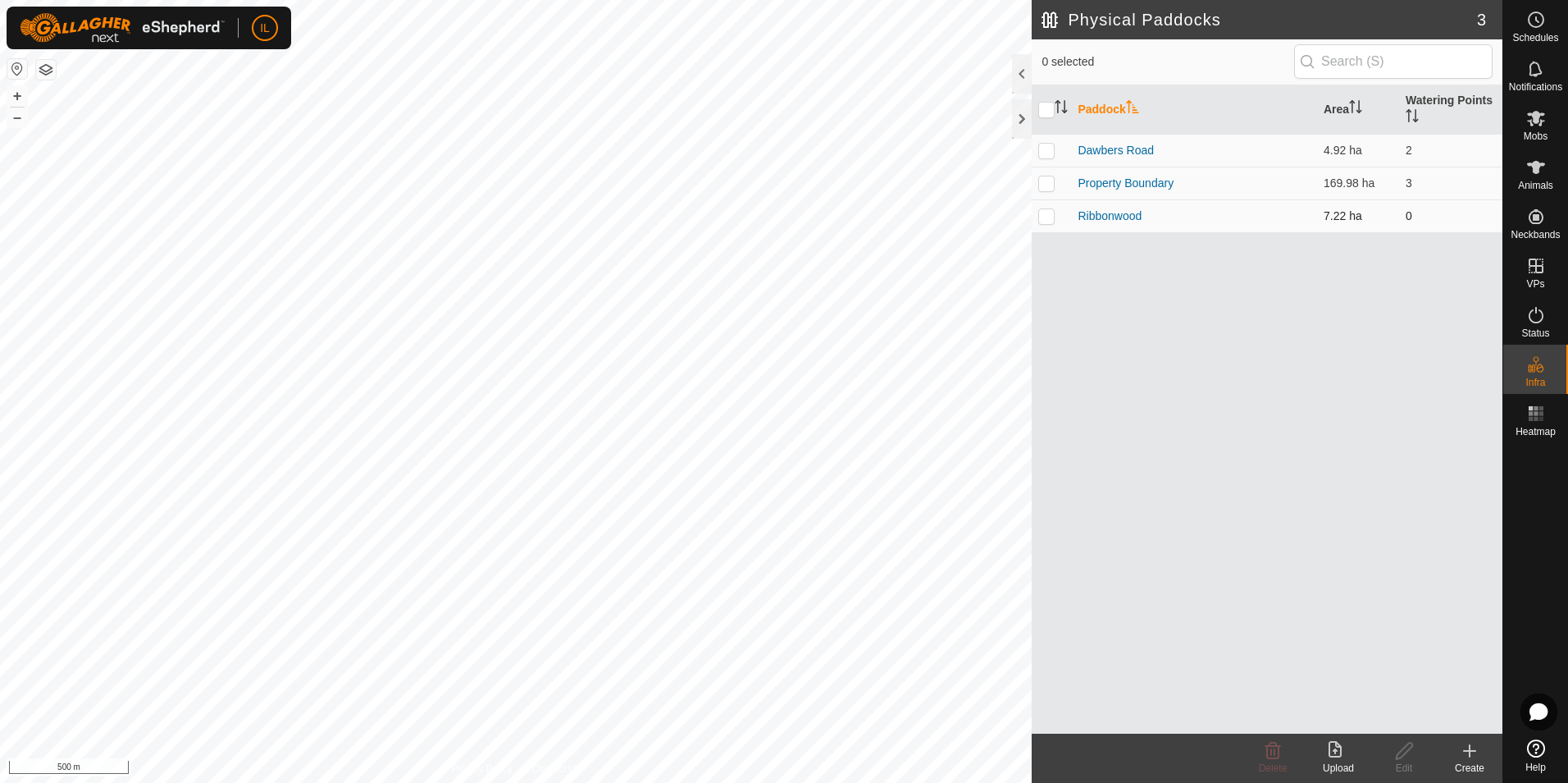
click at [1049, 213] on p-checkbox at bounding box center [1046, 216] width 16 height 13
checkbox input "true"
click at [1408, 751] on icon at bounding box center [1403, 750] width 20 height 20
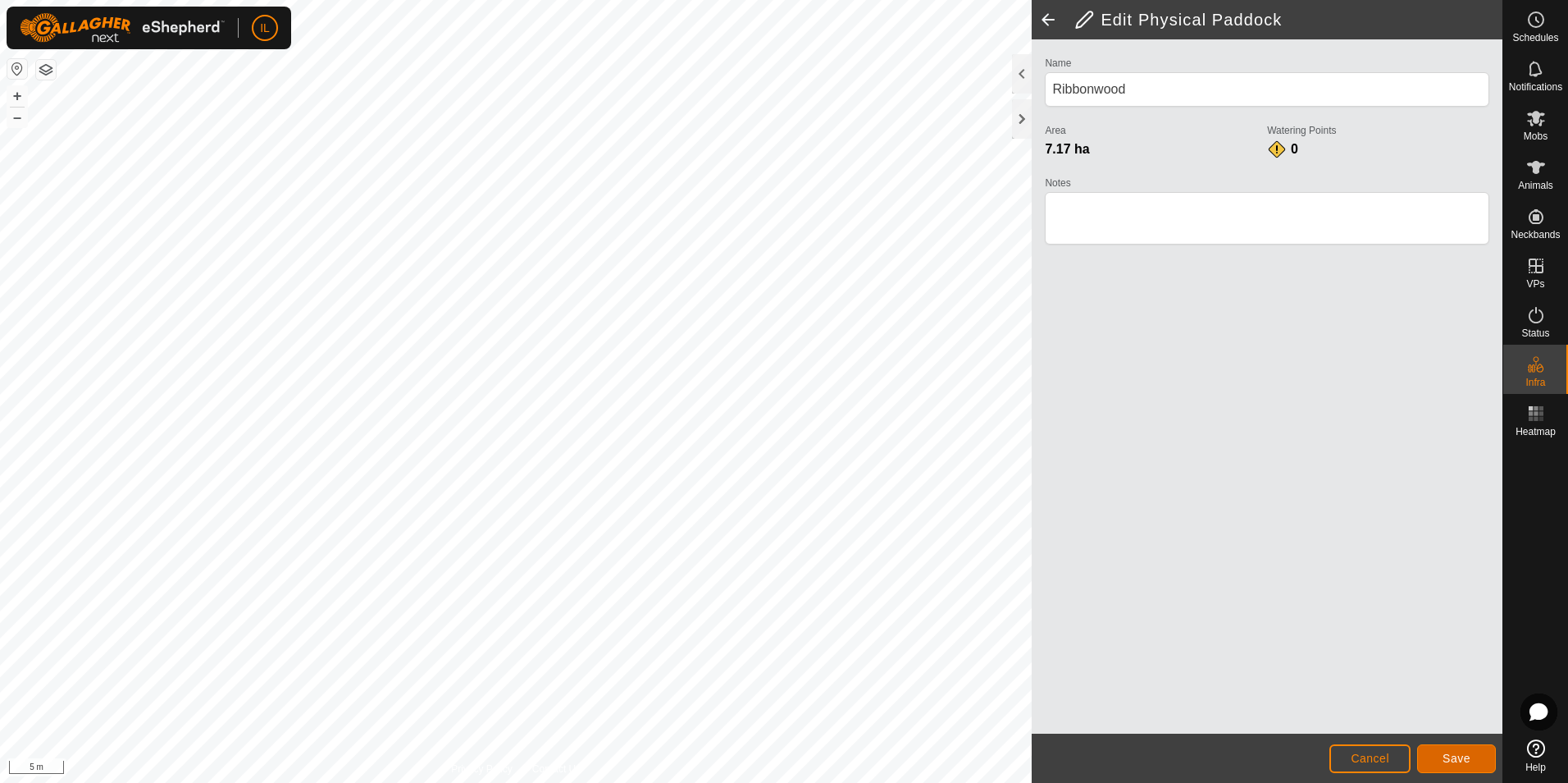
click at [1469, 761] on span "Save" at bounding box center [1456, 758] width 28 height 13
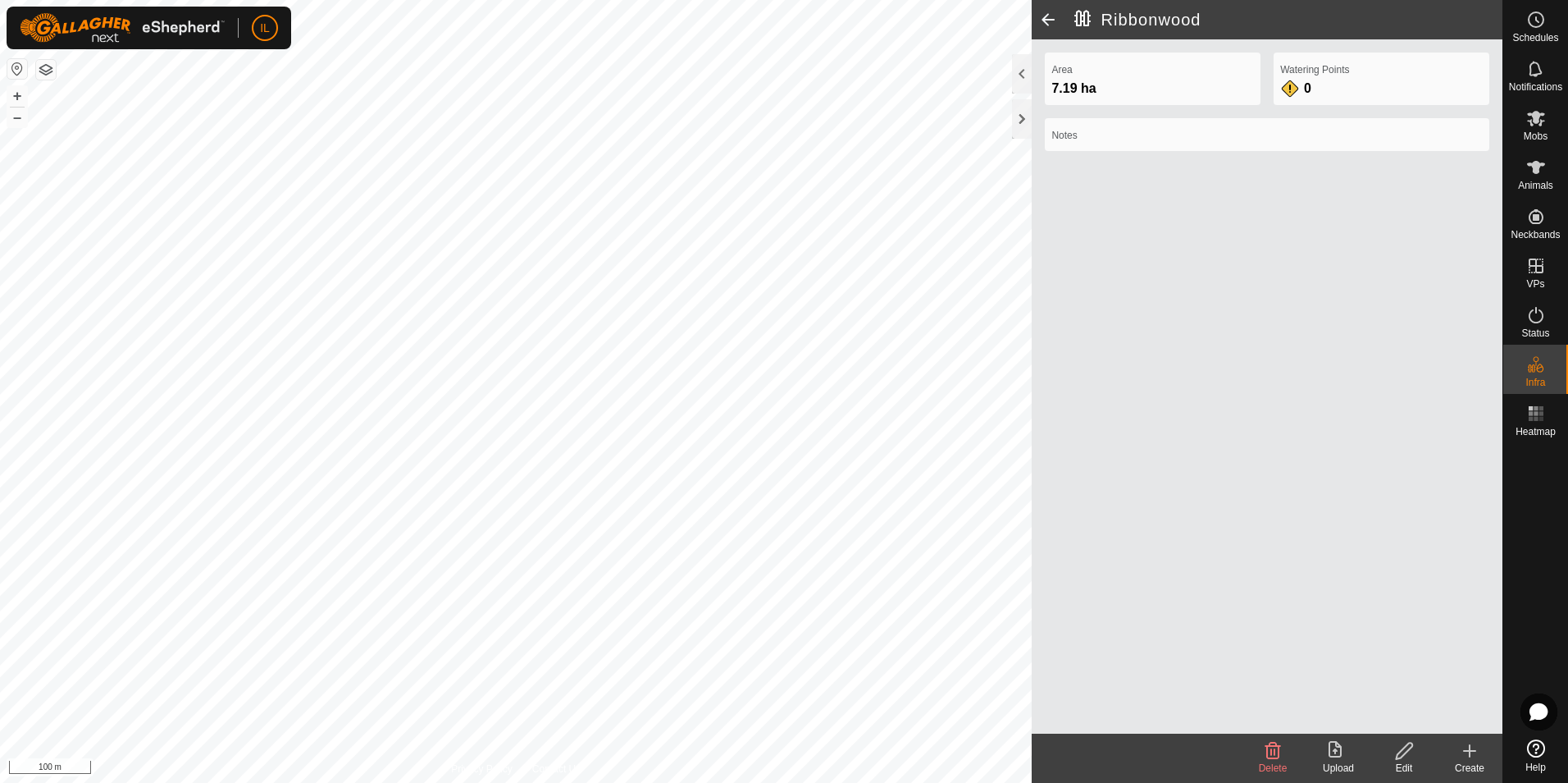
click at [1049, 17] on span at bounding box center [1048, 19] width 33 height 39
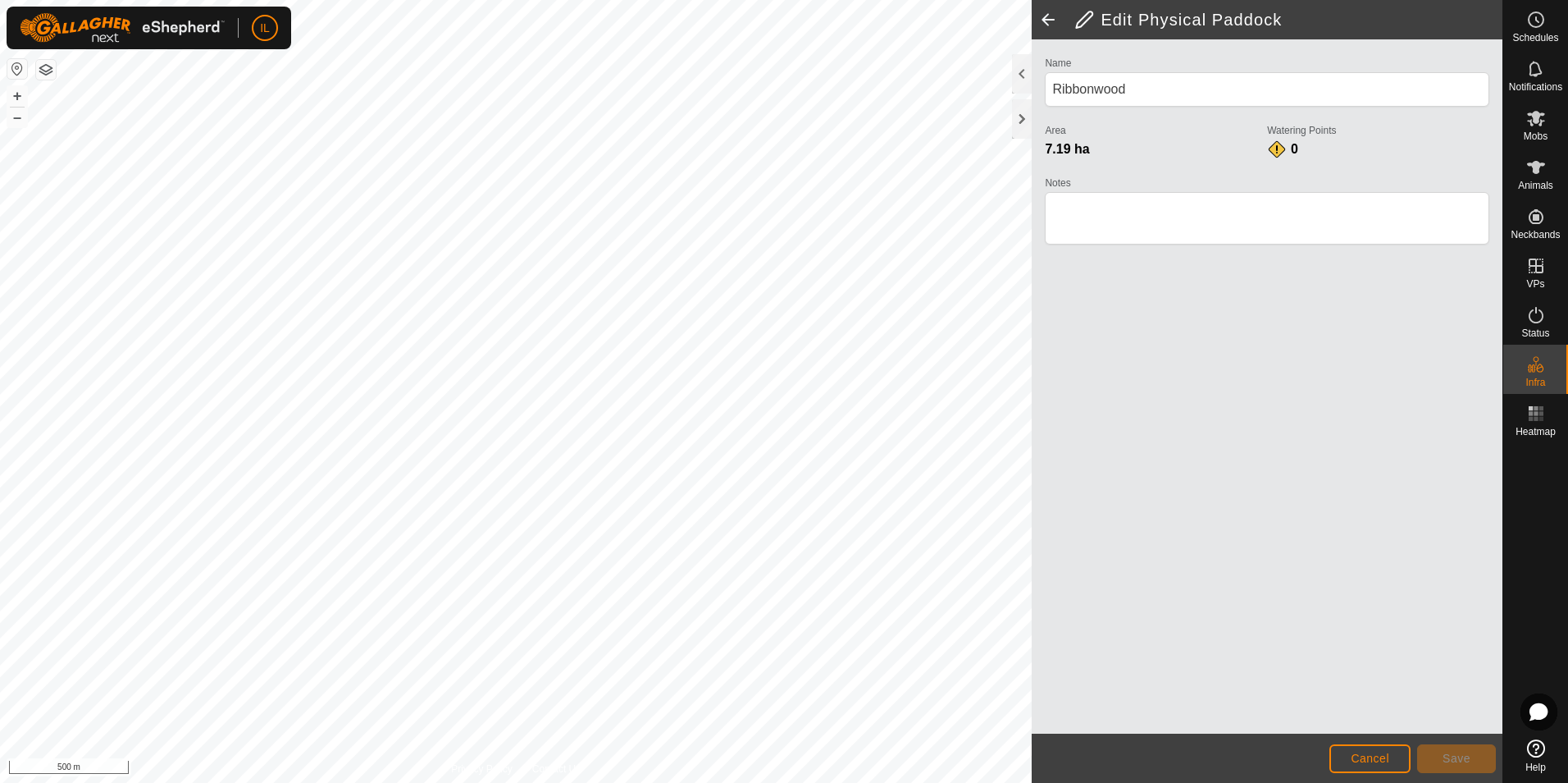
click at [1046, 18] on span at bounding box center [1048, 19] width 33 height 39
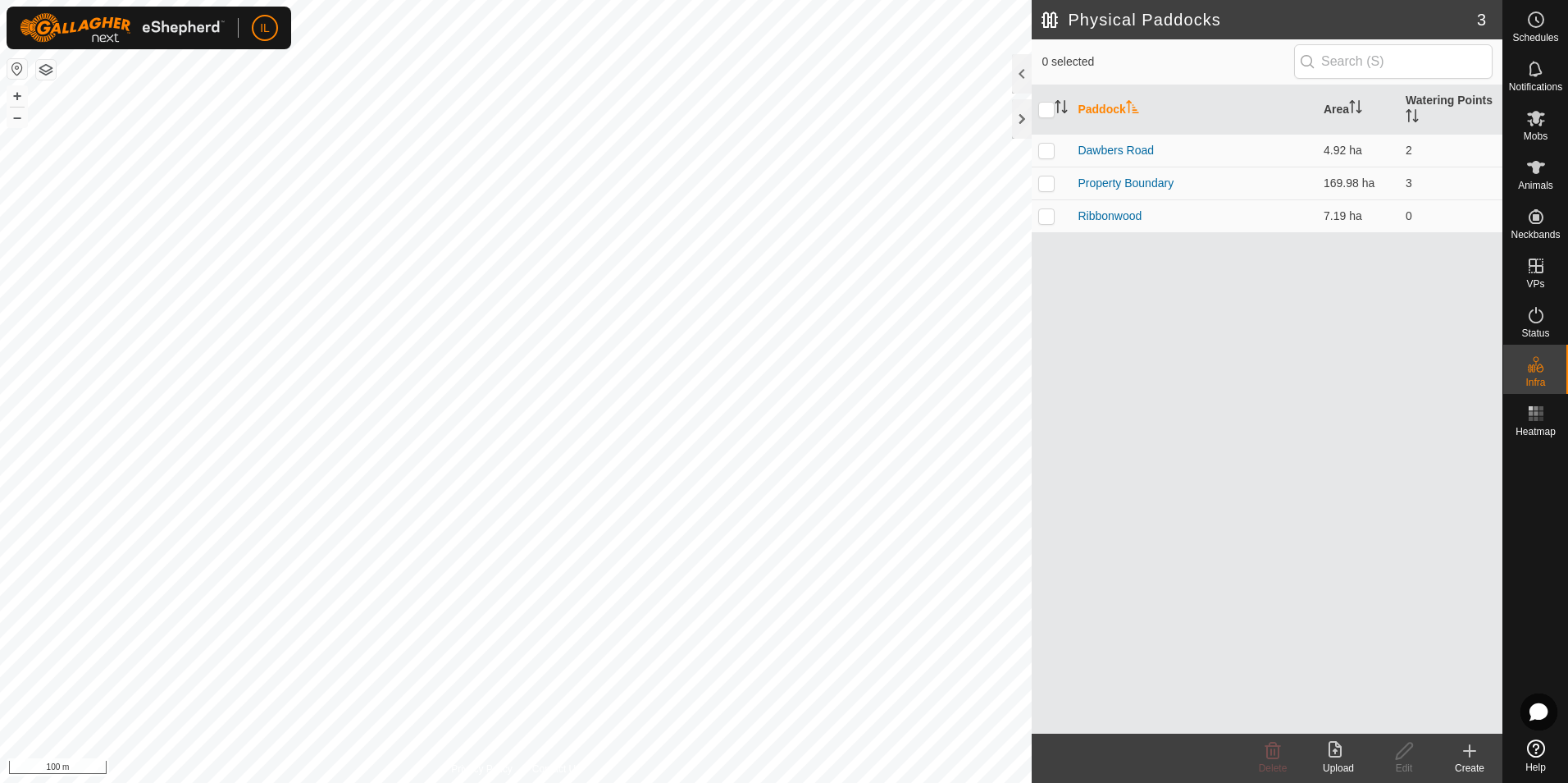
click at [1474, 749] on icon at bounding box center [1469, 750] width 20 height 20
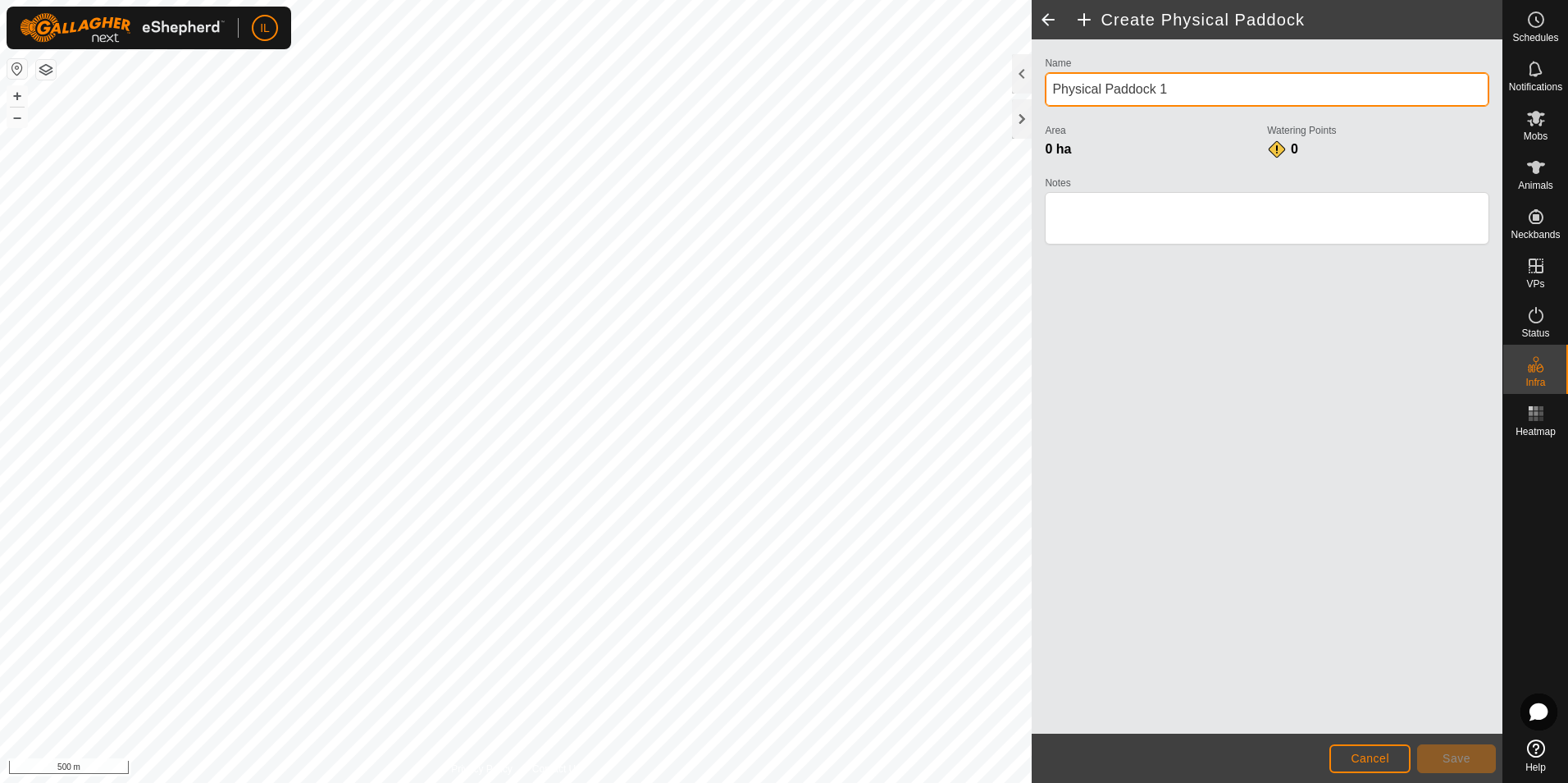
drag, startPoint x: 1051, startPoint y: 87, endPoint x: 1174, endPoint y: 95, distance: 123.3
click at [1174, 95] on input "Physical Paddock 1" at bounding box center [1267, 89] width 445 height 34
type input "Hospital"
click at [1392, 760] on button "Cancel" at bounding box center [1370, 759] width 81 height 29
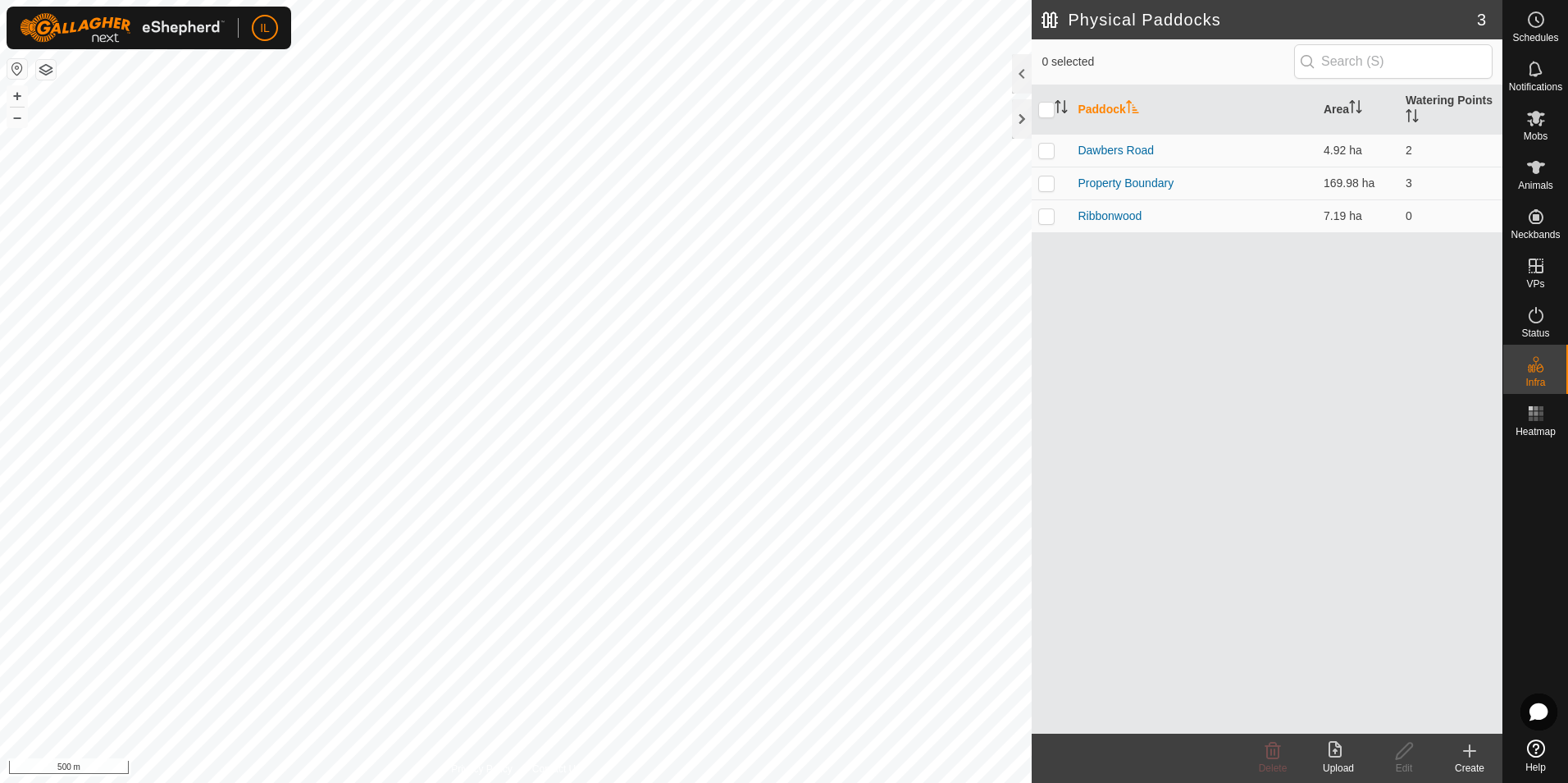
click at [1474, 750] on icon at bounding box center [1469, 750] width 11 height 0
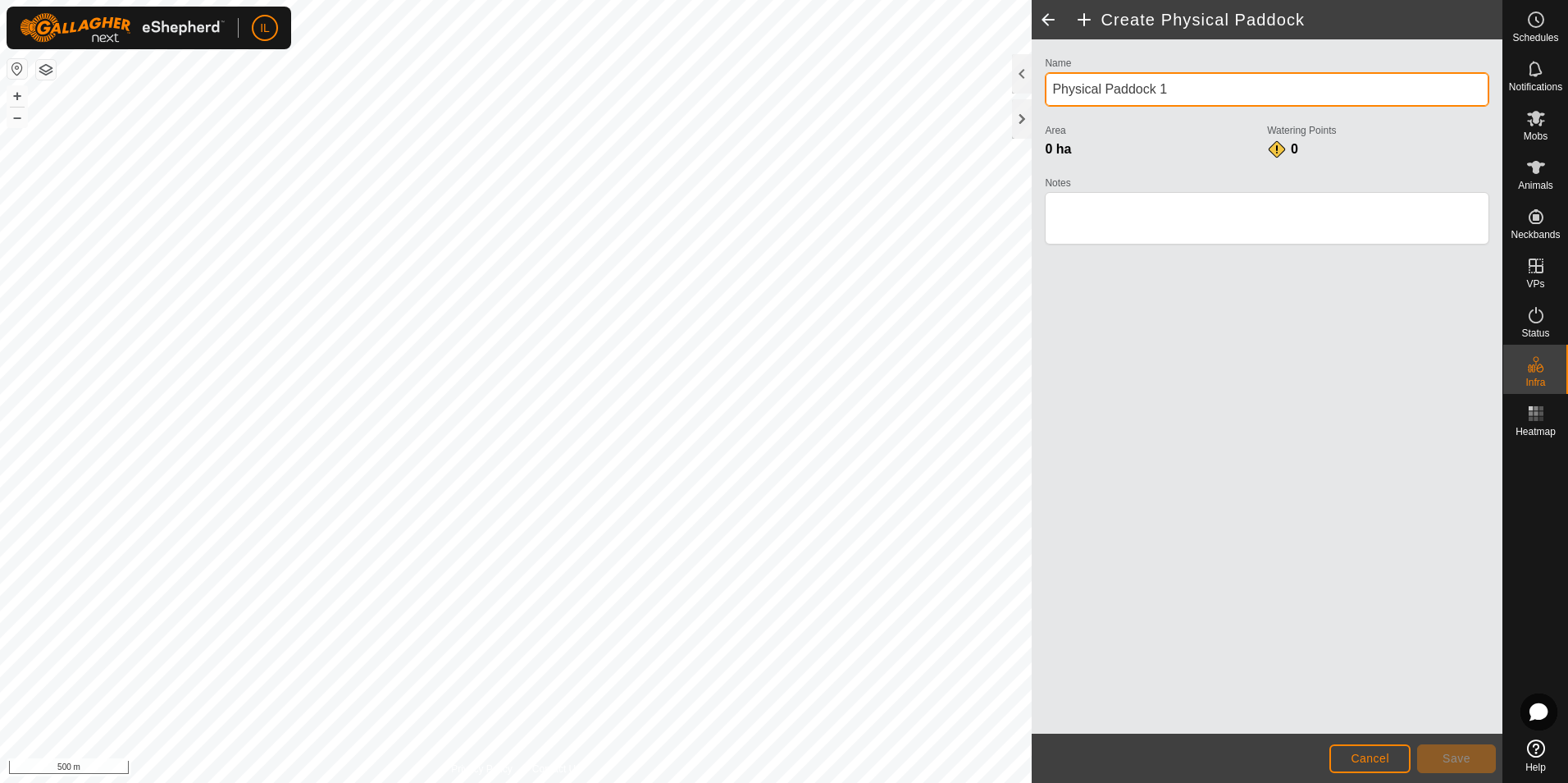
click at [1055, 89] on input "Physical Paddock 1" at bounding box center [1267, 89] width 445 height 34
type input "Hospital"
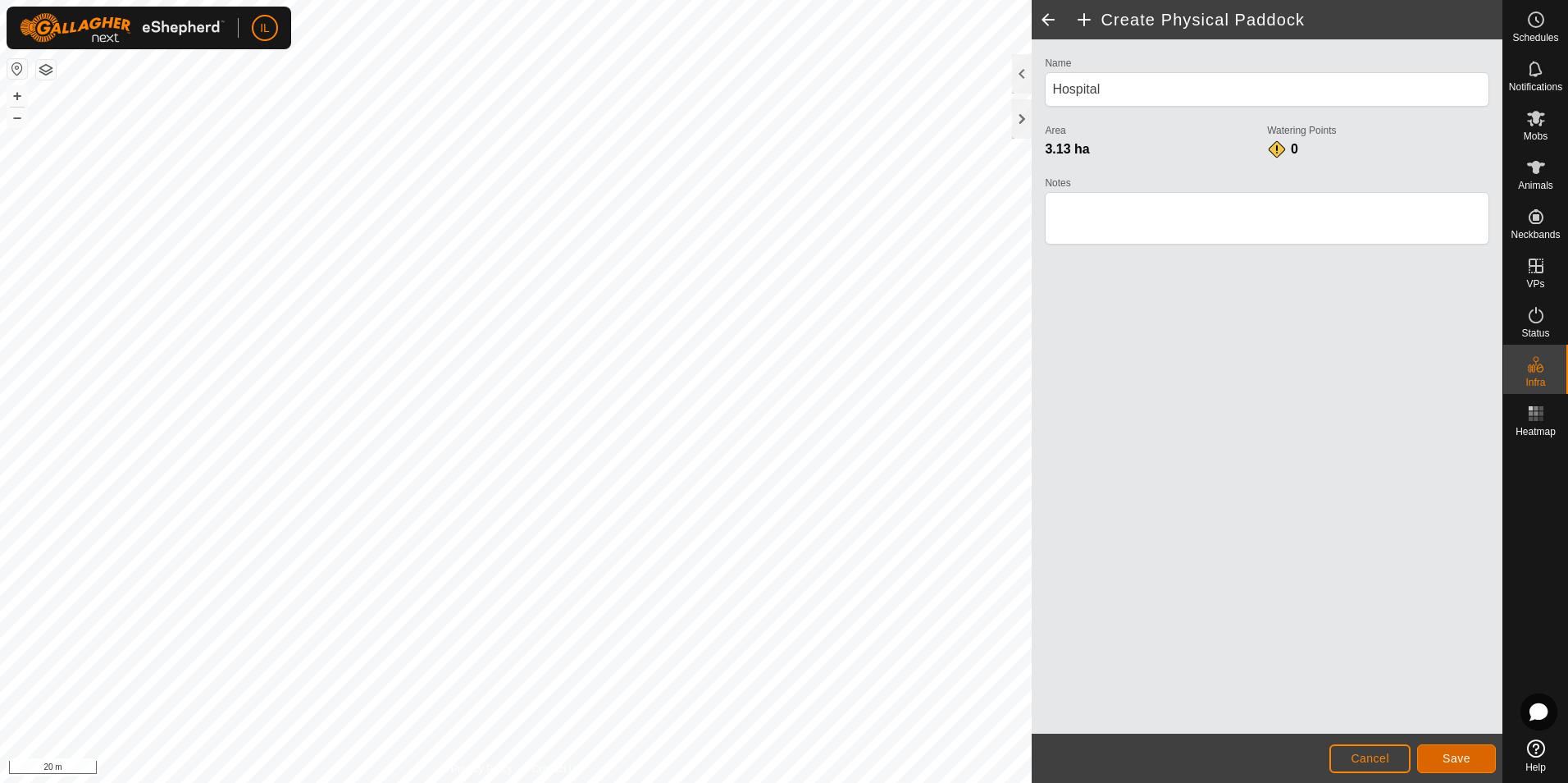
click at [1457, 756] on span "Save" at bounding box center [1456, 758] width 28 height 13
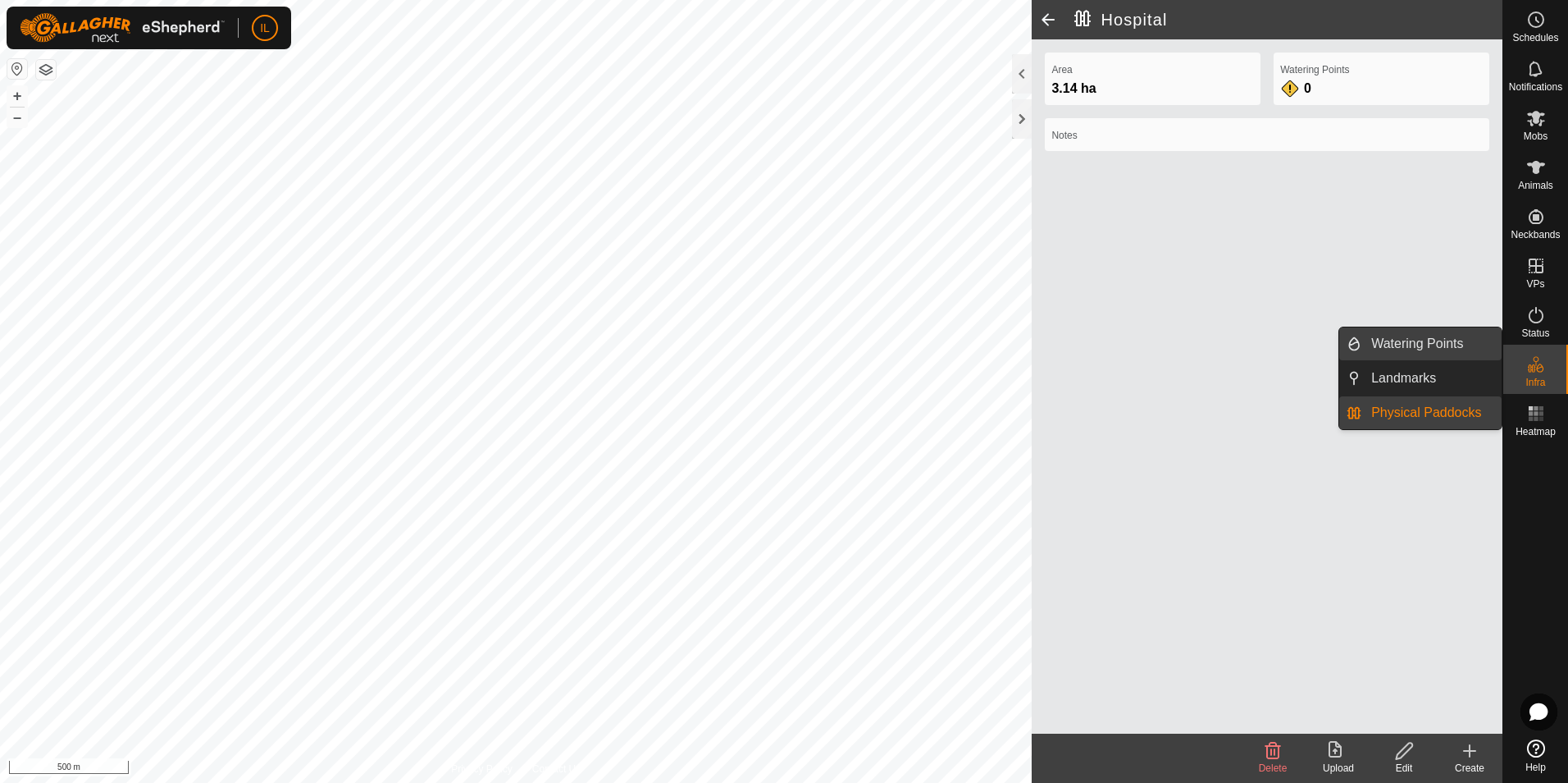
click at [1406, 337] on link "Watering Points" at bounding box center [1431, 344] width 141 height 33
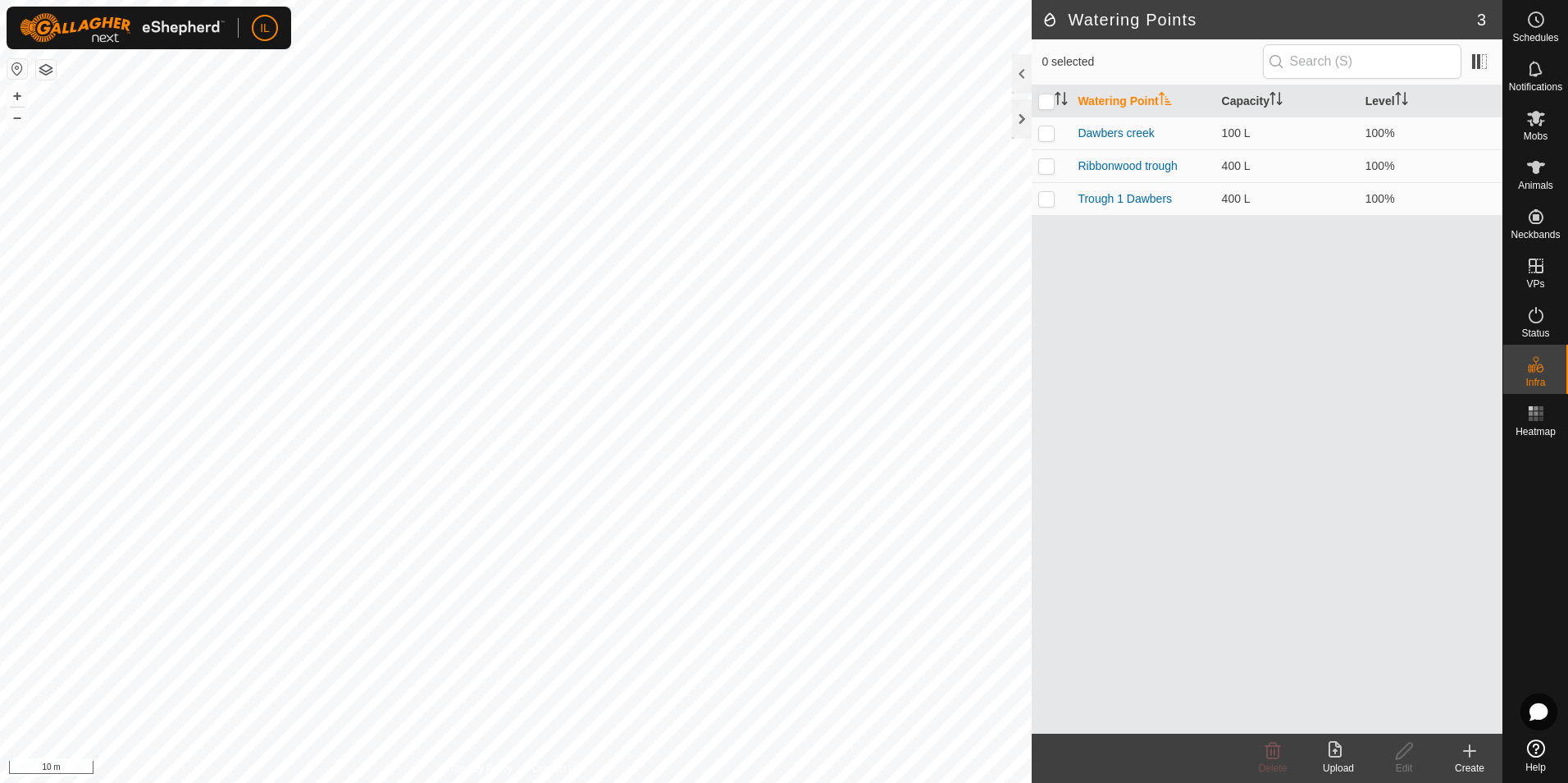
click at [1467, 760] on icon at bounding box center [1469, 750] width 20 height 20
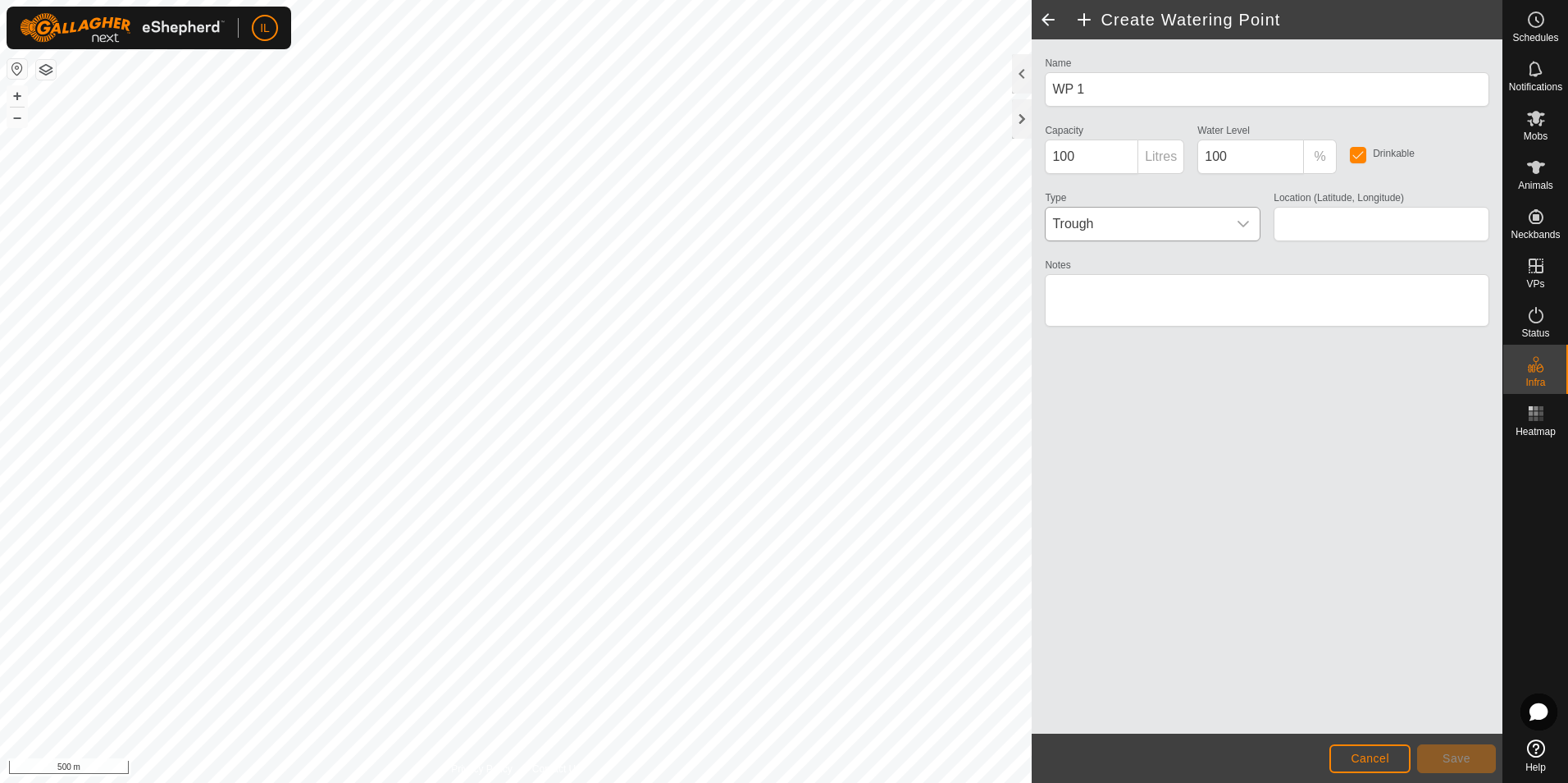
click at [1248, 222] on icon "dropdown trigger" at bounding box center [1244, 224] width 11 height 7
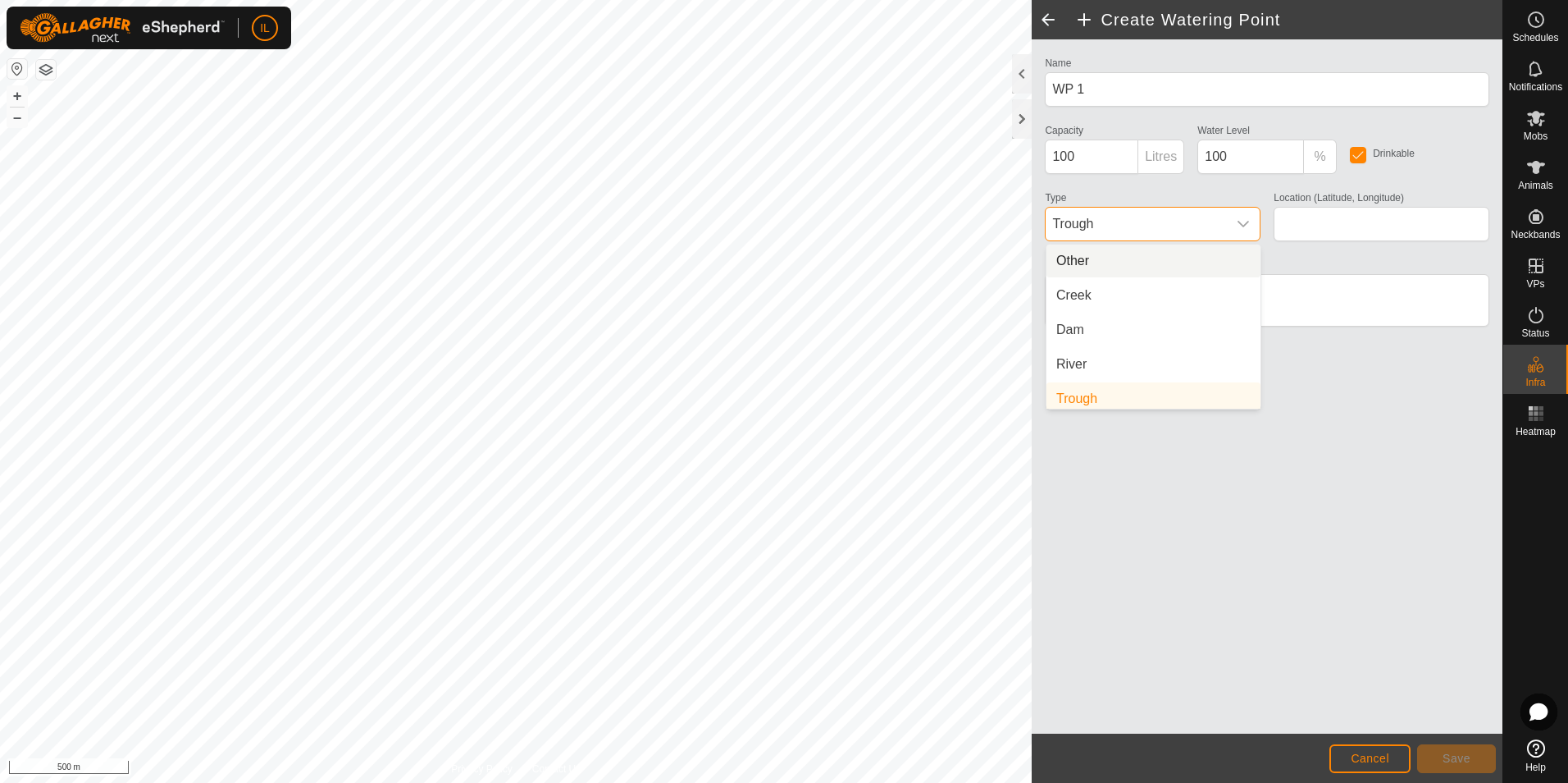
scroll to position [7, 0]
click at [1088, 290] on li "Creek" at bounding box center [1154, 289] width 214 height 33
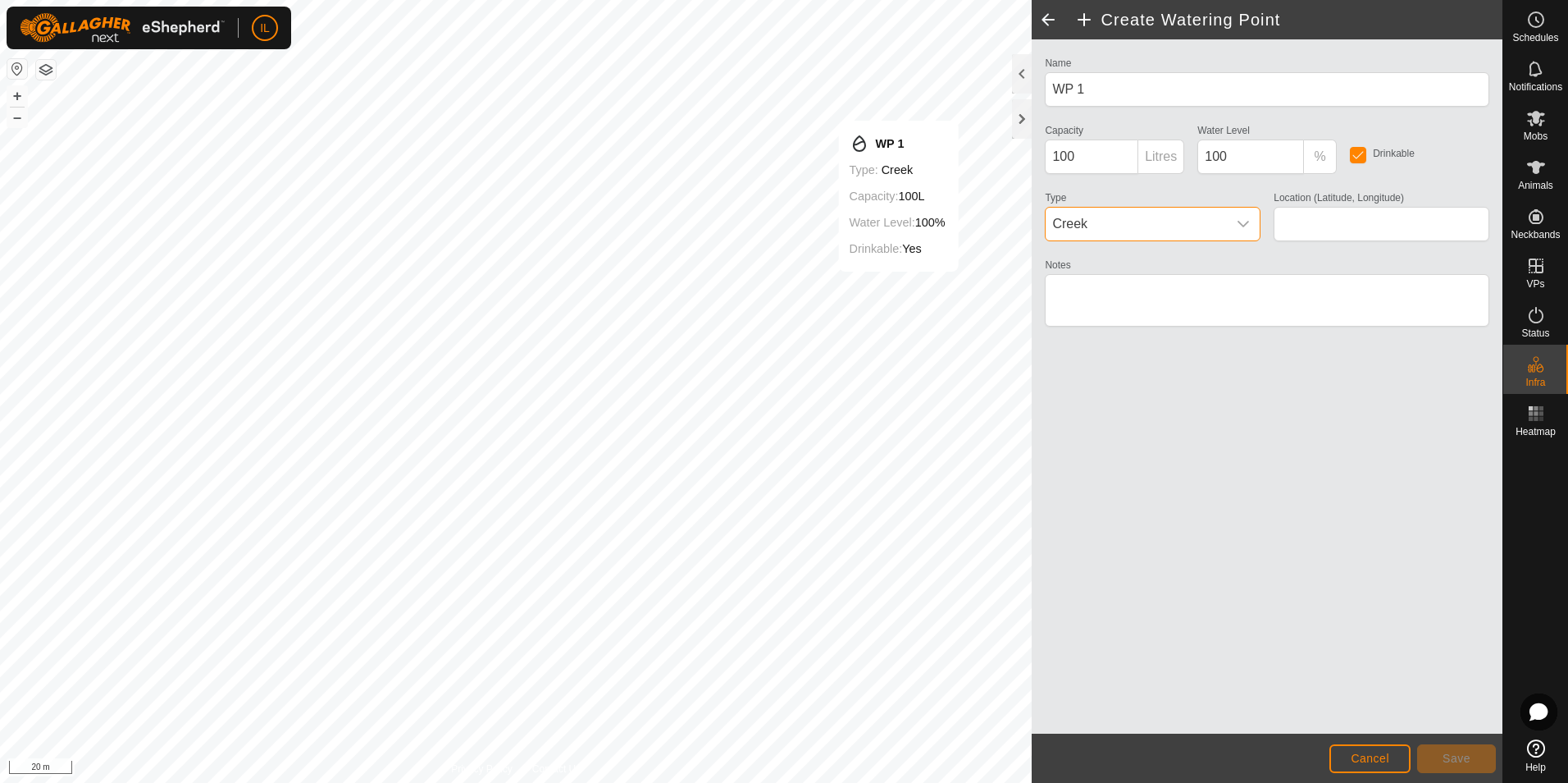
type input "-43.761141, 173.038157"
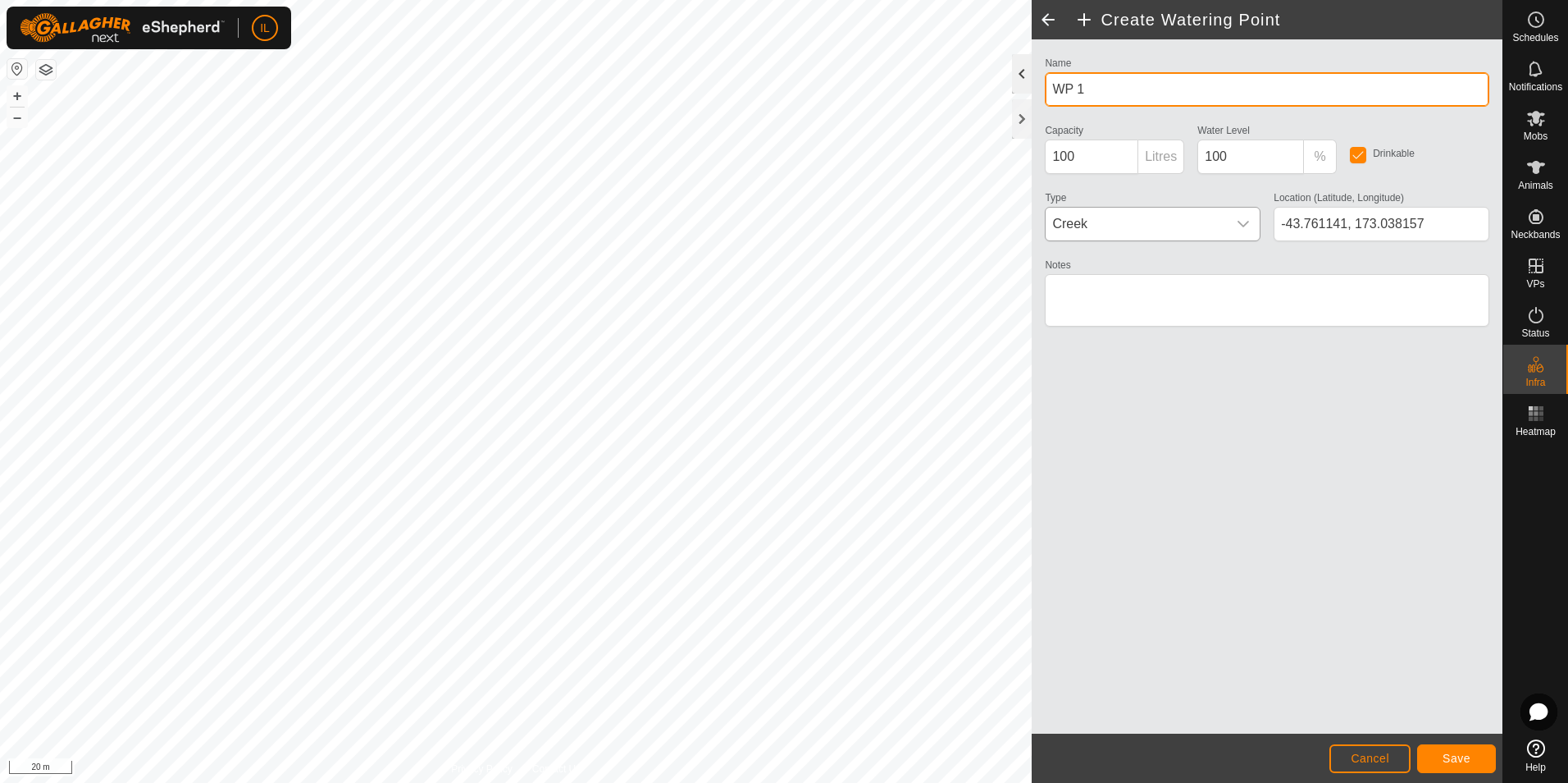
drag, startPoint x: 1090, startPoint y: 95, endPoint x: 1031, endPoint y: 88, distance: 59.4
click at [1031, 88] on div "Create Watering Point Name WP 1 Capacity 100 Litres Water Level 100 % Drinkable…" at bounding box center [1267, 392] width 471 height 783
click at [1113, 82] on input "[GEOGRAPHIC_DATA]" at bounding box center [1267, 89] width 445 height 34
type input "[GEOGRAPHIC_DATA] 1"
click at [1059, 292] on textarea "Notes" at bounding box center [1267, 300] width 445 height 53
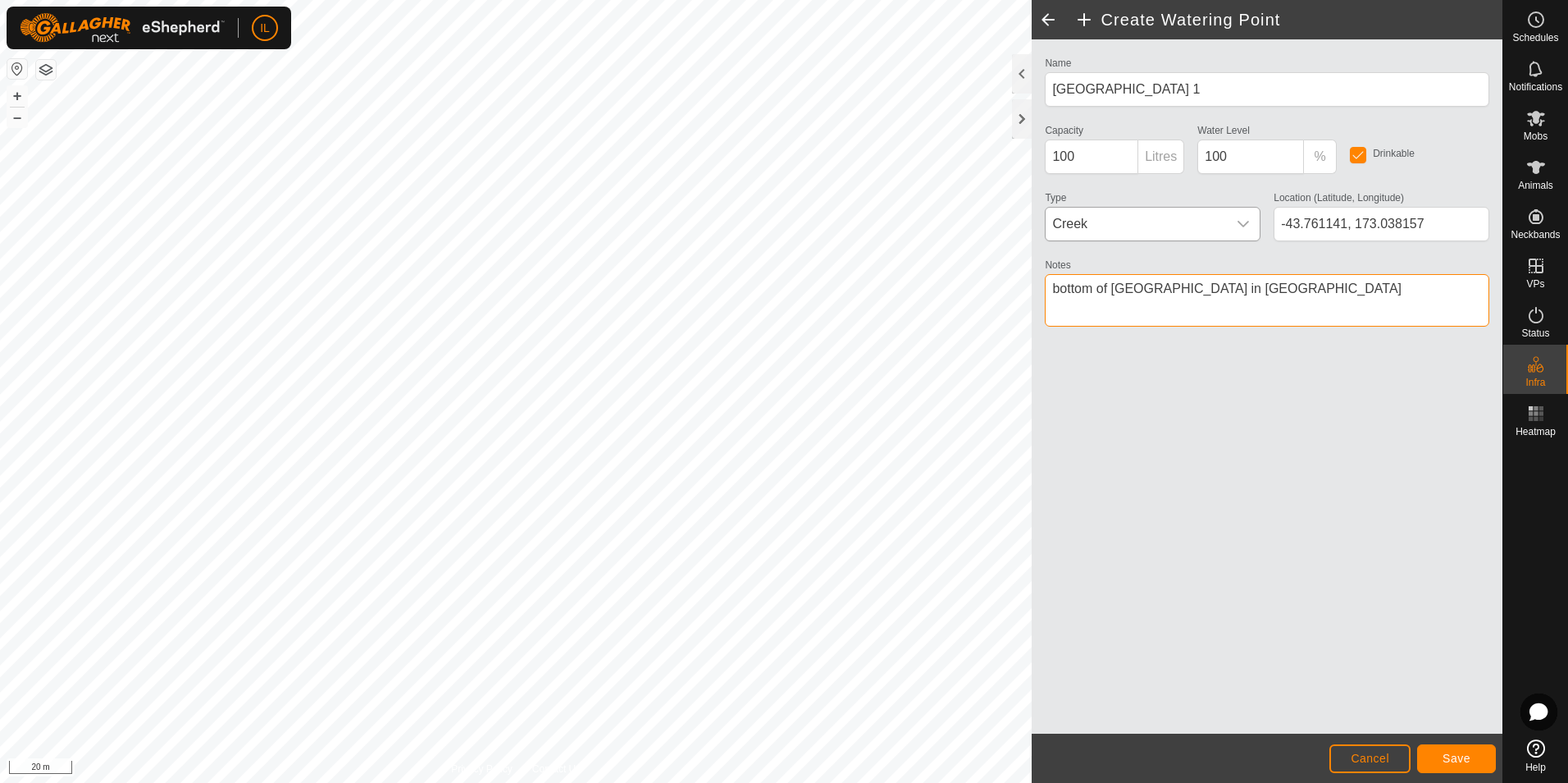
click at [1120, 292] on textarea "Notes" at bounding box center [1267, 300] width 445 height 53
click at [1150, 290] on textarea "Notes" at bounding box center [1267, 300] width 445 height 53
click at [1199, 287] on textarea "Notes" at bounding box center [1267, 300] width 445 height 53
type textarea "bottom of [GEOGRAPHIC_DATA] in [GEOGRAPHIC_DATA]"
click at [1456, 758] on span "Save" at bounding box center [1456, 758] width 28 height 13
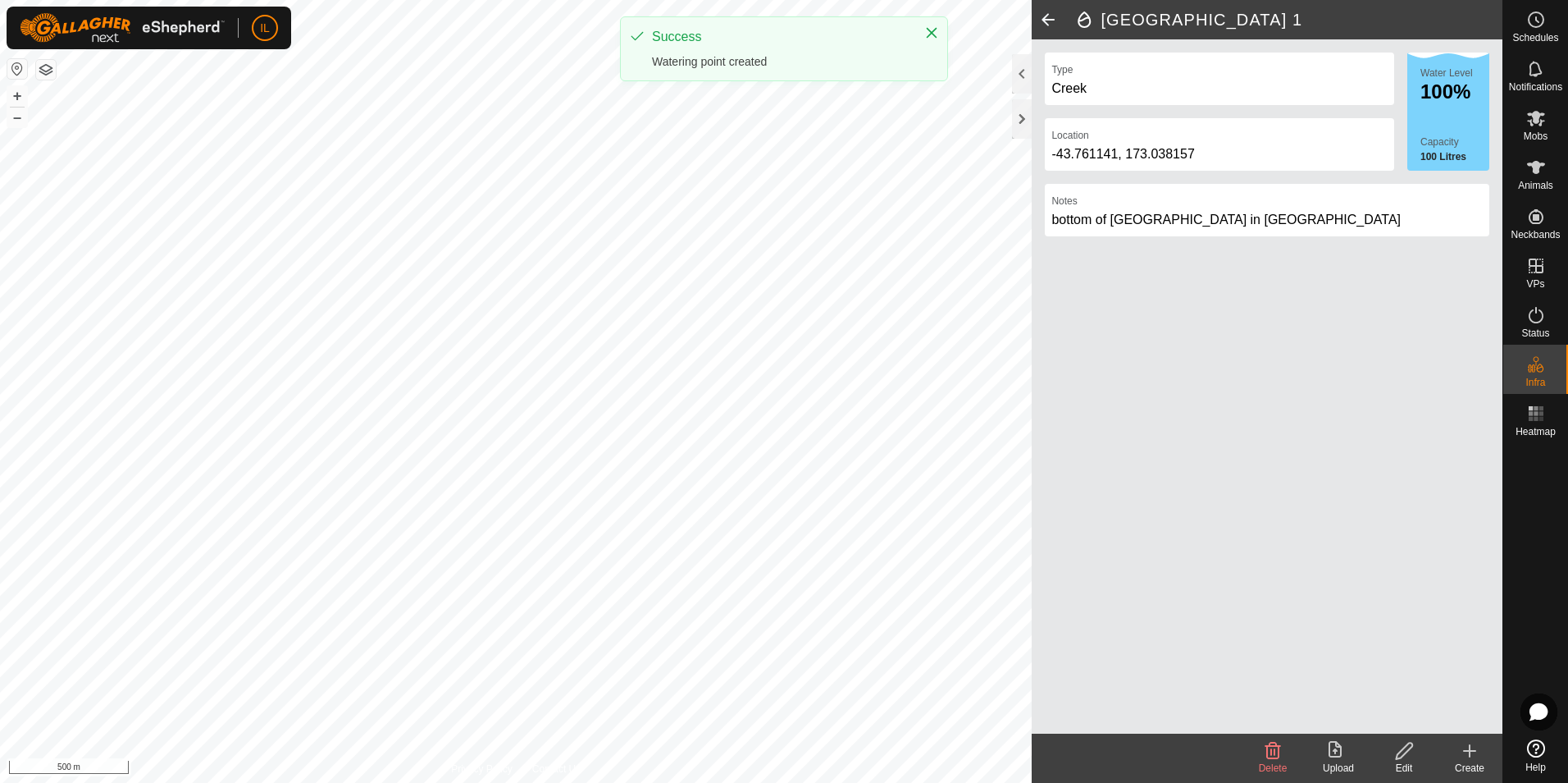
click at [1469, 761] on div "Create" at bounding box center [1469, 768] width 66 height 14
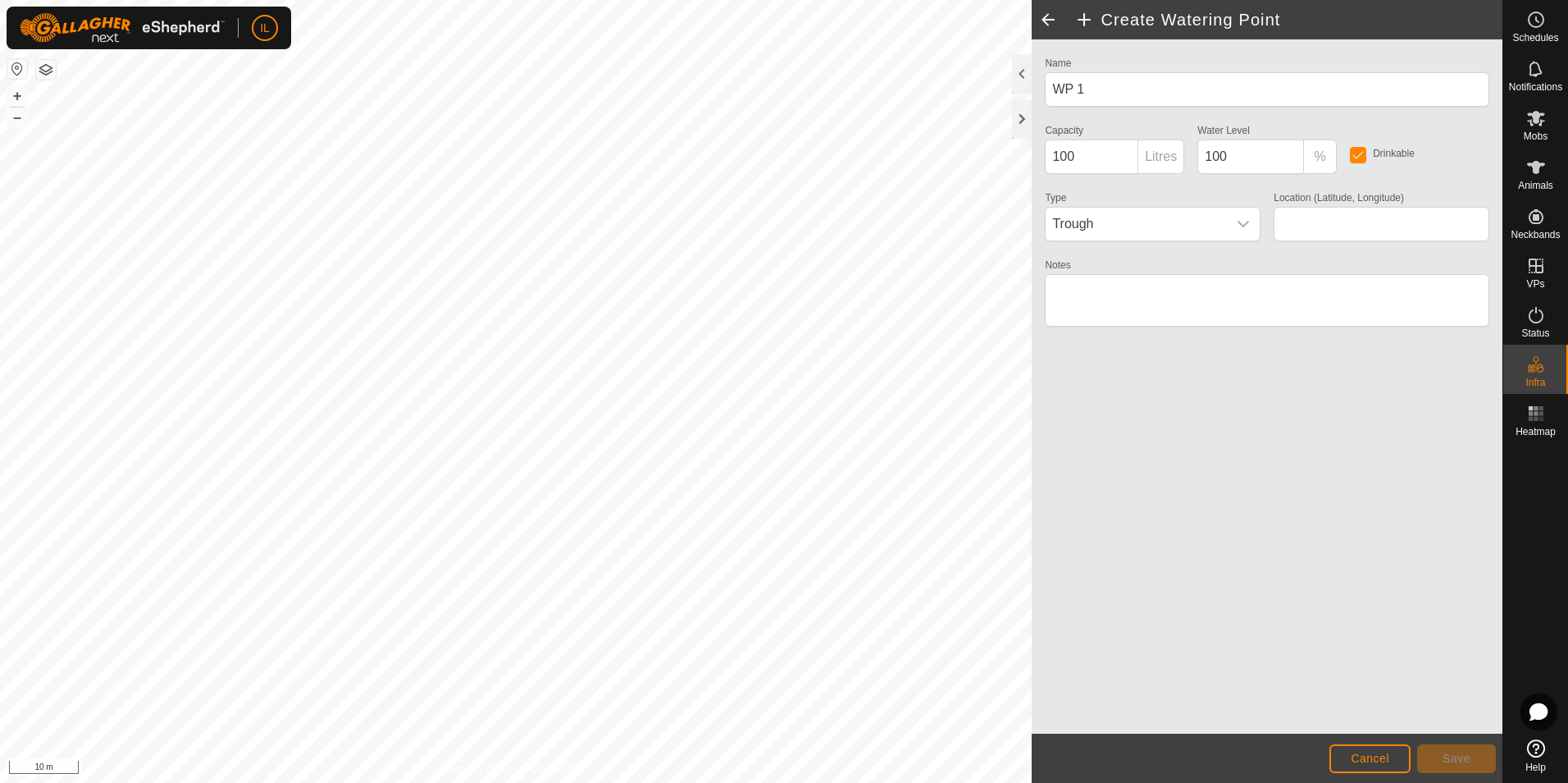
type input "-43.761935, 173.037809"
click at [1239, 229] on icon "dropdown trigger" at bounding box center [1244, 224] width 13 height 13
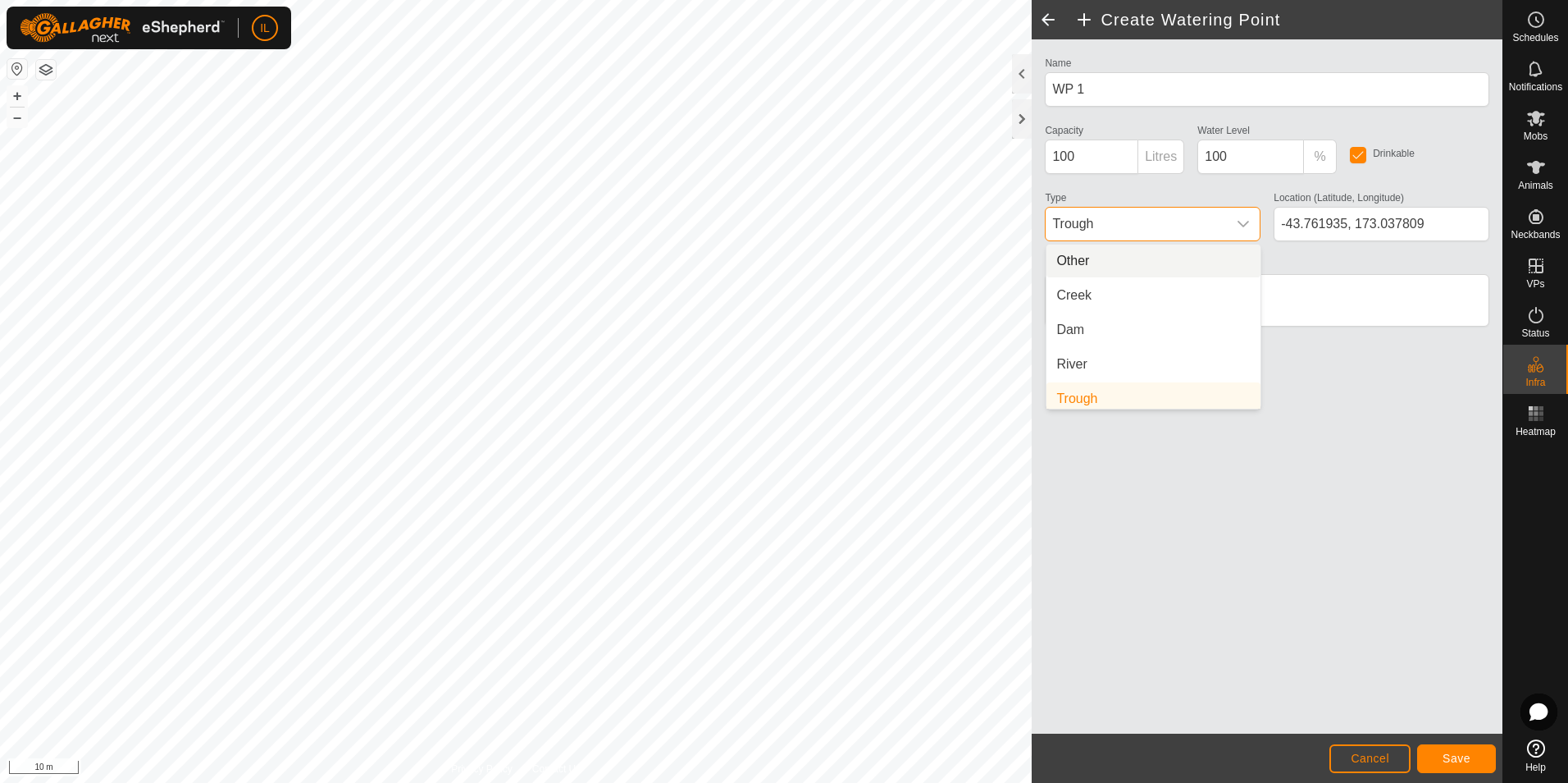
scroll to position [7, 0]
click at [1077, 319] on li "Dam" at bounding box center [1154, 324] width 214 height 33
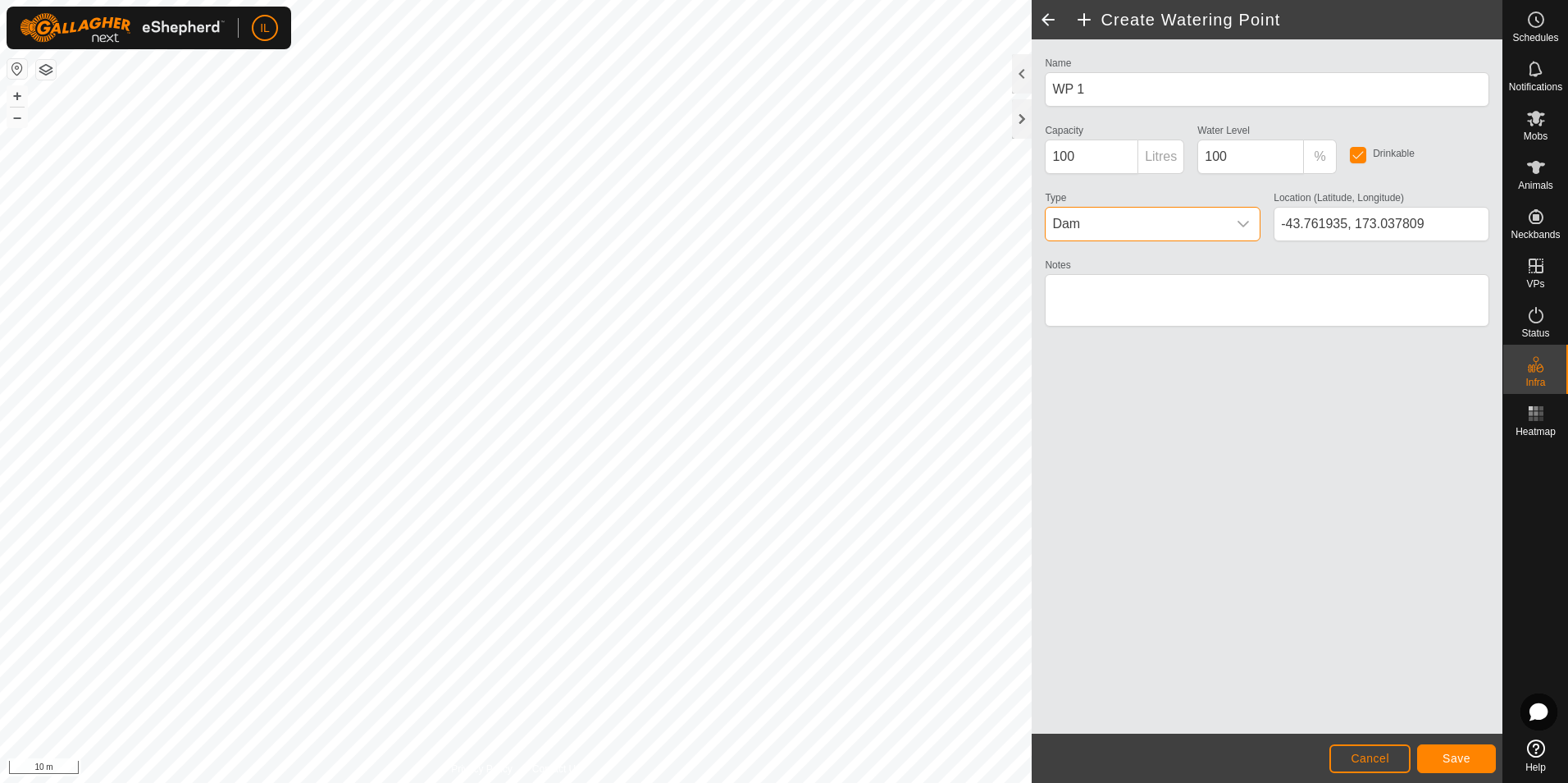
drag, startPoint x: 1243, startPoint y: 224, endPoint x: 1229, endPoint y: 228, distance: 14.6
click at [1242, 224] on icon "dropdown trigger" at bounding box center [1244, 224] width 13 height 13
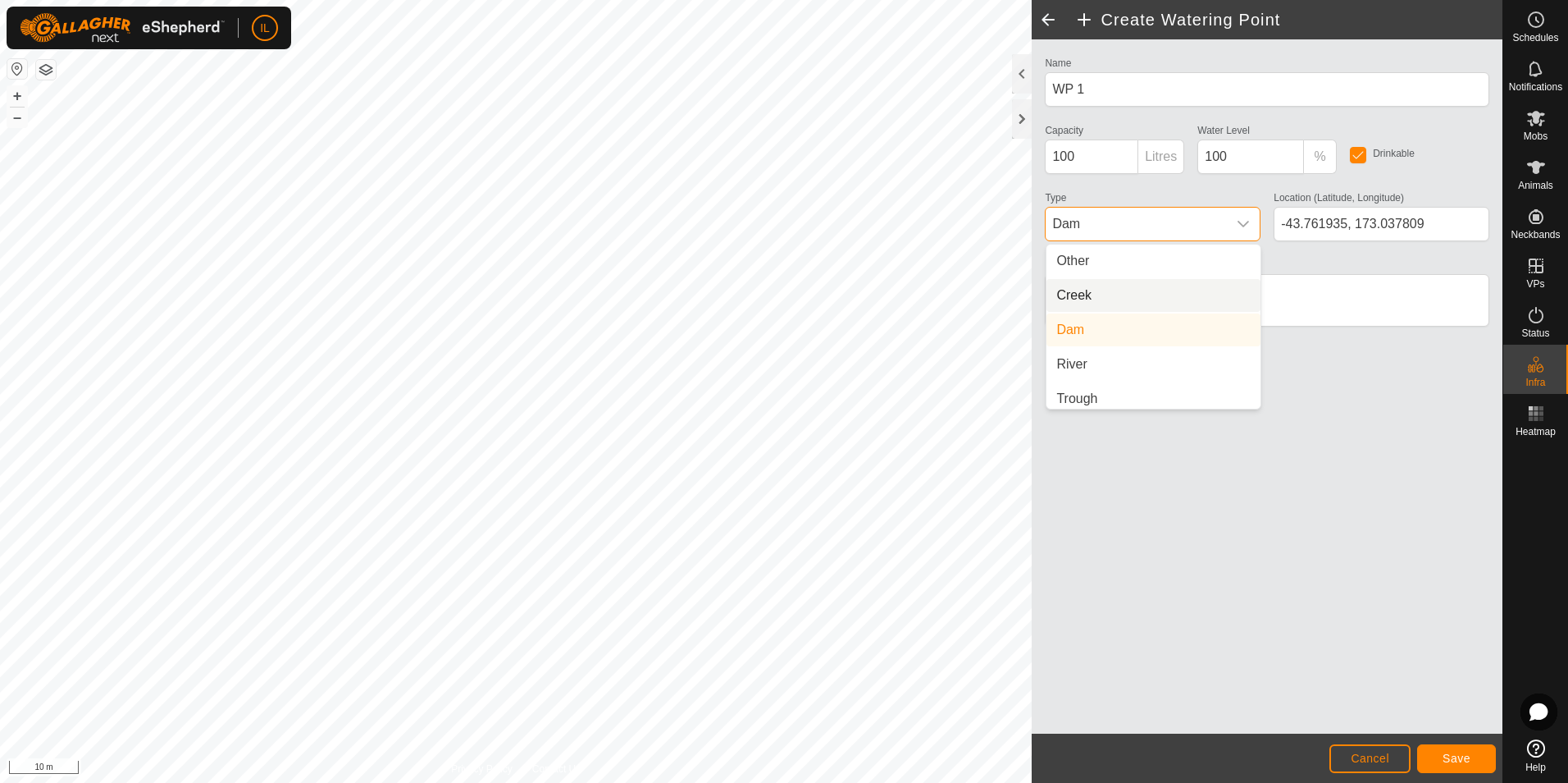
click at [1077, 295] on li "Creek" at bounding box center [1154, 295] width 214 height 33
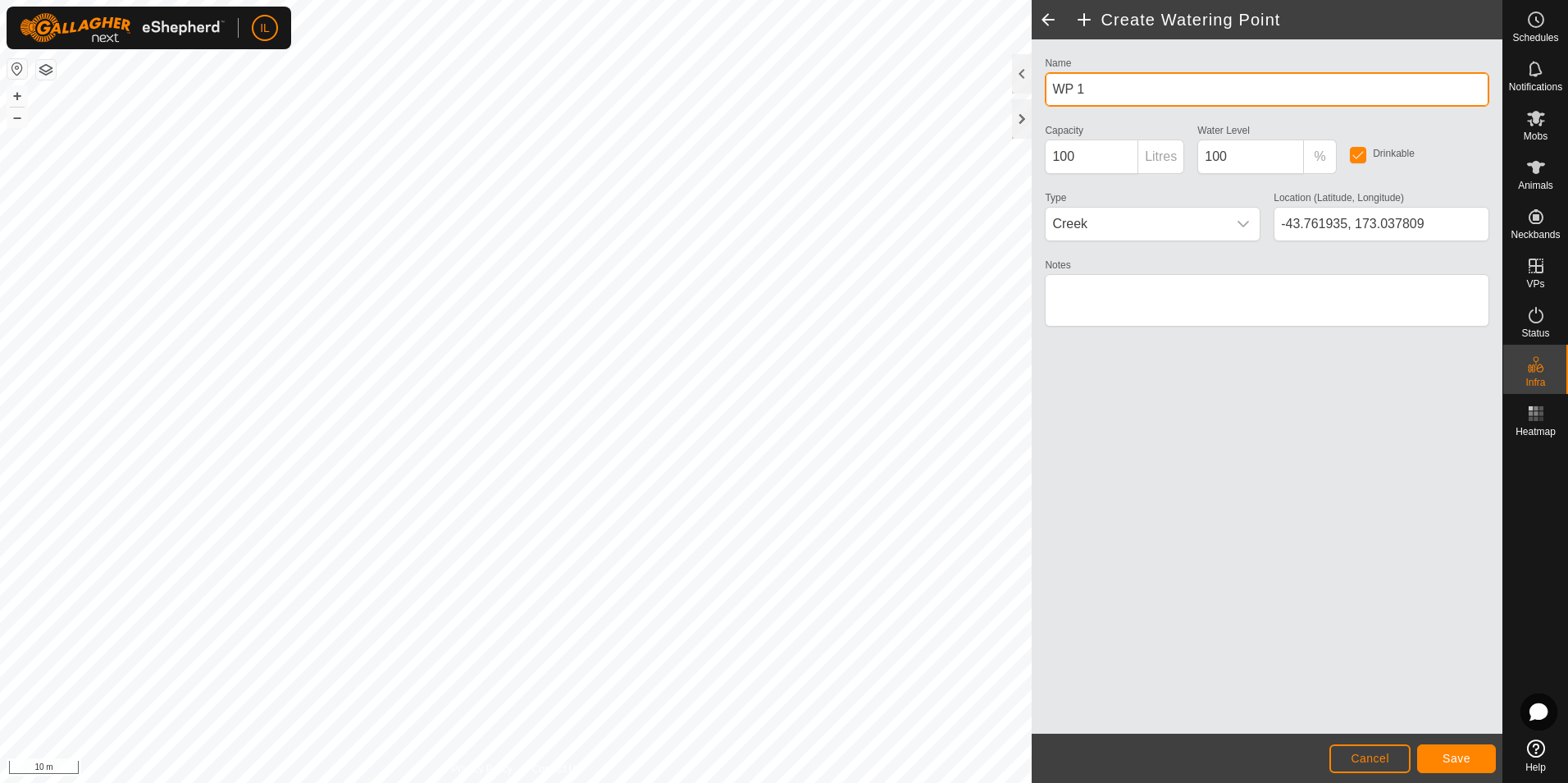
drag, startPoint x: 1094, startPoint y: 89, endPoint x: 1037, endPoint y: 90, distance: 57.0
click at [1037, 90] on div "Name WP 1 Capacity 100 Litres Water Level 100 % Drinkable Type Creek Location (…" at bounding box center [1267, 386] width 471 height 694
type input "[GEOGRAPHIC_DATA]"
click at [1064, 296] on textarea "Notes" at bounding box center [1267, 300] width 445 height 53
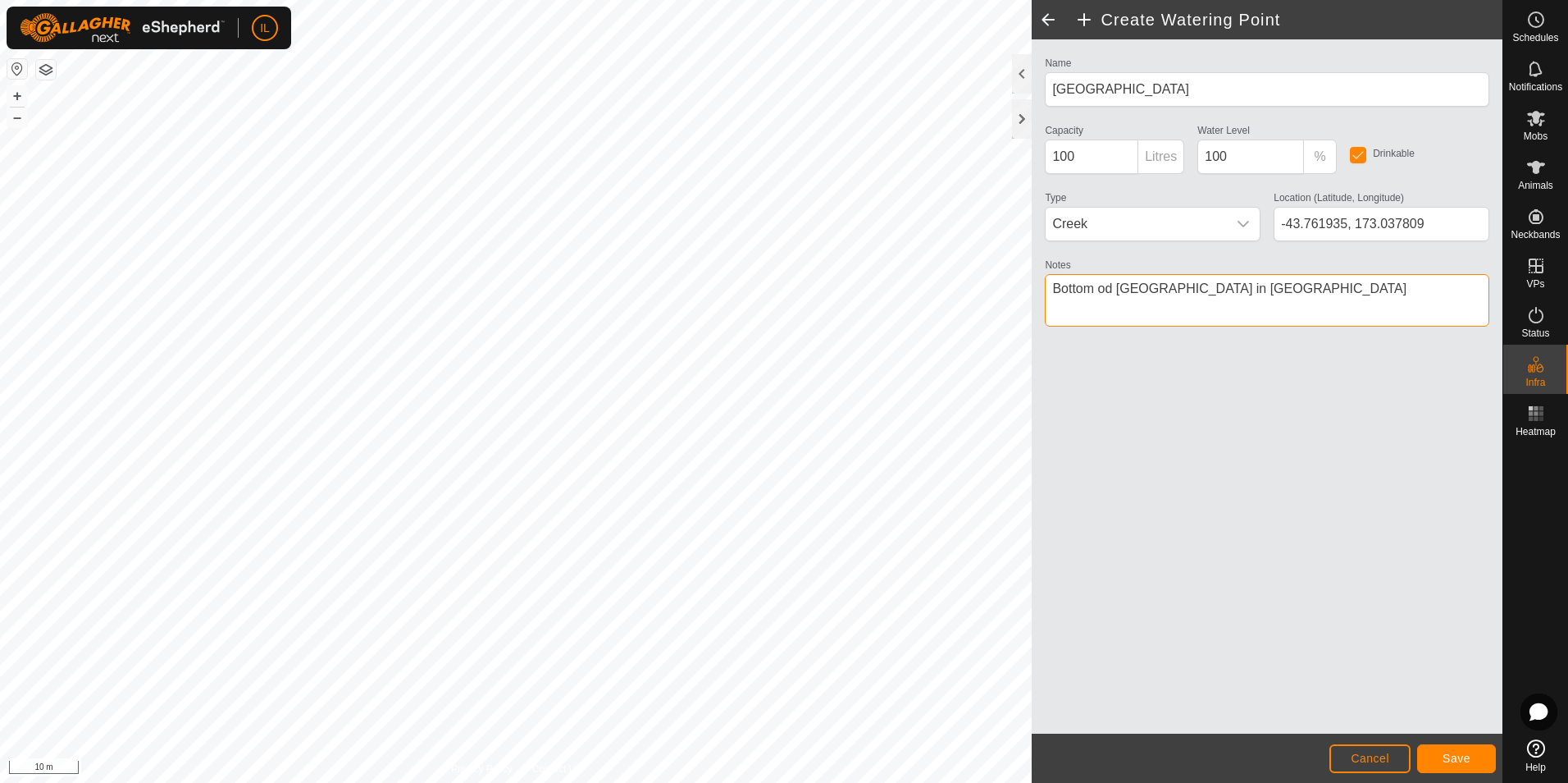
click at [1107, 287] on textarea "Notes" at bounding box center [1267, 300] width 445 height 53
type textarea "Bottom of [GEOGRAPHIC_DATA] in [GEOGRAPHIC_DATA]"
click at [1454, 760] on span "Save" at bounding box center [1456, 758] width 28 height 13
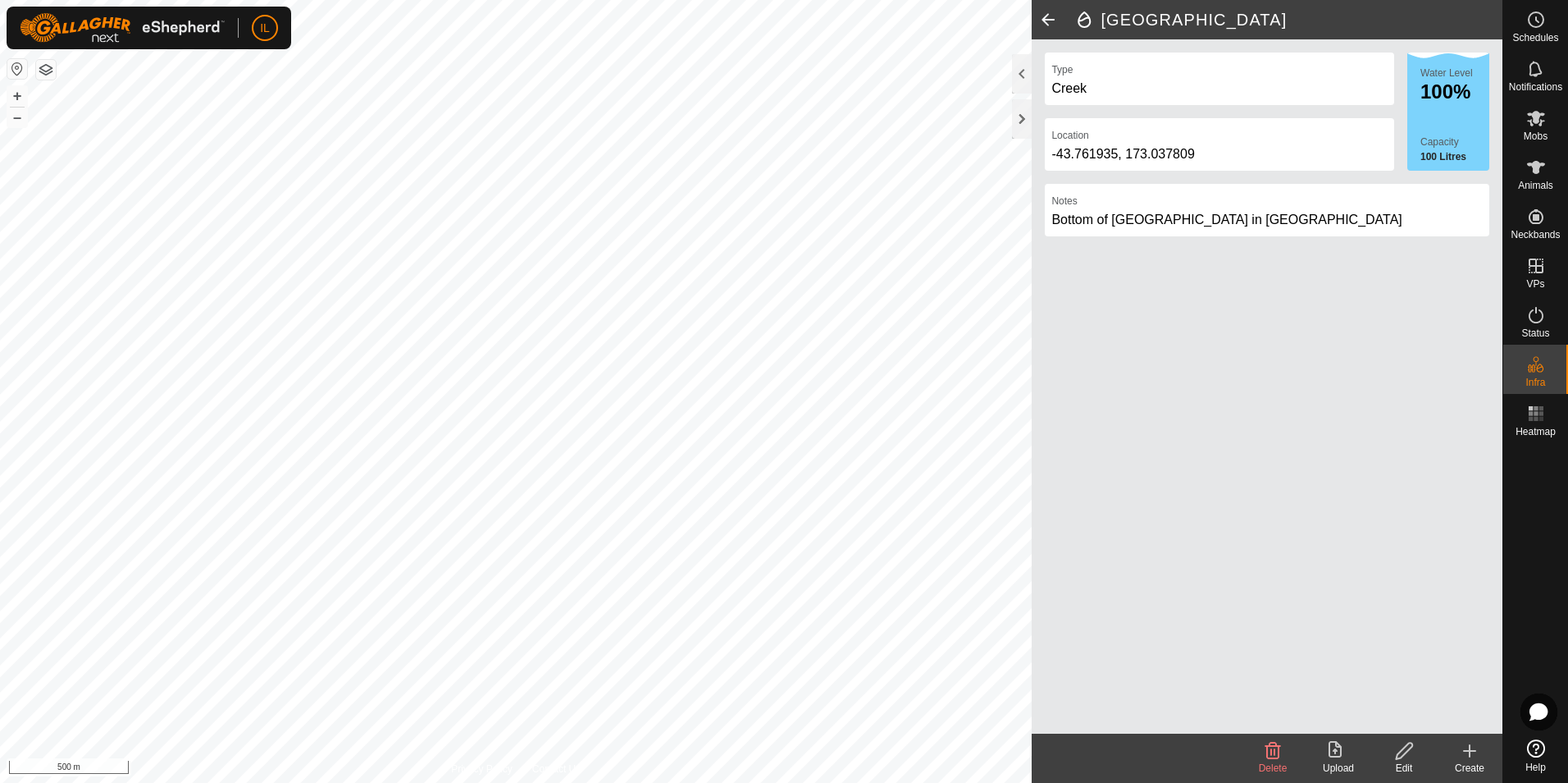
click at [1049, 20] on span at bounding box center [1048, 19] width 33 height 39
